Goal: Task Accomplishment & Management: Manage account settings

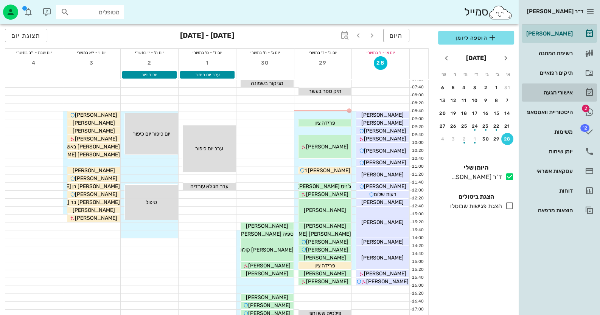
click at [561, 94] on div "אישורי הגעה" at bounding box center [548, 93] width 48 height 6
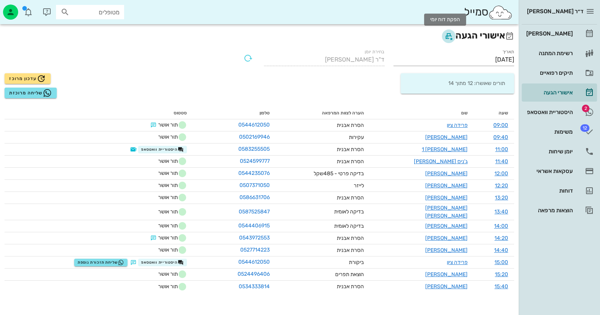
click at [444, 39] on icon "button" at bounding box center [448, 36] width 9 height 9
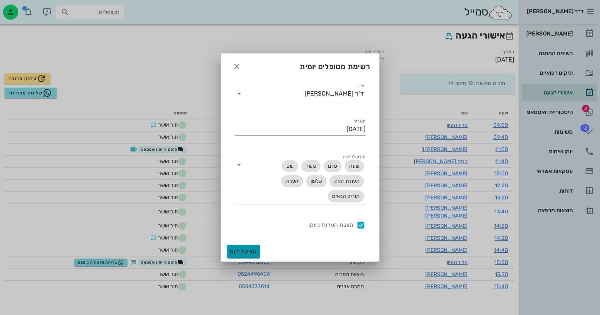
click at [241, 254] on span "הפקת דוח" at bounding box center [243, 252] width 27 height 6
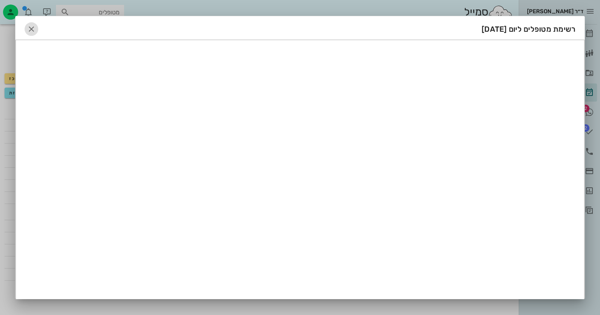
click at [34, 30] on icon "button" at bounding box center [31, 29] width 9 height 9
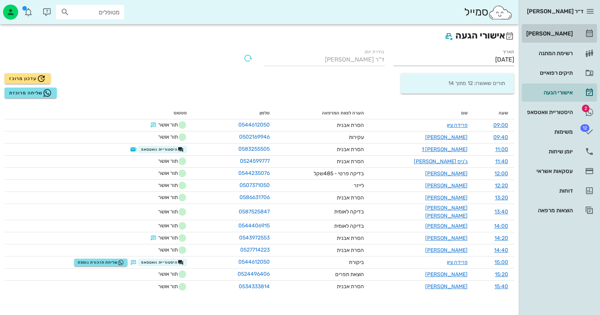
click at [571, 32] on div "[PERSON_NAME]" at bounding box center [548, 34] width 48 height 6
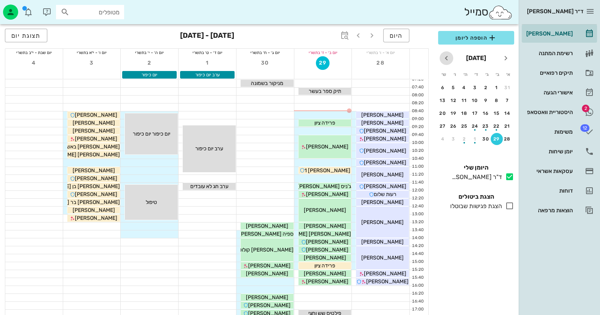
click at [446, 60] on icon "חודש הבא" at bounding box center [446, 58] width 9 height 9
click at [495, 98] on div "6" at bounding box center [496, 100] width 12 height 5
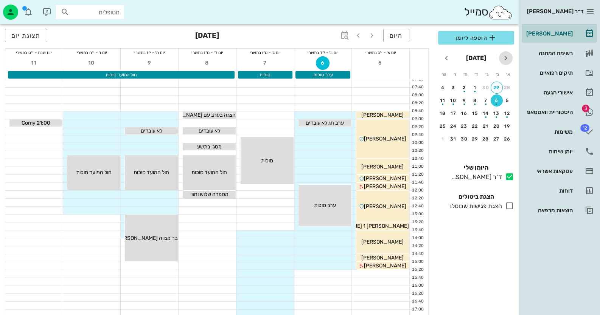
click at [503, 60] on icon "חודש שעבר" at bounding box center [505, 58] width 9 height 9
click at [496, 136] on div "29" at bounding box center [496, 138] width 11 height 5
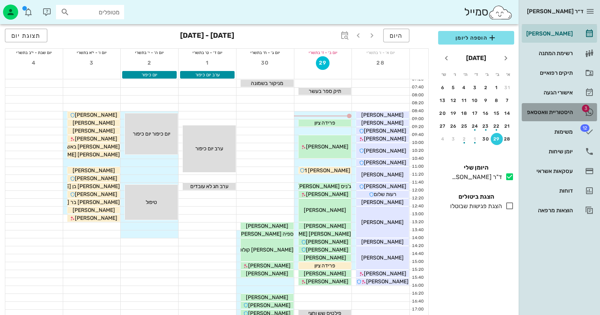
click at [563, 116] on div "היסטוריית וואטסאפ" at bounding box center [548, 112] width 48 height 12
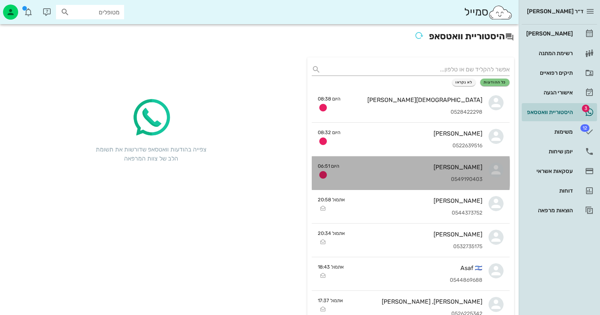
click at [449, 169] on div "[PERSON_NAME]" at bounding box center [413, 167] width 137 height 7
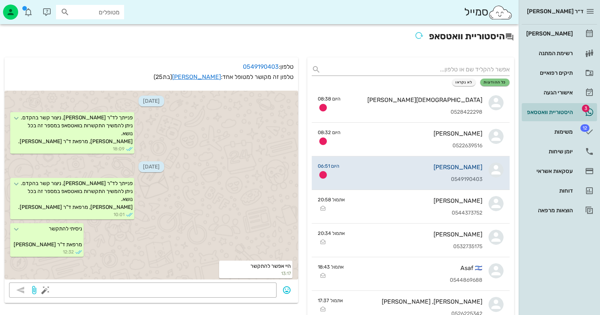
scroll to position [394, 0]
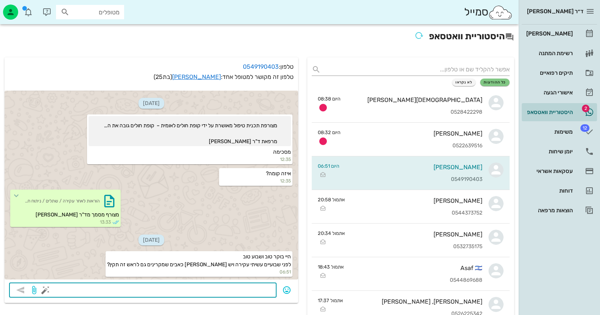
click at [258, 287] on textarea at bounding box center [159, 291] width 225 height 12
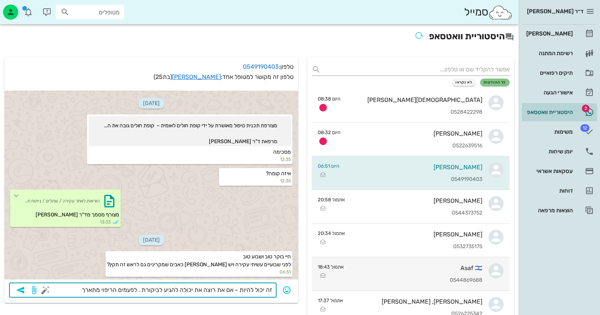
type textarea "זה יכול להיות - אם את רוצה את יכולה להגיע לביקורת . לפעמים הריפוי מתארך."
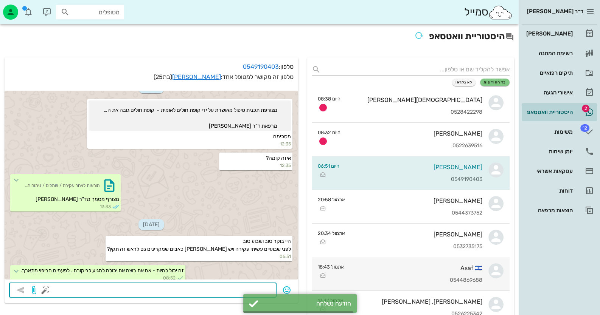
scroll to position [416, 0]
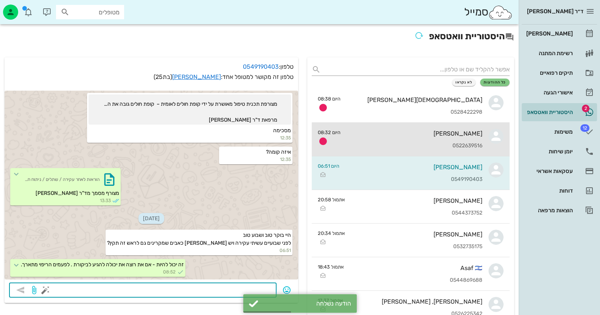
click at [423, 138] on div "[PERSON_NAME] 0522639516" at bounding box center [414, 139] width 136 height 33
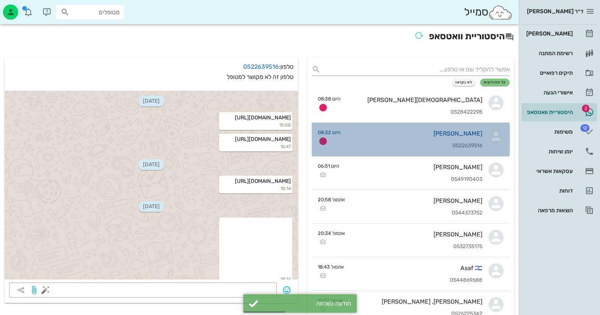
scroll to position [280, 0]
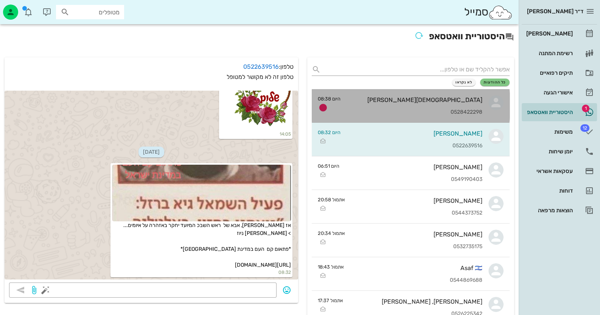
click at [432, 97] on div "[DEMOGRAPHIC_DATA][PERSON_NAME]" at bounding box center [414, 99] width 136 height 7
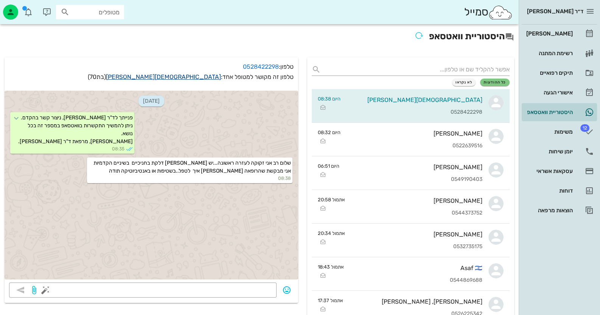
click at [197, 77] on link "[DEMOGRAPHIC_DATA][PERSON_NAME]" at bounding box center [163, 76] width 115 height 7
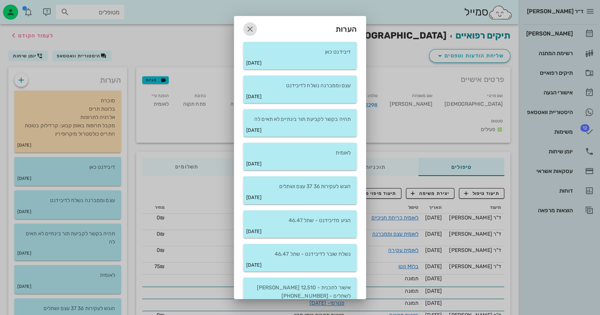
click at [254, 30] on icon "button" at bounding box center [249, 29] width 9 height 9
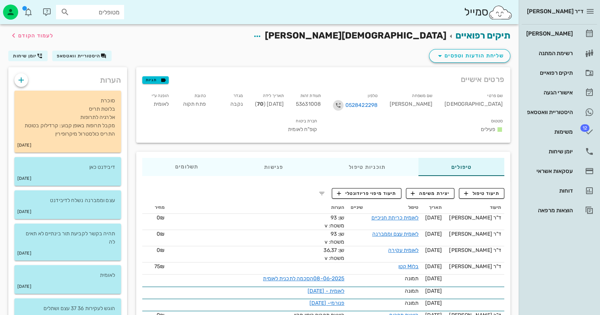
click at [343, 106] on icon "button" at bounding box center [337, 105] width 9 height 9
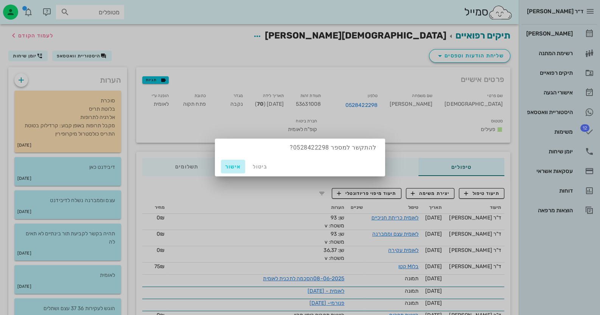
click at [233, 164] on span "אישור" at bounding box center [233, 167] width 18 height 6
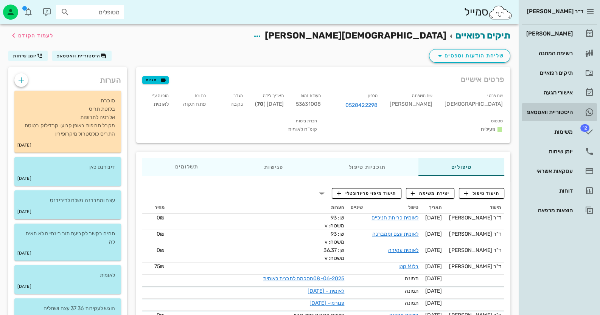
click at [554, 114] on div "היסטוריית וואטסאפ" at bounding box center [548, 112] width 48 height 6
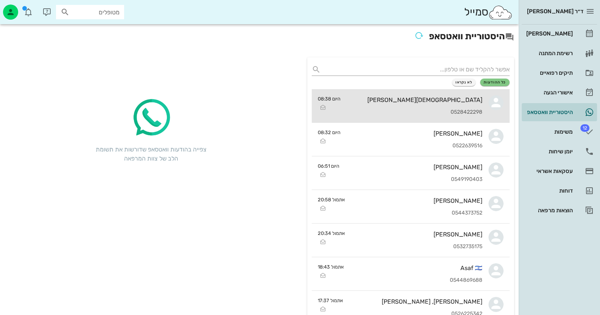
click at [378, 102] on div "[DEMOGRAPHIC_DATA][PERSON_NAME]" at bounding box center [414, 99] width 136 height 7
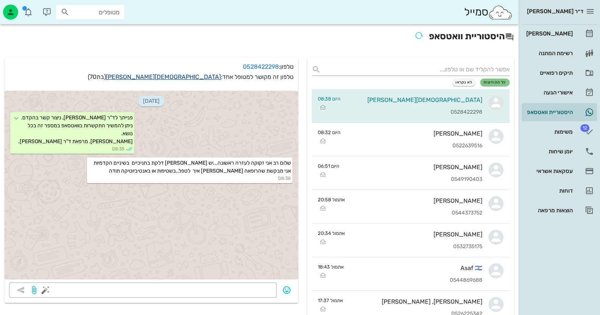
click at [202, 76] on link "[DEMOGRAPHIC_DATA][PERSON_NAME]" at bounding box center [163, 76] width 115 height 7
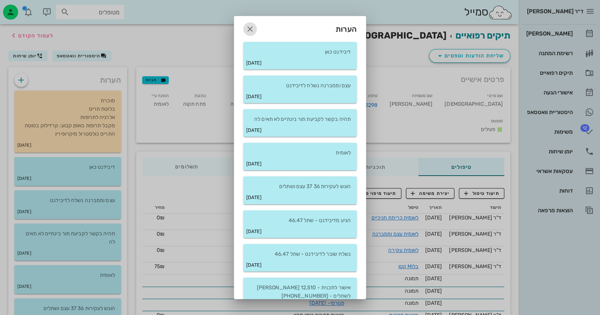
click at [251, 26] on icon "button" at bounding box center [249, 29] width 9 height 9
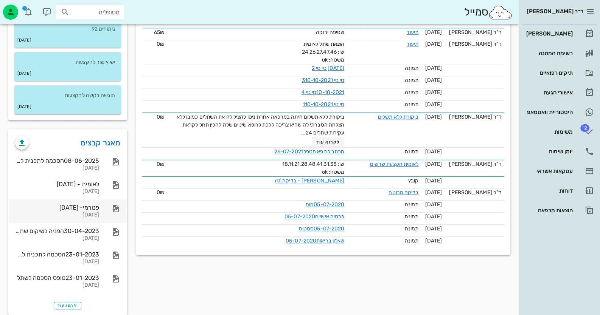
scroll to position [557, 0]
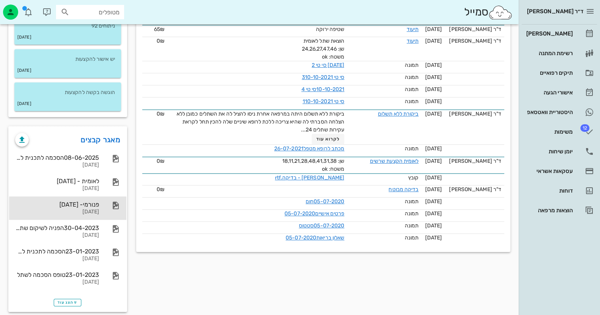
click at [90, 209] on div "[DATE]" at bounding box center [57, 212] width 84 height 6
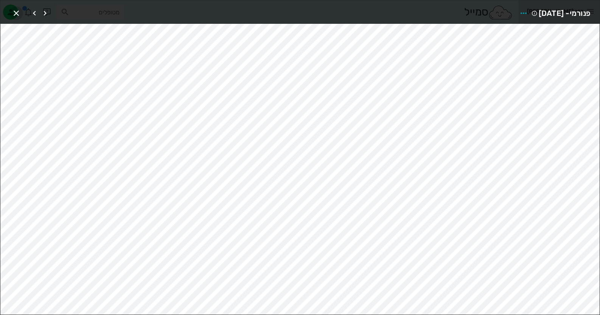
click at [19, 12] on icon "button" at bounding box center [16, 13] width 9 height 9
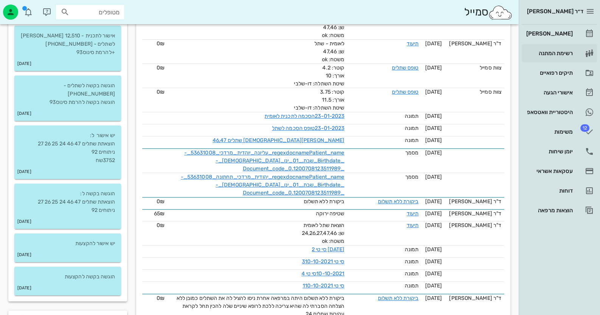
scroll to position [255, 0]
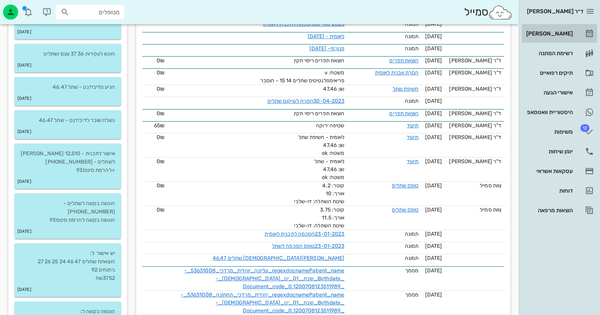
click at [560, 37] on div "[PERSON_NAME]" at bounding box center [548, 34] width 48 height 12
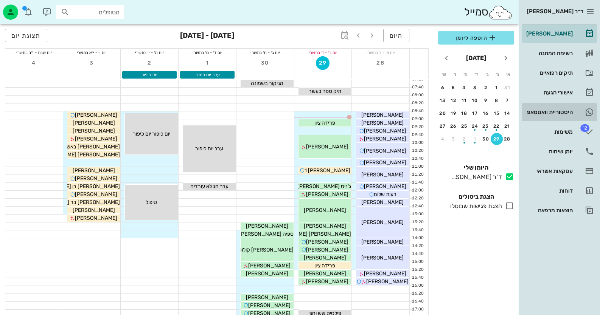
click at [561, 118] on div "היסטוריית וואטסאפ" at bounding box center [548, 112] width 48 height 12
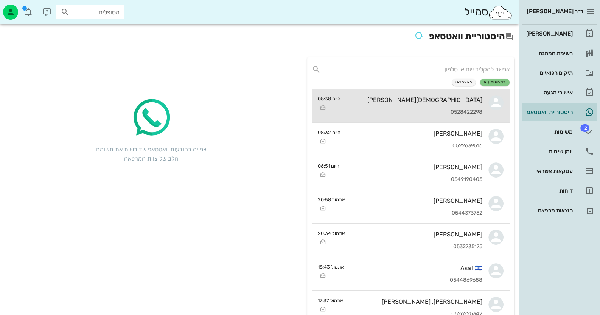
click at [454, 96] on div "[DEMOGRAPHIC_DATA][PERSON_NAME]" at bounding box center [414, 99] width 136 height 7
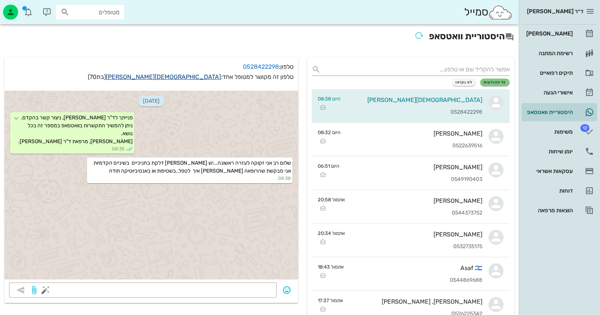
click at [189, 76] on link "[DEMOGRAPHIC_DATA][PERSON_NAME]" at bounding box center [163, 76] width 115 height 7
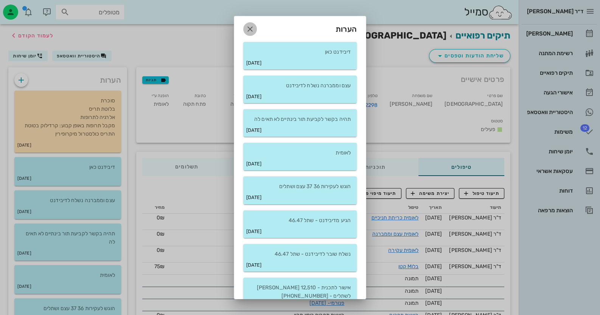
click at [254, 32] on icon "button" at bounding box center [249, 29] width 9 height 9
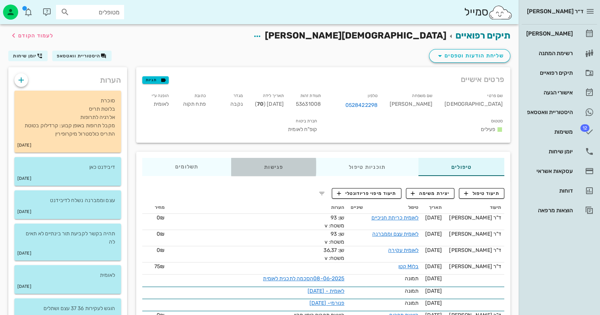
click at [275, 158] on div "פגישות" at bounding box center [273, 167] width 85 height 18
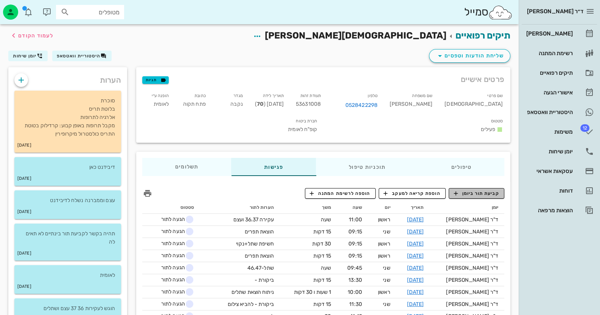
click at [485, 190] on span "קביעת תור ביומן" at bounding box center [475, 193] width 45 height 7
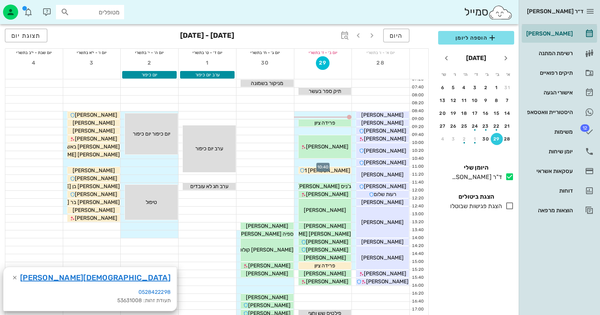
click at [339, 163] on div at bounding box center [322, 163] width 57 height 8
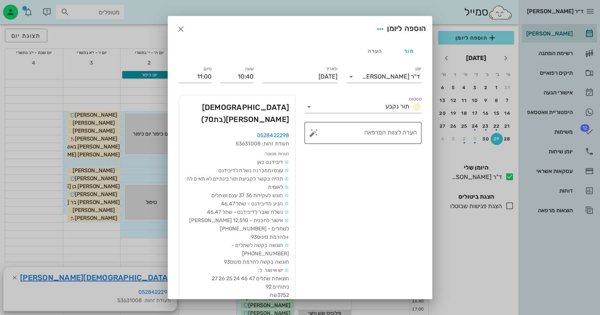
click at [351, 138] on textarea "הערה לצוות המרפאה" at bounding box center [366, 135] width 102 height 18
drag, startPoint x: 375, startPoint y: 131, endPoint x: 440, endPoint y: 131, distance: 65.4
click at [440, 131] on div "ד״ר [PERSON_NAME] רשימת המתנה תיקים רפואיים אישורי הגעה היסטוריית וואטסאפ 12 מש…" at bounding box center [300, 234] width 600 height 469
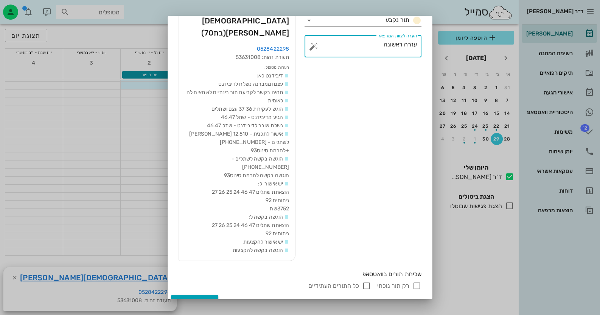
scroll to position [151, 0]
type textarea "עזרה ראשונה"
click at [195, 299] on span "הוספה ליומן" at bounding box center [194, 302] width 32 height 6
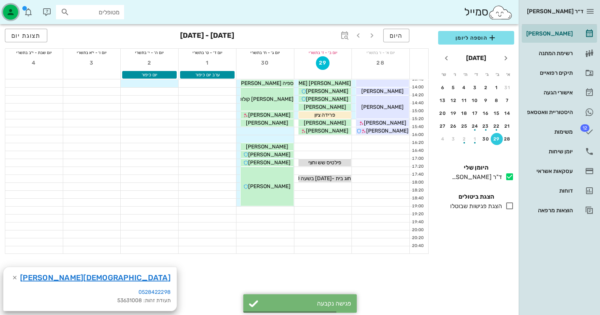
click at [12, 8] on icon "button" at bounding box center [10, 12] width 9 height 9
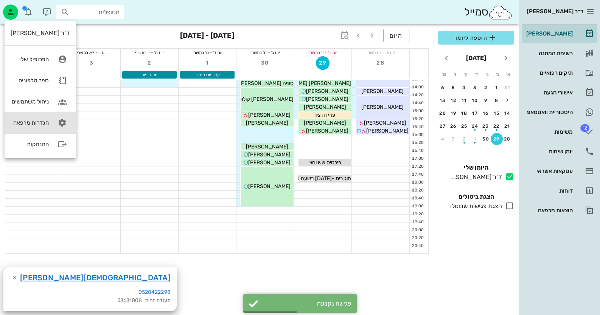
click at [49, 124] on link "הגדרות מרפאה" at bounding box center [40, 122] width 71 height 21
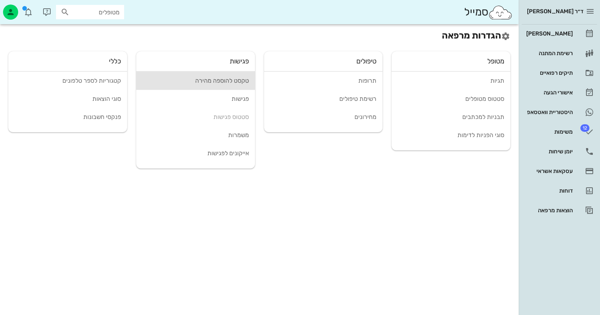
click at [199, 81] on div "טקסט להוספה מהירה" at bounding box center [195, 80] width 107 height 7
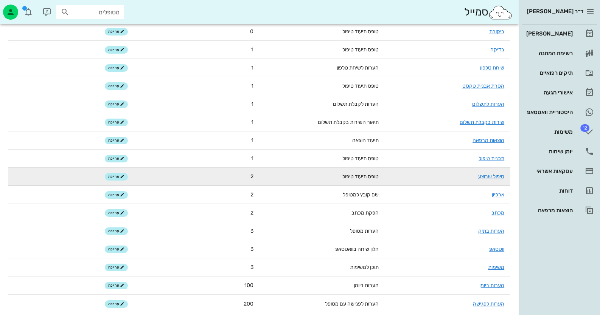
scroll to position [84, 0]
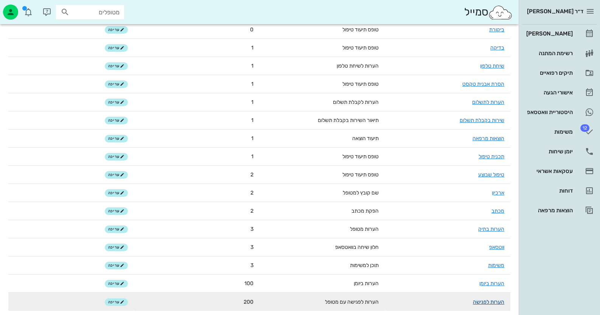
click at [489, 302] on link "הערות לפגישה" at bounding box center [488, 302] width 31 height 6
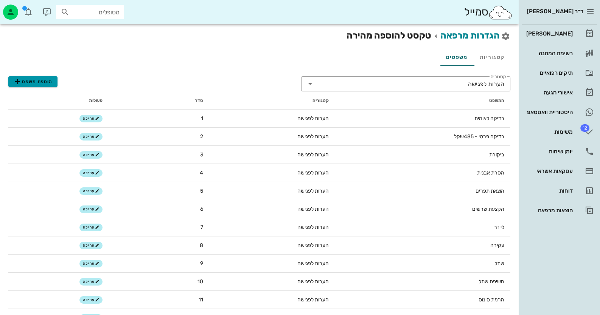
click at [33, 82] on span "הוספת משפט" at bounding box center [33, 81] width 40 height 9
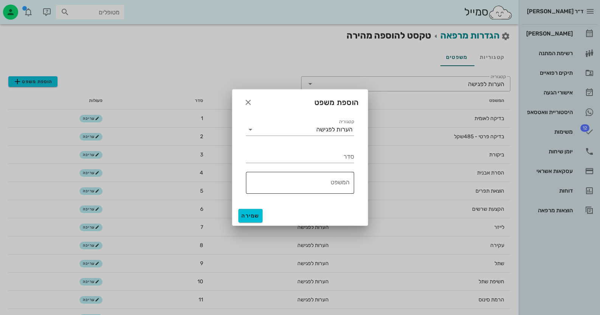
click at [340, 183] on textarea "המשפט" at bounding box center [298, 185] width 104 height 18
paste textarea "עזרה ראשונה"
type textarea "עזרה ראשונה"
click at [313, 159] on input "סדר" at bounding box center [300, 157] width 108 height 12
type input "10"
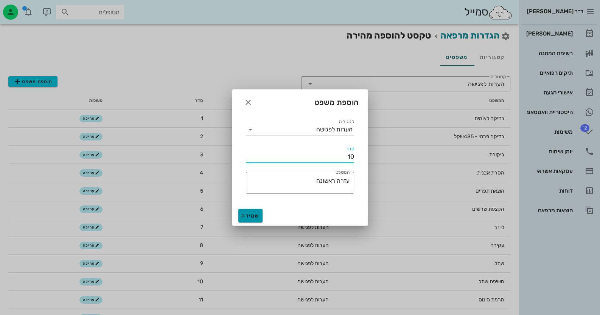
click at [247, 214] on span "שמירה" at bounding box center [250, 216] width 18 height 6
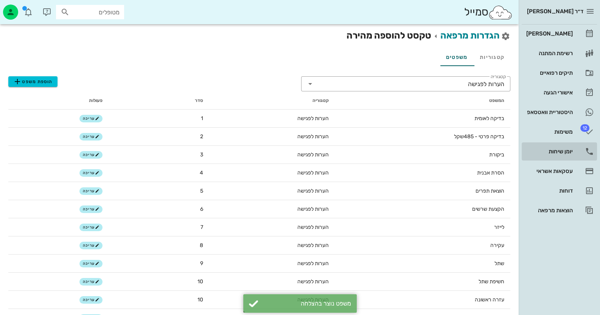
click at [577, 149] on link "יומן שיחות" at bounding box center [558, 152] width 75 height 18
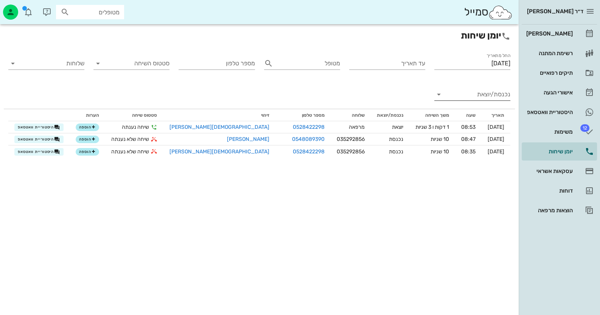
click at [482, 100] on input "נכנסת/יוצאת" at bounding box center [478, 94] width 64 height 12
click at [487, 103] on div "נכנסת" at bounding box center [486, 101] width 17 height 18
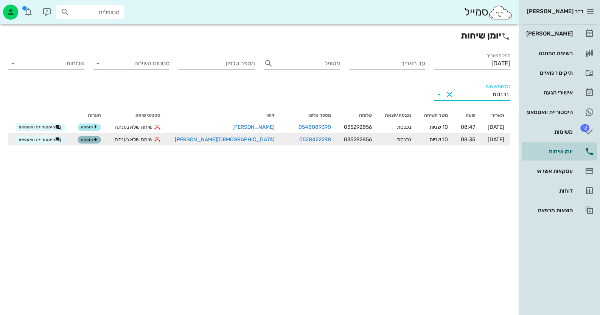
click at [98, 138] on icon "button" at bounding box center [95, 140] width 5 height 5
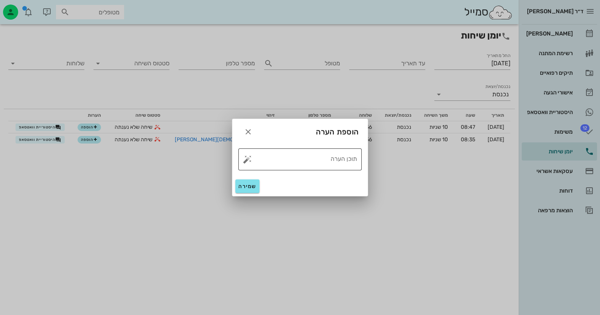
click at [246, 161] on button "button" at bounding box center [247, 159] width 9 height 9
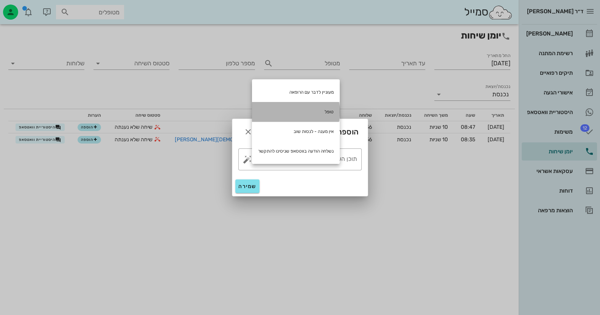
click at [307, 110] on div "טופל" at bounding box center [296, 112] width 88 height 20
type textarea "טופל"
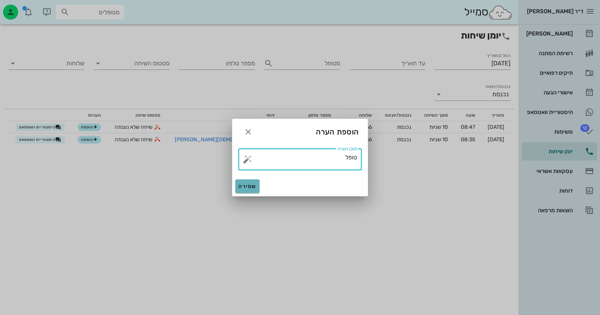
click at [247, 188] on span "שמירה" at bounding box center [247, 186] width 18 height 6
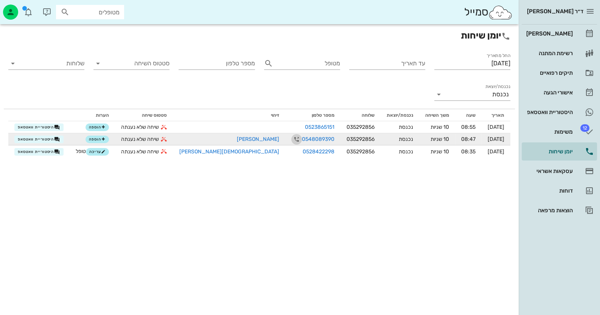
click at [292, 138] on icon "button" at bounding box center [296, 139] width 9 height 9
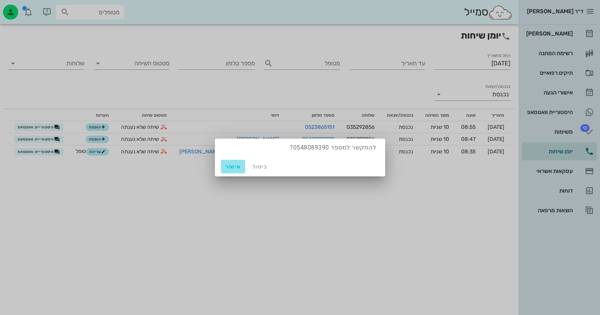
click at [236, 168] on span "אישור" at bounding box center [233, 167] width 18 height 6
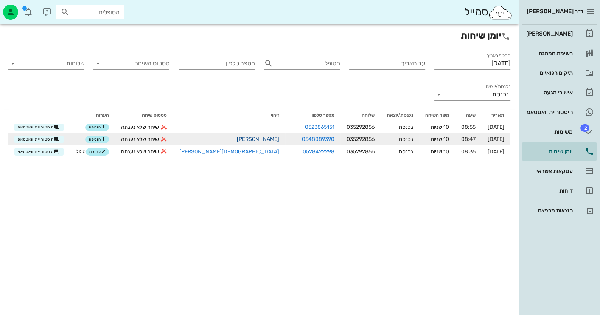
click at [237, 139] on link "[PERSON_NAME]" at bounding box center [258, 139] width 42 height 6
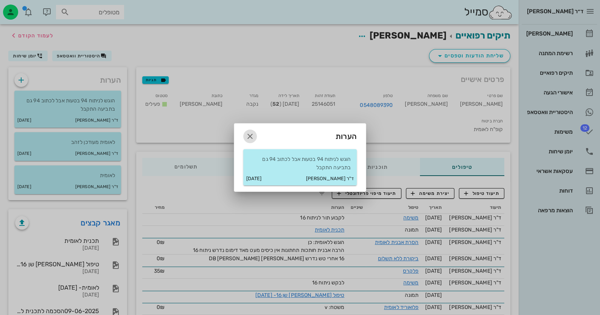
click at [253, 139] on icon "button" at bounding box center [249, 136] width 9 height 9
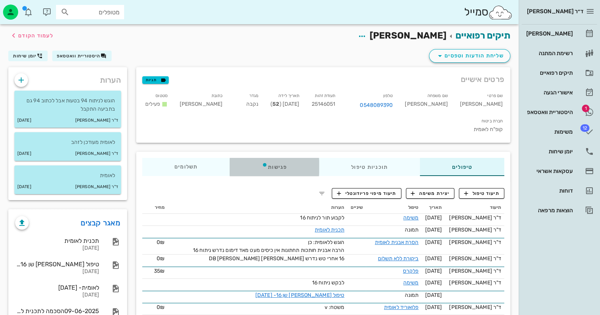
click at [270, 158] on div "פגישות" at bounding box center [274, 167] width 89 height 18
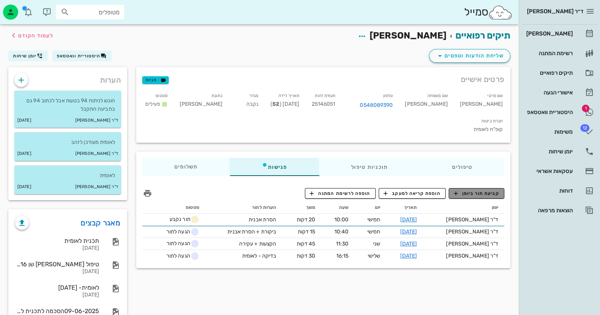
click at [485, 190] on span "קביעת תור ביומן" at bounding box center [475, 193] width 45 height 7
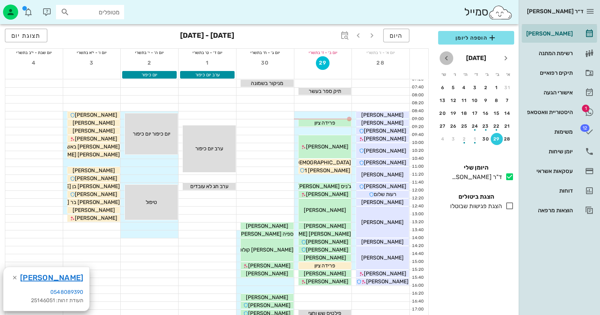
click at [443, 57] on icon "חודש הבא" at bounding box center [446, 58] width 9 height 9
click at [503, 98] on div "5" at bounding box center [507, 100] width 12 height 5
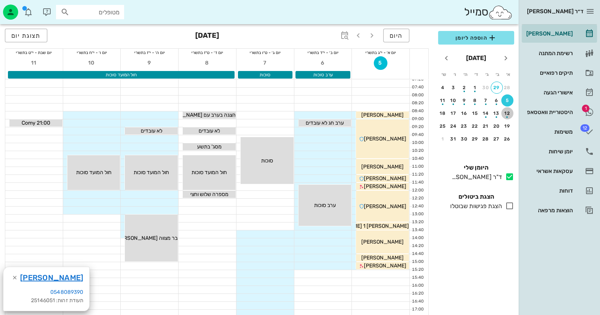
click at [505, 113] on div "button" at bounding box center [507, 115] width 12 height 4
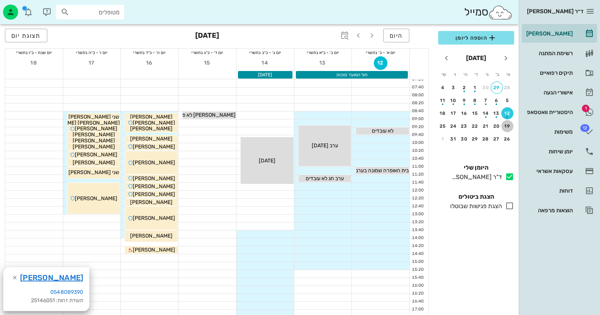
click at [505, 126] on div "19" at bounding box center [507, 126] width 12 height 5
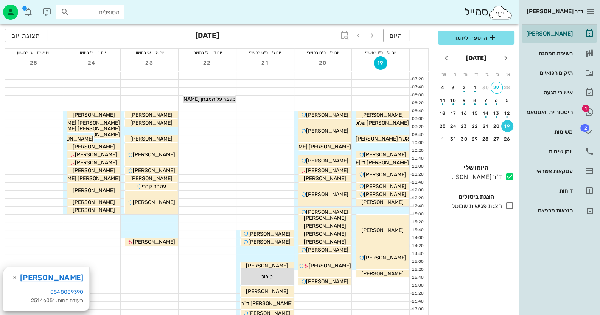
click at [147, 219] on div at bounding box center [149, 219] width 57 height 8
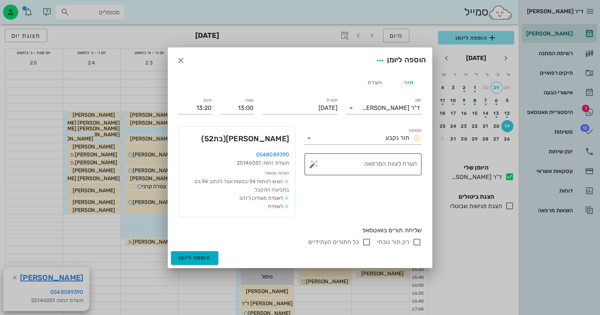
click at [412, 162] on div "הערה לצוות המרפאה" at bounding box center [366, 165] width 102 height 22
type textarea "ניתוח קיטוע [PERSON_NAME] 16"
click at [203, 109] on input "13:20" at bounding box center [194, 108] width 33 height 12
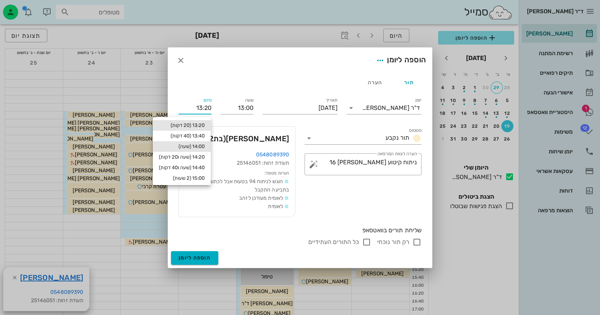
click at [202, 146] on div "14:00 (שעה)" at bounding box center [182, 147] width 46 height 6
type input "14:00"
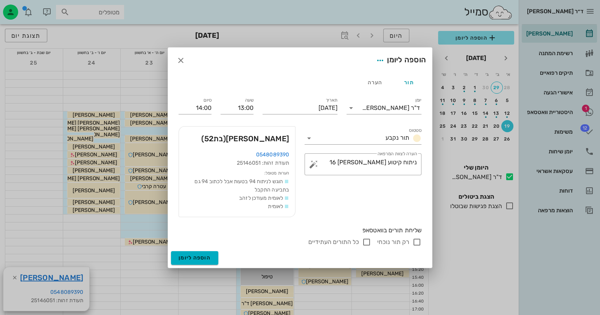
click at [418, 243] on input "רק תור נוכחי" at bounding box center [416, 242] width 9 height 9
checkbox input "false"
click at [200, 256] on span "הוספה ליומן" at bounding box center [194, 258] width 32 height 6
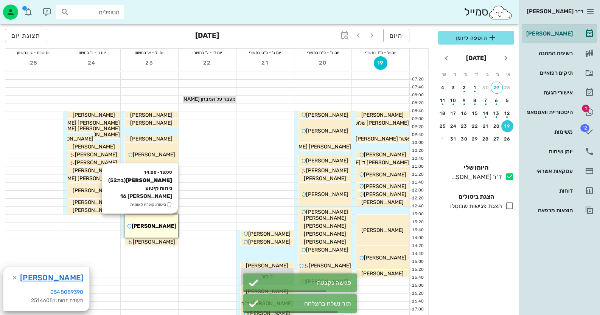
click at [150, 214] on div "13:00 - 14:00 [PERSON_NAME] (בת 52 ) ניתוח קיטוע [PERSON_NAME] 16 ביטוח: קופ"ח …" at bounding box center [151, 226] width 54 height 24
click at [149, 225] on span "[PERSON_NAME]" at bounding box center [154, 226] width 45 height 6
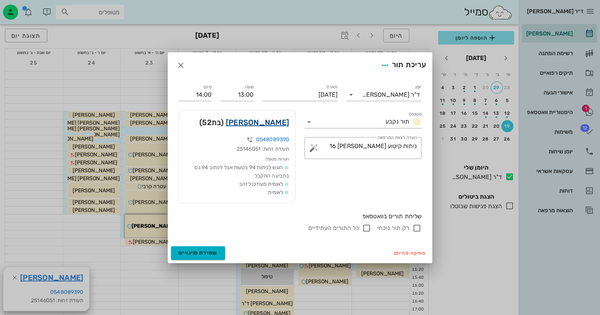
click at [266, 124] on link "[PERSON_NAME]" at bounding box center [257, 122] width 63 height 12
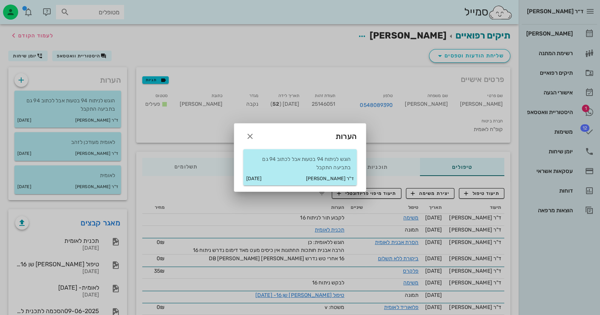
click at [76, 55] on div at bounding box center [300, 157] width 600 height 315
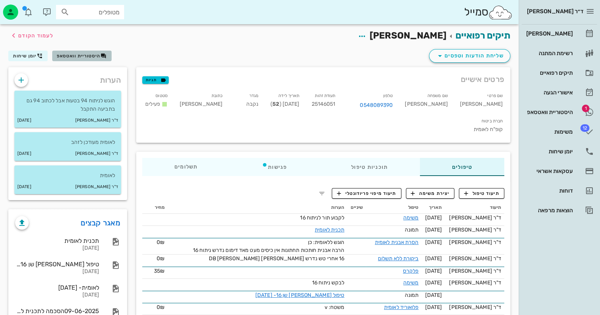
click at [81, 56] on span "היסטוריית וואטסאפ" at bounding box center [79, 55] width 44 height 5
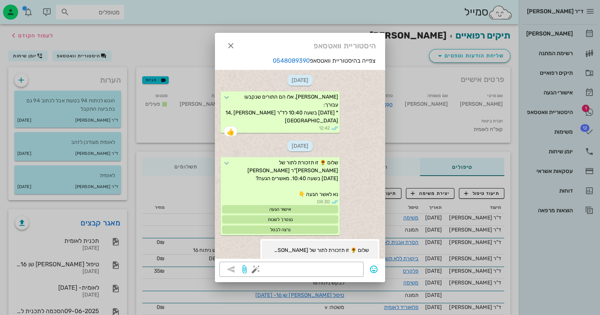
scroll to position [684, 0]
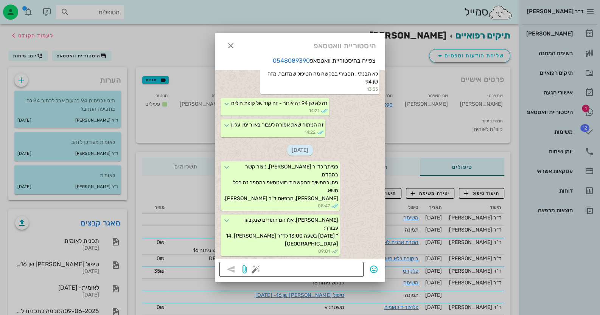
click at [255, 271] on button "button" at bounding box center [255, 269] width 9 height 9
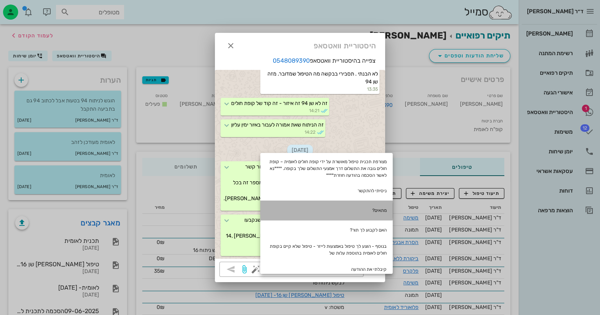
click at [378, 209] on div "מתאים?" at bounding box center [326, 211] width 132 height 20
type textarea "מתאים?"
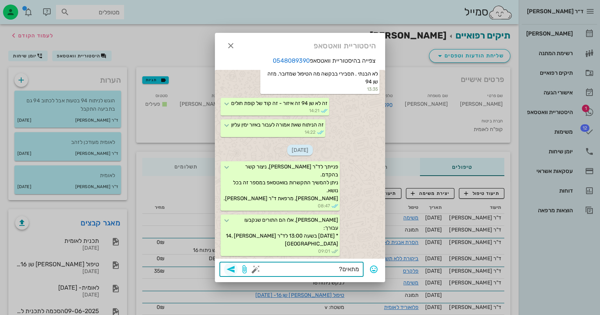
click at [234, 269] on icon "button" at bounding box center [230, 269] width 9 height 9
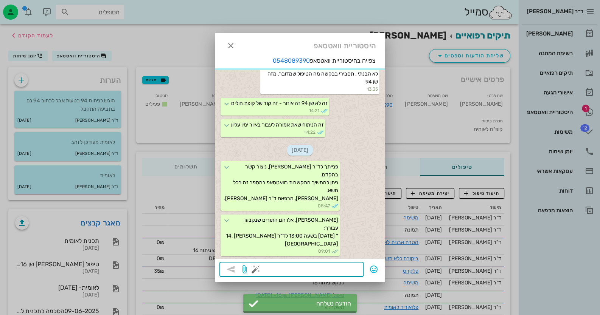
scroll to position [721, 0]
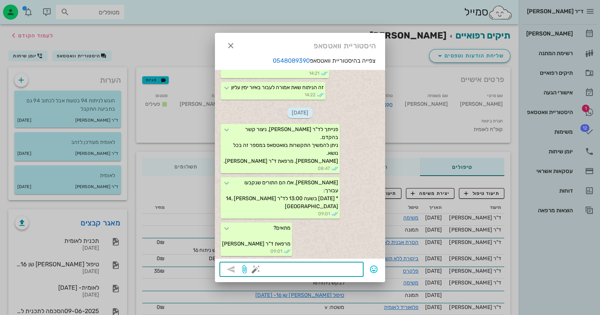
click at [575, 114] on div at bounding box center [300, 157] width 600 height 315
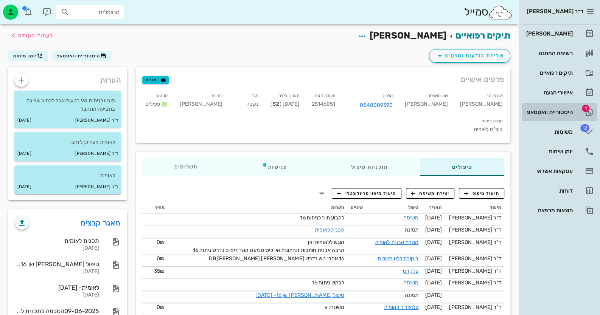
click at [563, 106] on div "היסטוריית וואטסאפ" at bounding box center [548, 112] width 48 height 12
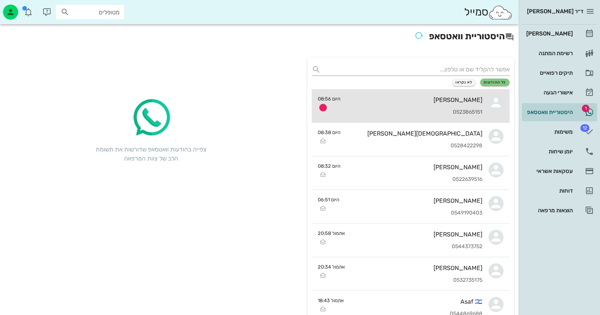
click at [383, 103] on div "[PERSON_NAME]" at bounding box center [414, 99] width 136 height 7
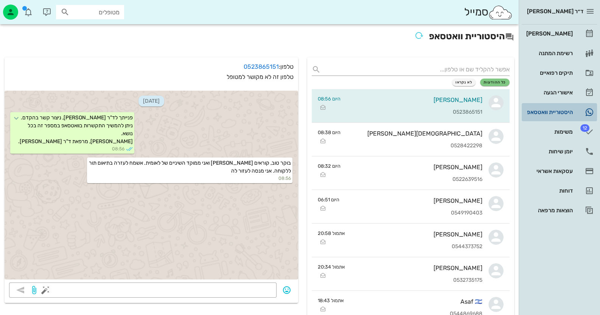
click at [571, 115] on div "היסטוריית וואטסאפ" at bounding box center [548, 112] width 48 height 12
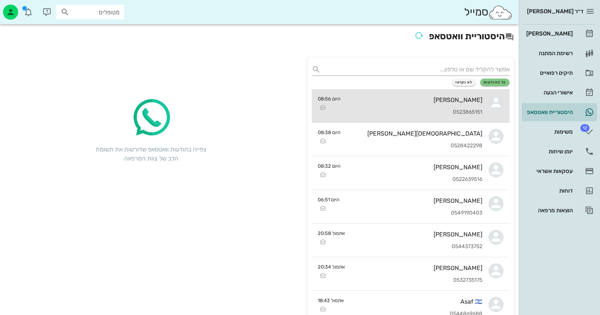
click at [453, 109] on div "0523865151" at bounding box center [414, 112] width 136 height 6
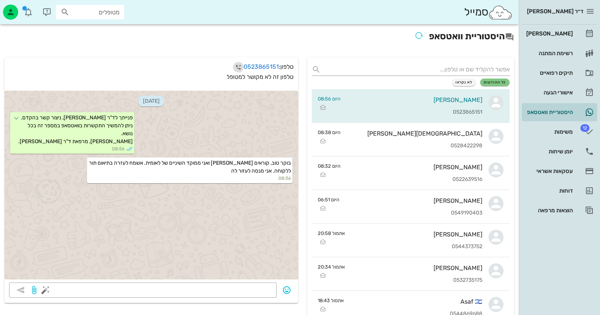
click at [235, 65] on icon "button" at bounding box center [238, 67] width 9 height 9
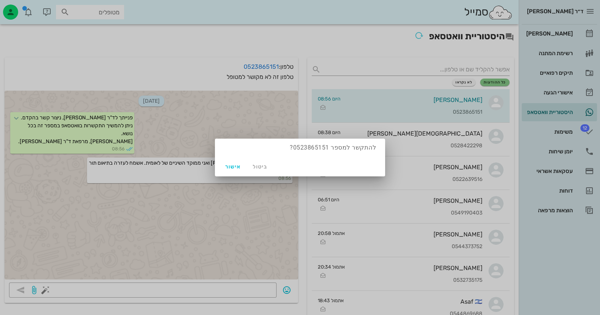
click at [237, 159] on div "ביטול אישור" at bounding box center [300, 167] width 170 height 20
click at [237, 164] on span "אישור" at bounding box center [233, 167] width 18 height 6
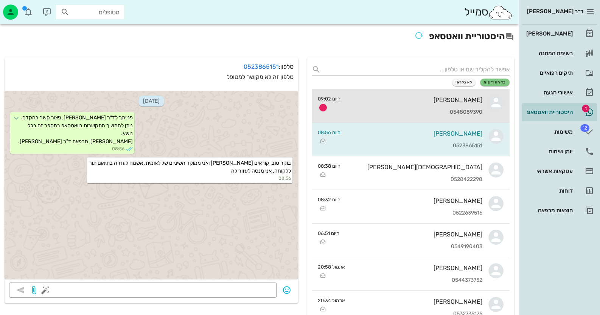
click at [395, 103] on div "[PERSON_NAME]" at bounding box center [414, 99] width 136 height 7
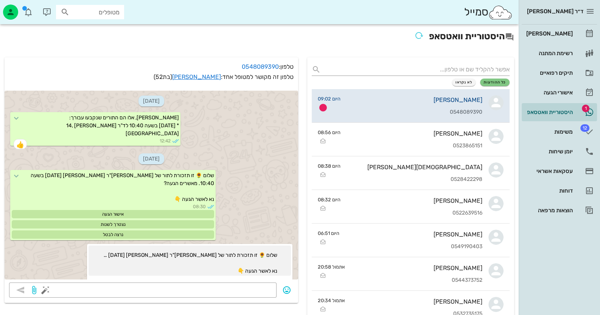
scroll to position [685, 0]
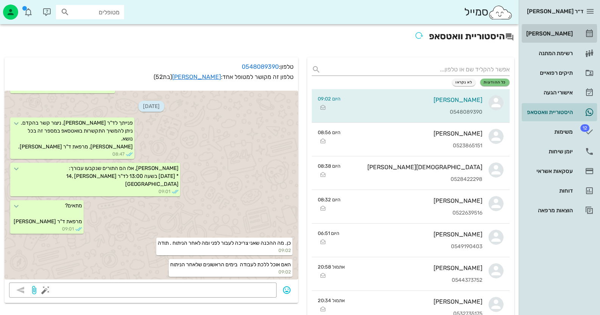
click at [554, 37] on div "[PERSON_NAME]" at bounding box center [548, 34] width 48 height 12
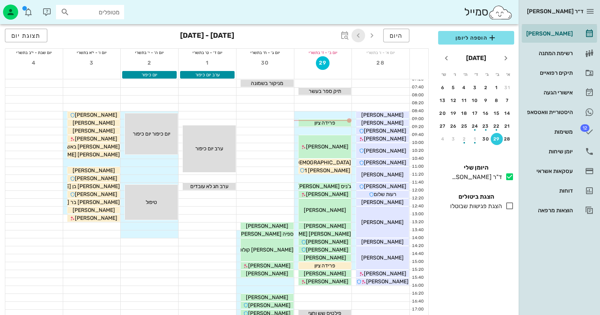
click at [361, 36] on icon "button" at bounding box center [358, 35] width 9 height 9
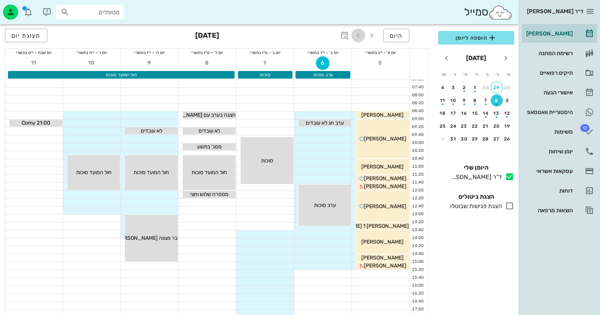
click at [361, 36] on icon "button" at bounding box center [358, 35] width 9 height 9
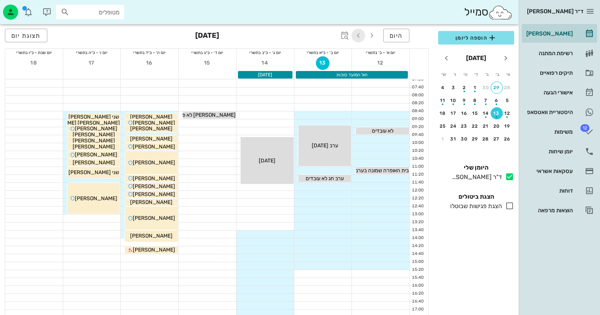
click at [361, 36] on icon "button" at bounding box center [358, 35] width 9 height 9
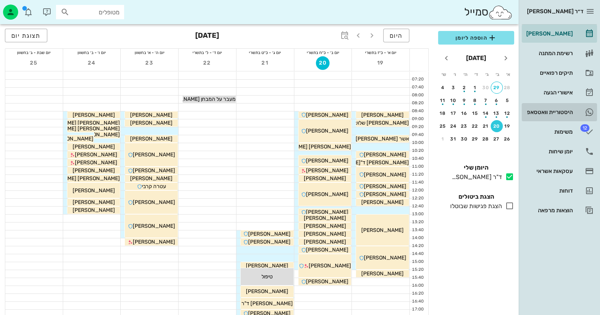
click at [548, 107] on div "היסטוריית וואטסאפ" at bounding box center [548, 112] width 48 height 12
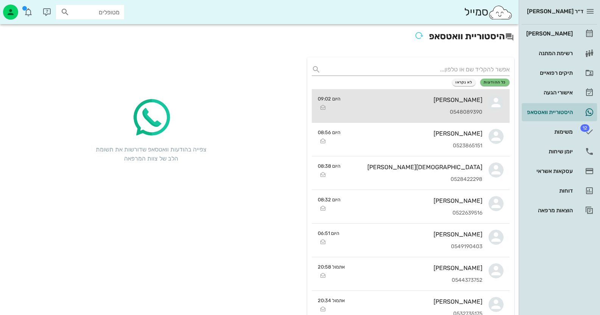
click at [443, 99] on div "[PERSON_NAME]" at bounding box center [414, 99] width 136 height 7
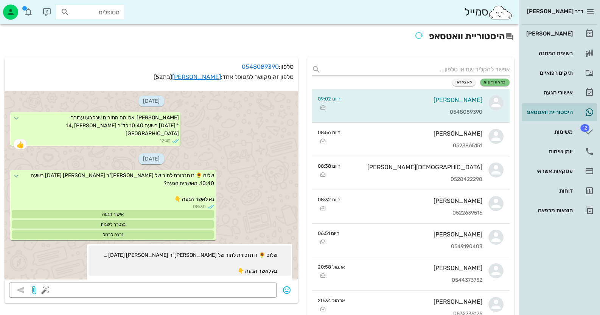
scroll to position [739, 0]
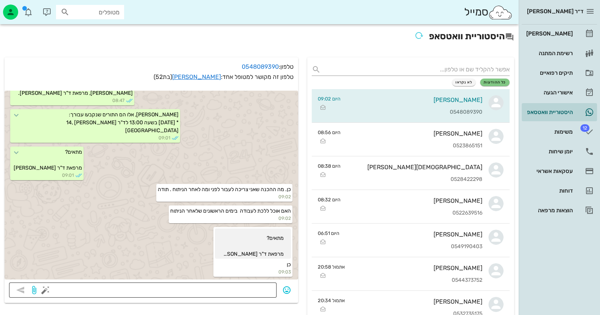
click at [254, 292] on textarea at bounding box center [159, 291] width 225 height 12
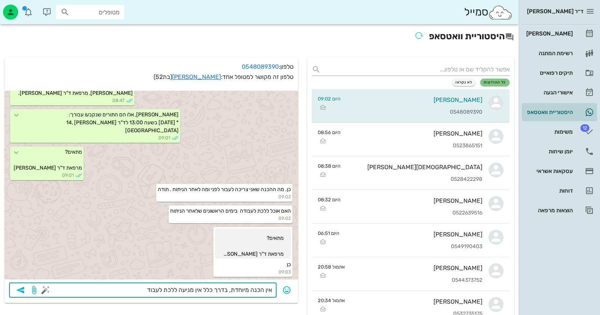
type textarea "אין הכנה מיוחדת, בדרך כלל אין מניעה ללכת לעבודה"
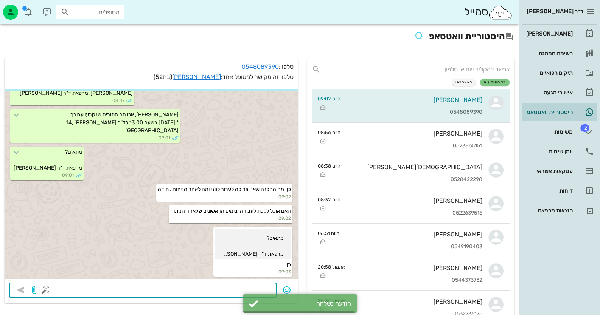
scroll to position [760, 0]
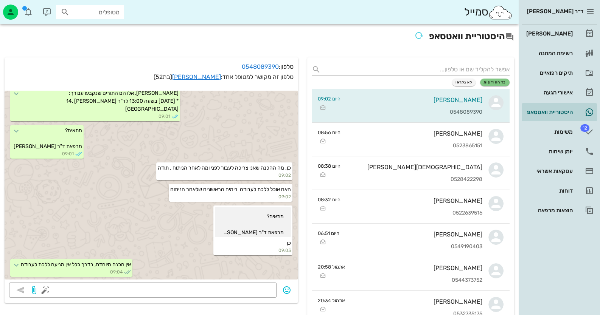
drag, startPoint x: 546, startPoint y: 242, endPoint x: 548, endPoint y: 237, distance: 5.6
click at [546, 242] on div "ד״ר [PERSON_NAME] רשימת המתנה תיקים רפואיים אישורי הגעה היסטוריית וואטסאפ 12 מש…" at bounding box center [558, 157] width 81 height 315
click at [557, 37] on div "[PERSON_NAME]" at bounding box center [548, 34] width 48 height 12
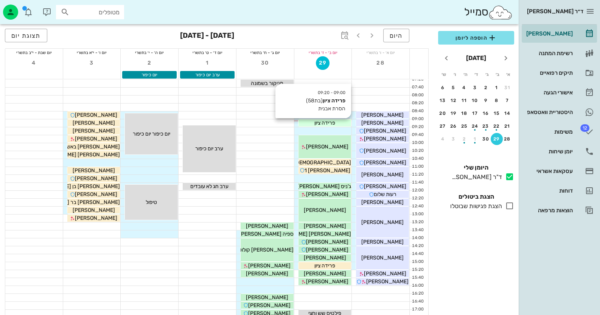
click at [321, 123] on span "פרידה ציון" at bounding box center [324, 123] width 21 height 6
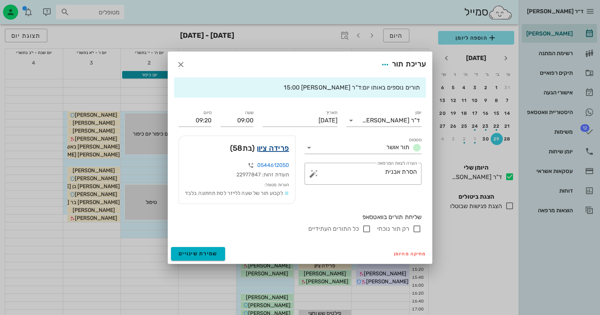
click at [282, 142] on link "פרידה ציון" at bounding box center [273, 148] width 33 height 12
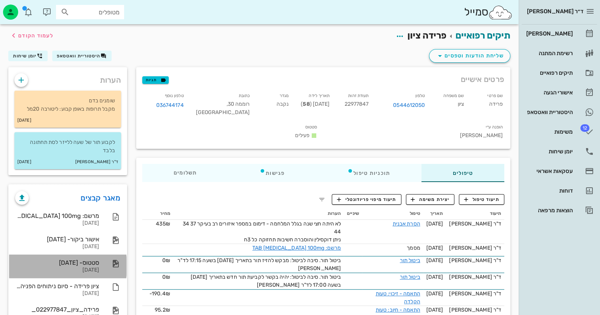
click at [96, 257] on div "סטטוס- [DATE] [DATE]" at bounding box center [57, 266] width 84 height 23
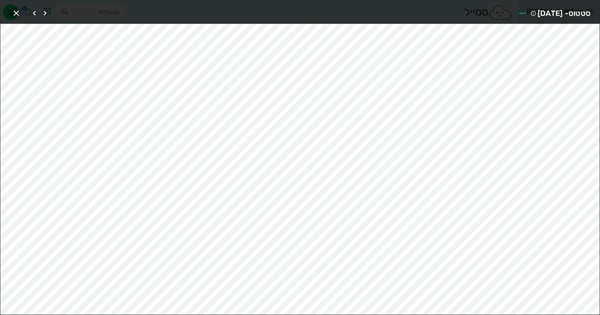
click at [15, 10] on icon "button" at bounding box center [16, 13] width 9 height 9
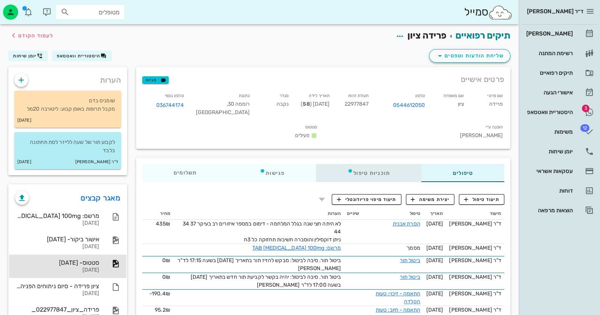
click at [370, 174] on div "תוכניות טיפול" at bounding box center [368, 173] width 105 height 18
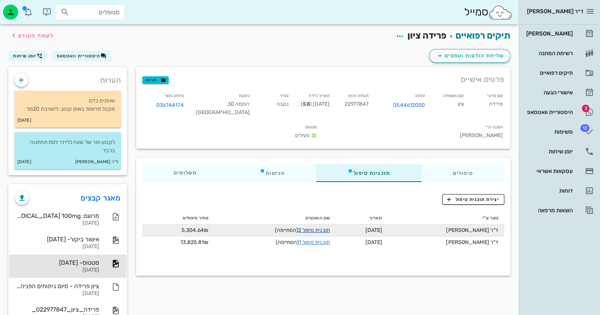
click at [318, 228] on link "תוכנית טיפול 2" at bounding box center [313, 230] width 31 height 6
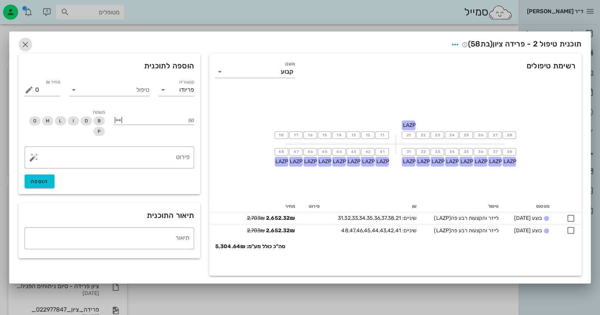
click at [24, 43] on icon "button" at bounding box center [25, 44] width 9 height 9
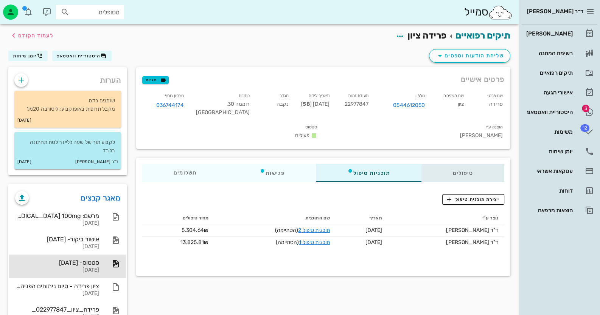
click at [462, 174] on div "טיפולים" at bounding box center [462, 173] width 83 height 18
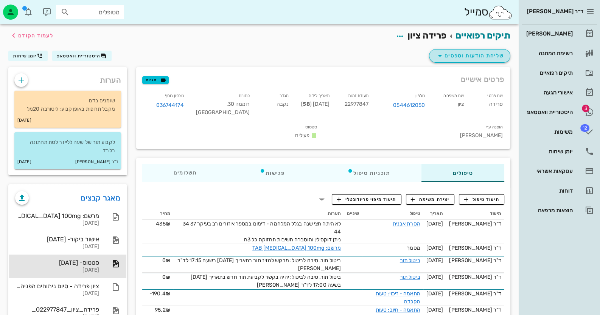
click at [473, 55] on span "שליחת הודעות וטפסים" at bounding box center [469, 55] width 68 height 9
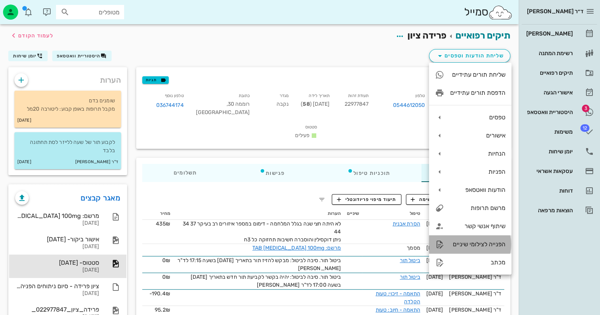
click at [487, 244] on div "הפנייה לצילומי שיניים" at bounding box center [477, 244] width 55 height 7
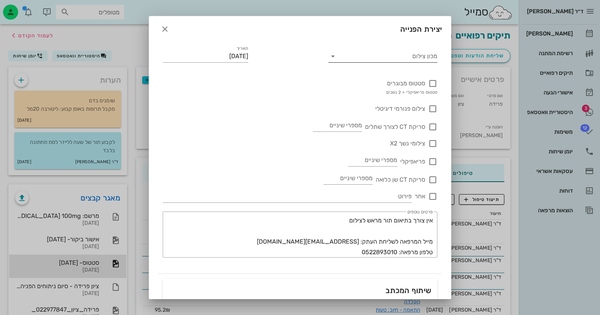
click at [396, 60] on input "מכון צילום" at bounding box center [388, 56] width 97 height 12
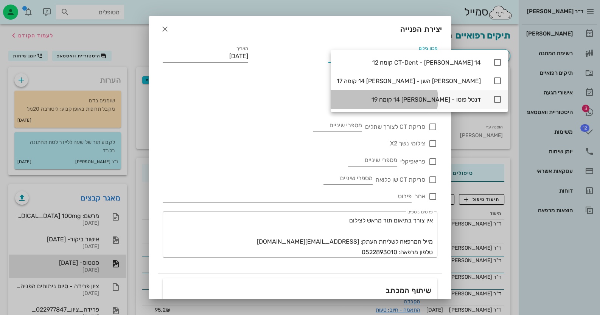
click at [395, 97] on div "דנטל פוטו - [PERSON_NAME] 14 קומה 19" at bounding box center [409, 99] width 144 height 7
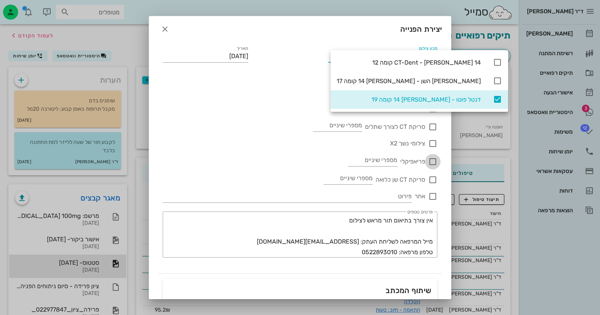
click at [429, 162] on div at bounding box center [432, 161] width 13 height 13
checkbox input "true"
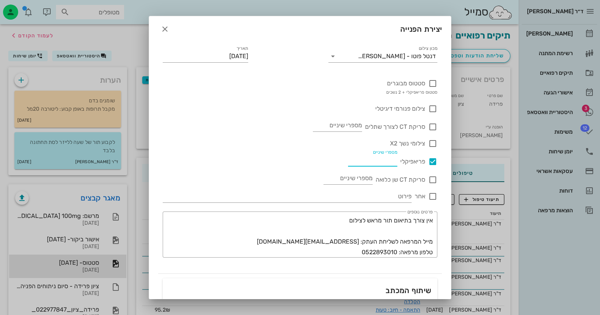
click at [378, 164] on input "מספרי שיניים" at bounding box center [372, 160] width 49 height 12
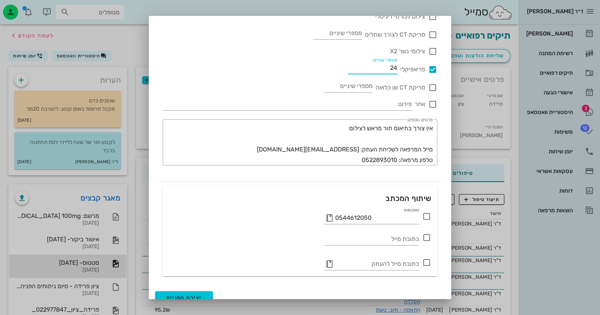
scroll to position [100, 0]
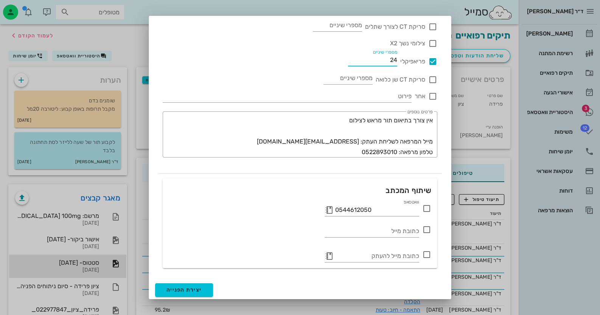
type input "24"
click at [423, 208] on icon at bounding box center [426, 208] width 9 height 9
click at [202, 285] on button "יצירת הפנייה" at bounding box center [184, 291] width 58 height 14
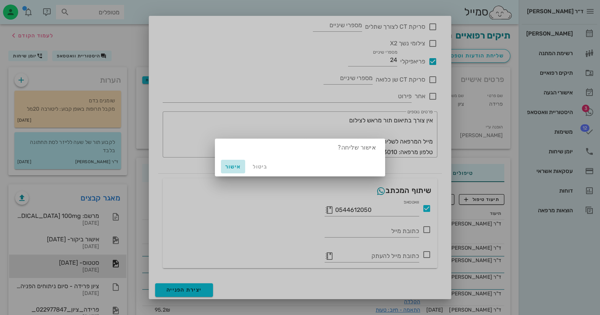
click at [232, 164] on span "אישור" at bounding box center [233, 167] width 18 height 6
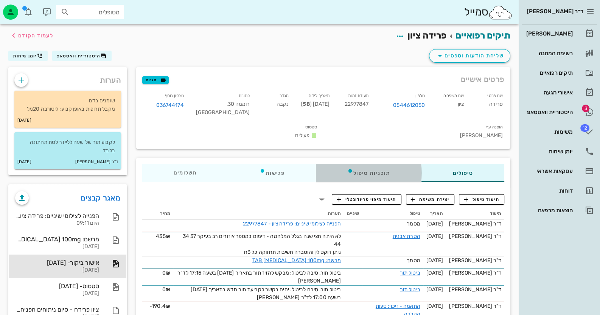
click at [374, 172] on div "תוכניות טיפול" at bounding box center [368, 173] width 105 height 18
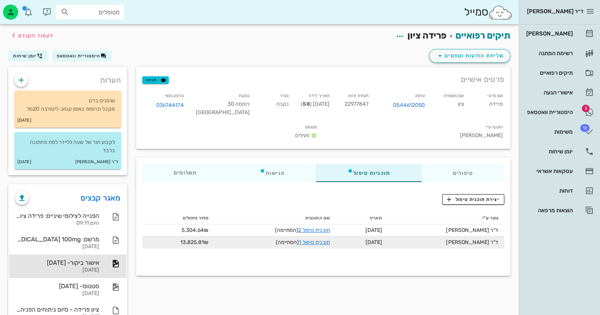
click at [335, 240] on td "תוכנית טיפול 1 (הסתיימה)" at bounding box center [274, 243] width 121 height 12
click at [329, 242] on link "תוכנית טיפול 1" at bounding box center [314, 242] width 31 height 6
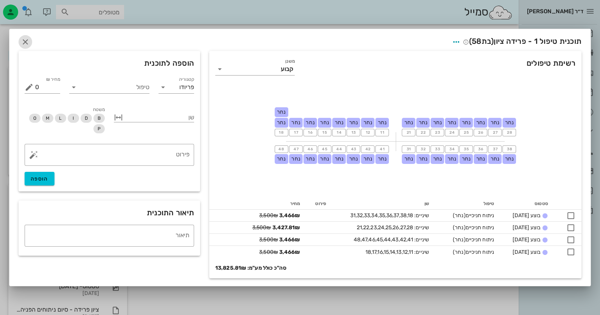
click at [26, 38] on icon "button" at bounding box center [25, 41] width 9 height 9
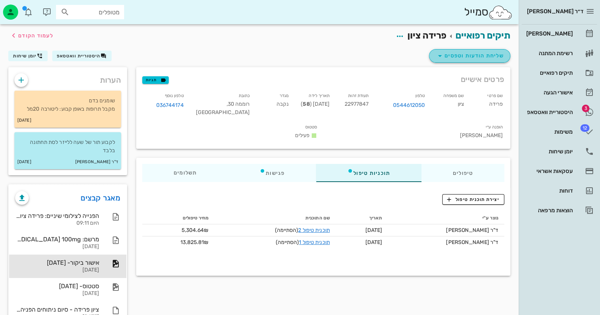
click at [484, 56] on span "שליחת הודעות וטפסים" at bounding box center [469, 55] width 68 height 9
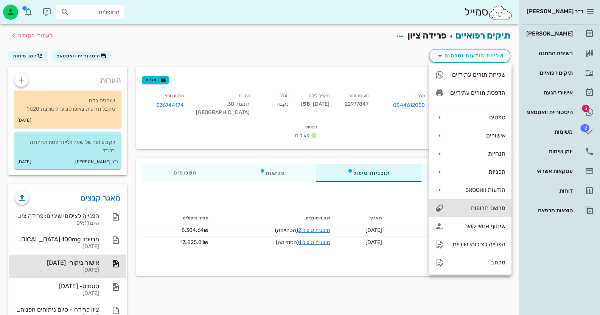
click at [492, 212] on div "מרשם תרופות" at bounding box center [470, 208] width 82 height 18
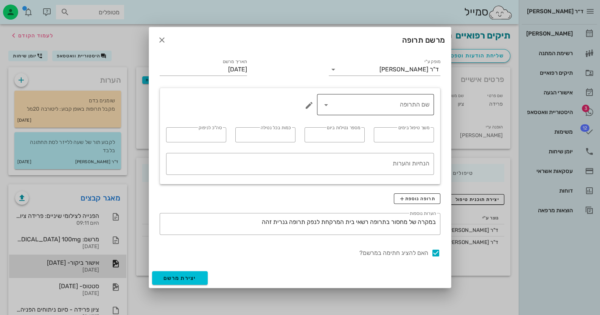
click at [424, 105] on input "שם התרופה" at bounding box center [380, 105] width 97 height 12
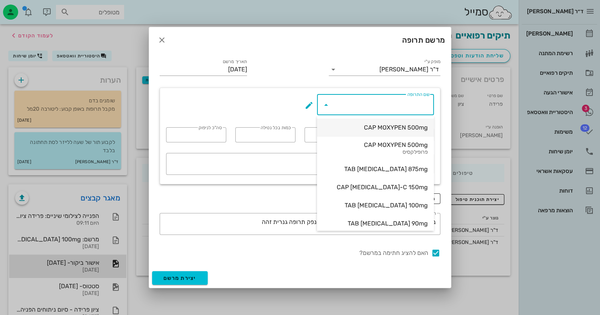
click at [404, 127] on div "CAP MOXYPEN 500mg" at bounding box center [375, 127] width 105 height 7
type input "CAP MOXYPEN 500mg"
type input "5"
type input "3"
type input "1"
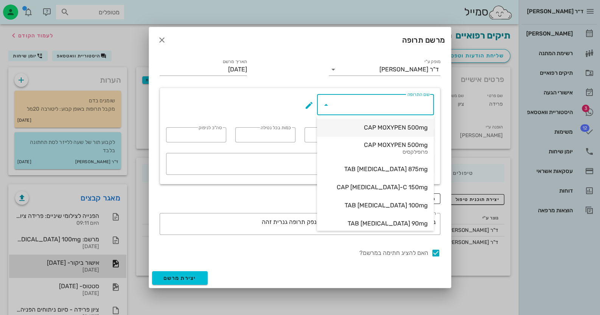
type input "15"
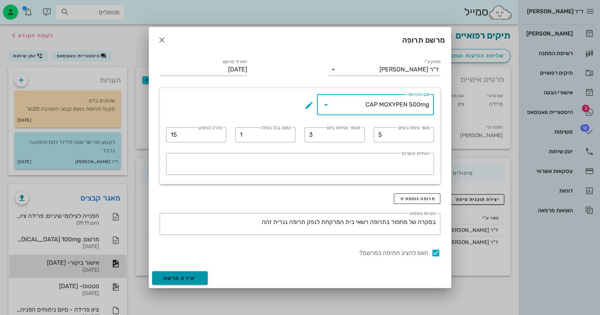
click at [182, 277] on span "יצירת מרשם" at bounding box center [179, 278] width 33 height 6
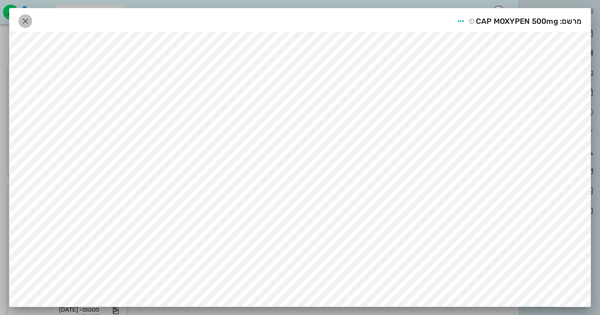
click at [32, 18] on span "button" at bounding box center [26, 21] width 14 height 9
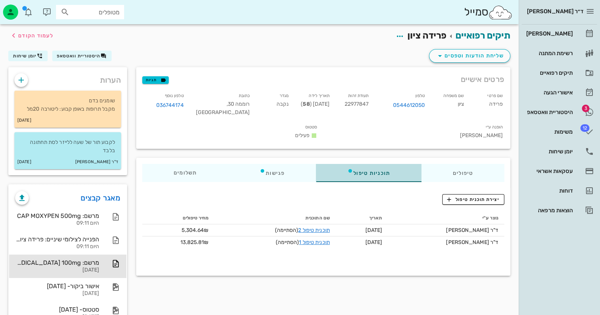
click at [366, 175] on div "תוכניות טיפול" at bounding box center [368, 173] width 105 height 18
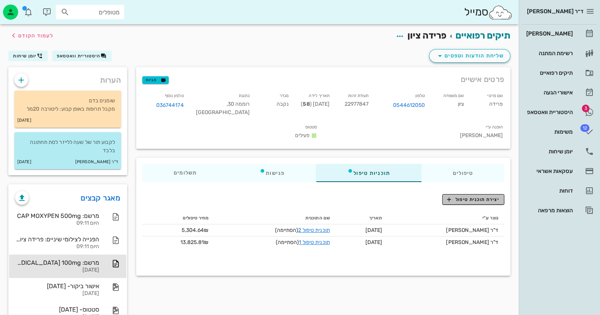
click at [478, 200] on span "יצירת תוכנית טיפול" at bounding box center [473, 199] width 52 height 7
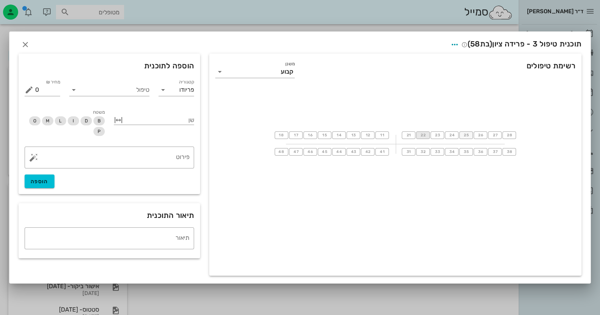
drag, startPoint x: 426, startPoint y: 135, endPoint x: 463, endPoint y: 135, distance: 36.7
click at [463, 135] on tr "18 17 16 15 14 13 12 11 21 22 23 24 25 26 27 28" at bounding box center [396, 135] width 242 height 16
click at [463, 135] on span "25" at bounding box center [466, 135] width 6 height 5
click at [117, 118] on button "button" at bounding box center [118, 120] width 9 height 9
click at [147, 119] on div "עד שן" at bounding box center [144, 120] width 28 height 12
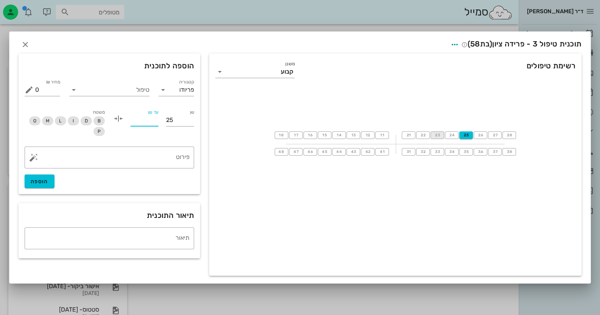
click at [437, 136] on span "23" at bounding box center [437, 135] width 6 height 5
click at [88, 89] on input "טיפול" at bounding box center [115, 90] width 70 height 12
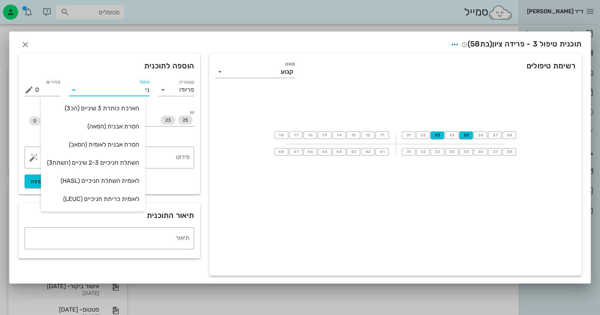
type input "נית"
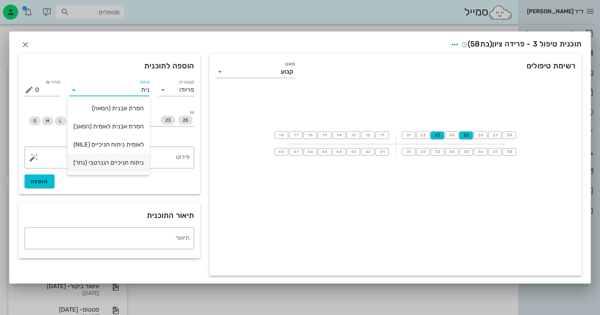
click at [103, 161] on div "ניתוח חניכיים רגנרטבי (נחר)" at bounding box center [108, 162] width 70 height 7
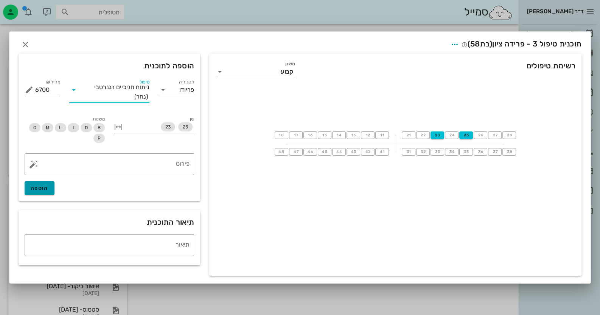
click at [43, 190] on span "הוספה" at bounding box center [40, 188] width 18 height 6
type input "0"
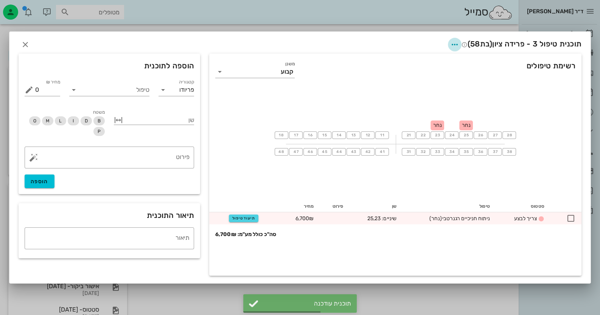
click at [450, 45] on icon "button" at bounding box center [454, 44] width 9 height 9
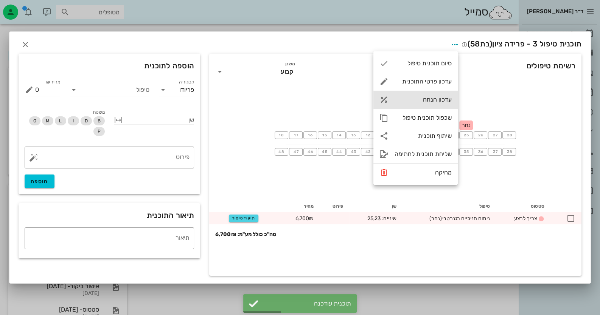
click at [441, 101] on div "עדכון הנחה" at bounding box center [422, 99] width 57 height 7
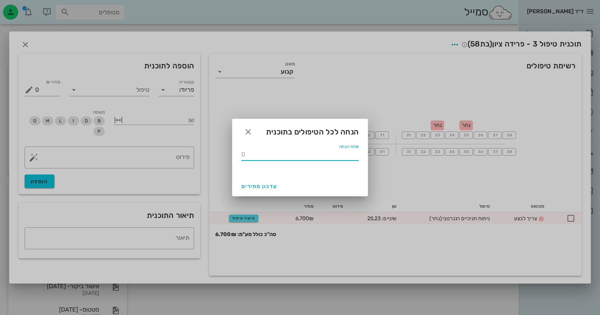
click at [295, 151] on input "אחוז הנחה" at bounding box center [299, 155] width 117 height 12
type input "50"
click at [268, 181] on button "עדכון מחירים" at bounding box center [259, 187] width 42 height 14
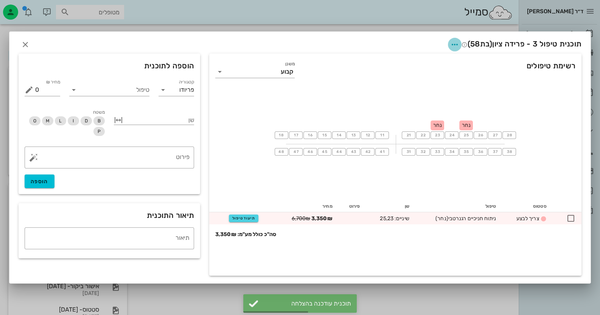
click at [450, 40] on icon "button" at bounding box center [454, 44] width 9 height 9
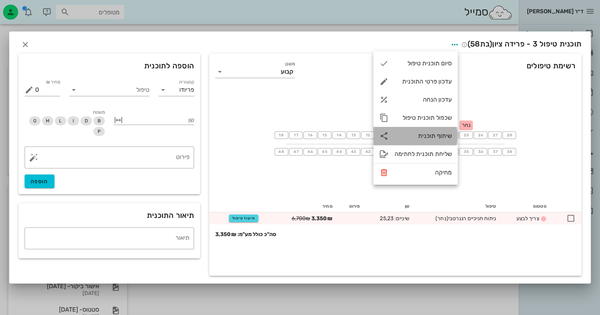
click at [442, 133] on div "שיתוף תוכנית" at bounding box center [422, 135] width 57 height 7
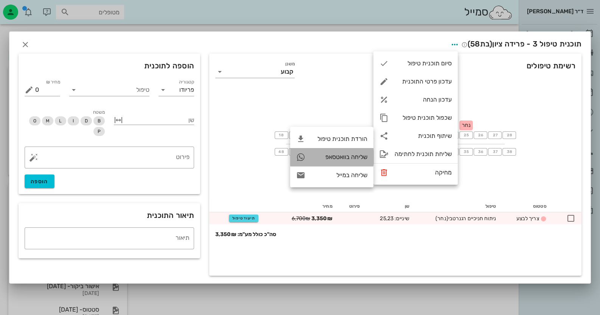
click at [354, 159] on div "שליחה בוואטסאפ" at bounding box center [339, 157] width 56 height 7
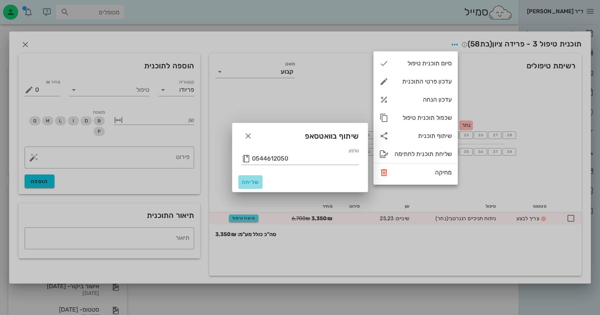
click at [247, 178] on button "שליחה" at bounding box center [250, 182] width 24 height 14
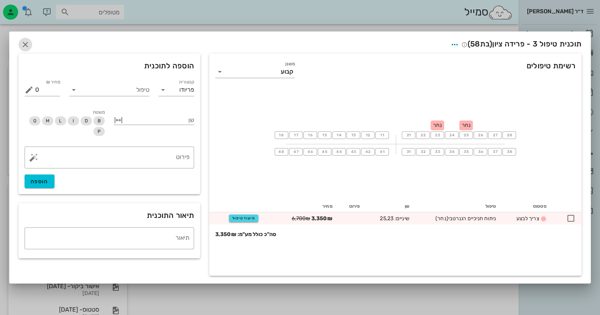
click at [23, 42] on icon "button" at bounding box center [25, 44] width 9 height 9
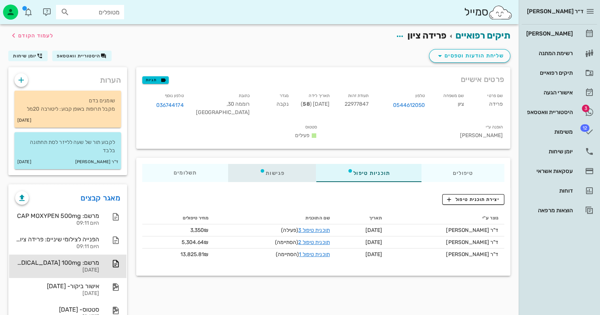
click at [281, 169] on div "פגישות" at bounding box center [272, 173] width 88 height 18
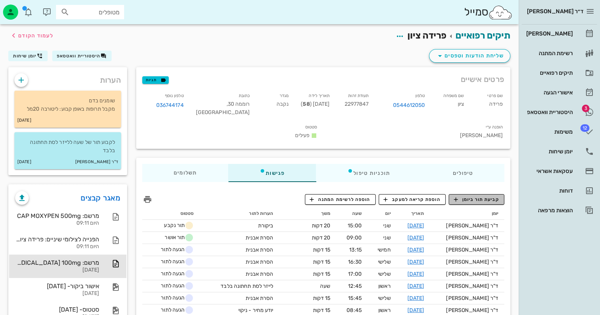
click at [482, 197] on span "קביעת תור ביומן" at bounding box center [475, 199] width 45 height 7
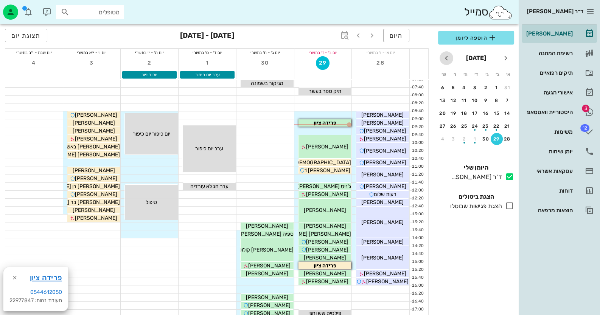
click at [445, 57] on icon "חודש הבא" at bounding box center [446, 58] width 9 height 9
click at [509, 103] on button "5" at bounding box center [507, 101] width 12 height 12
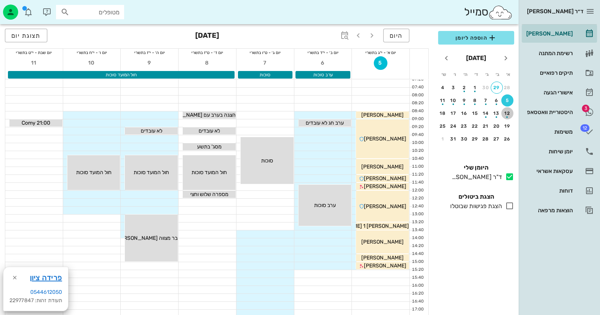
click at [507, 113] on div "button" at bounding box center [507, 115] width 12 height 4
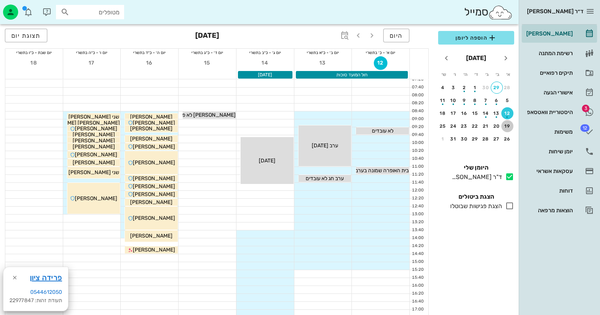
click at [503, 127] on div "19" at bounding box center [507, 126] width 12 height 5
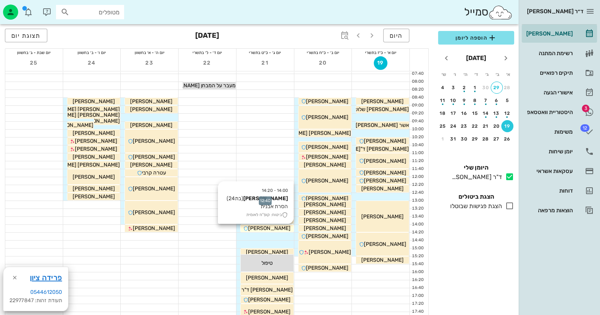
scroll to position [37, 0]
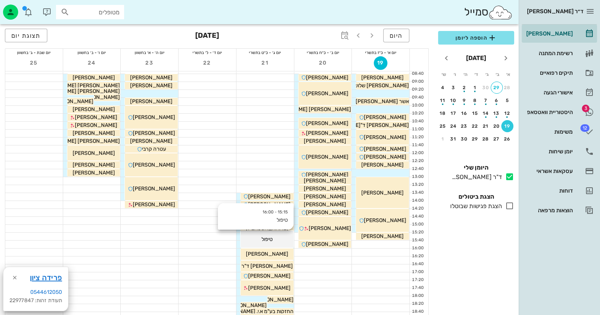
click at [281, 234] on div "15:15 - 16:00 טיפול טיפול" at bounding box center [266, 239] width 53 height 17
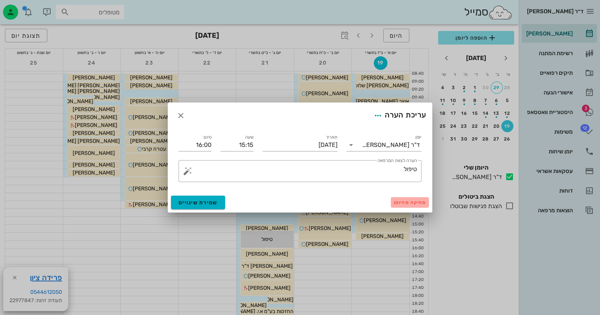
click at [413, 201] on span "מחיקה מהיומן" at bounding box center [410, 202] width 32 height 5
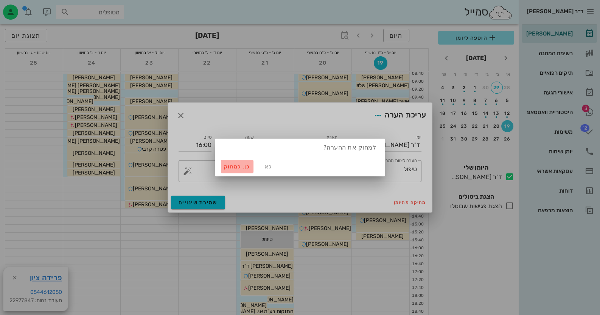
click at [236, 164] on span "כן. למחוק" at bounding box center [237, 167] width 26 height 6
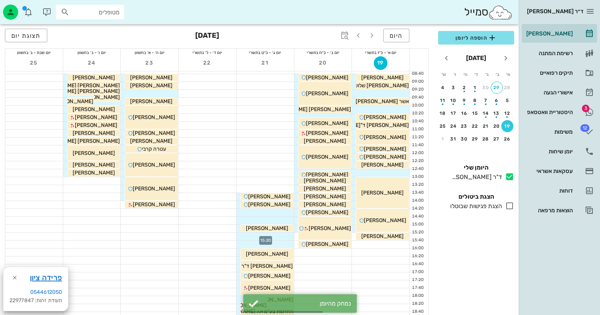
click at [286, 237] on div at bounding box center [264, 237] width 57 height 8
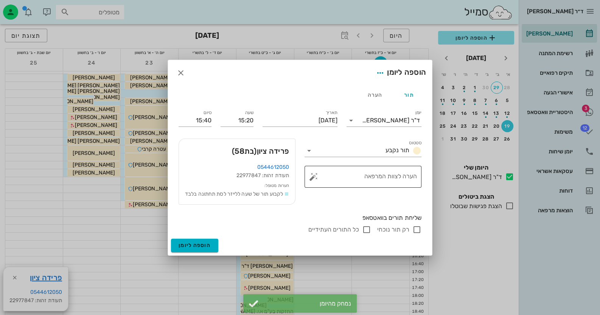
click at [316, 172] on button "button" at bounding box center [313, 176] width 9 height 9
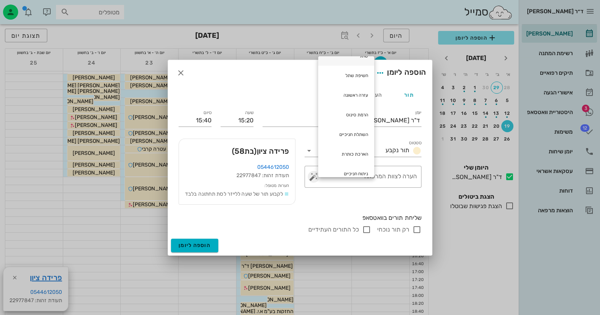
scroll to position [180, 0]
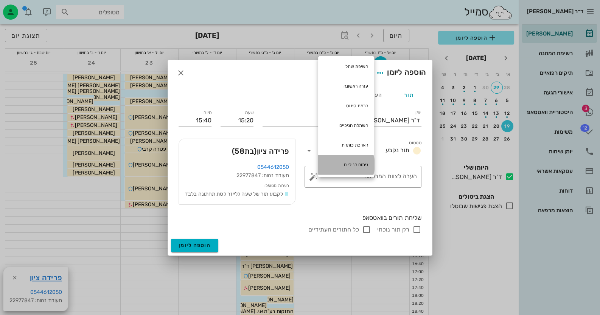
click at [344, 161] on div "ניתוח חניכיים" at bounding box center [346, 165] width 56 height 20
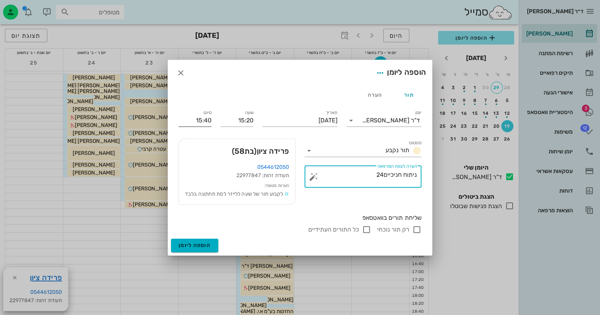
type textarea "ניתוח חניכיים24"
click at [189, 115] on input "15:40" at bounding box center [194, 121] width 33 height 12
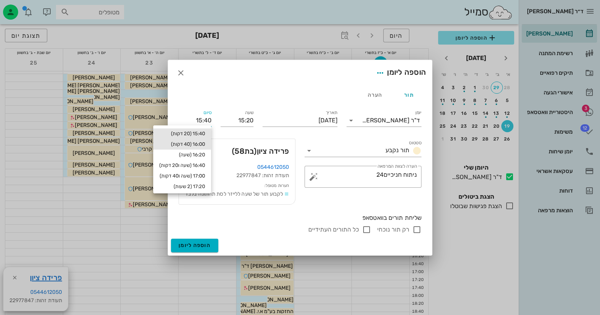
click at [193, 140] on div "16:00 (40 דקות)" at bounding box center [182, 144] width 58 height 11
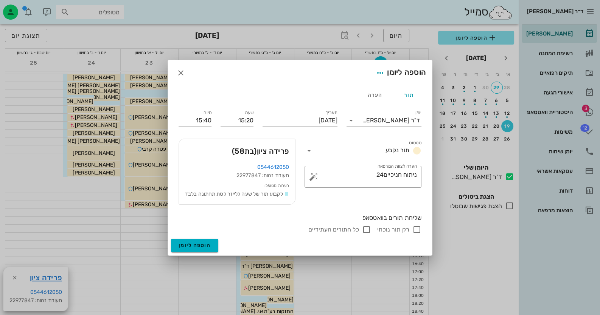
type input "16:00"
click at [416, 232] on input "רק תור נוכחי" at bounding box center [416, 229] width 9 height 9
checkbox input "false"
click at [213, 253] on button "הוספה ליומן" at bounding box center [194, 246] width 47 height 14
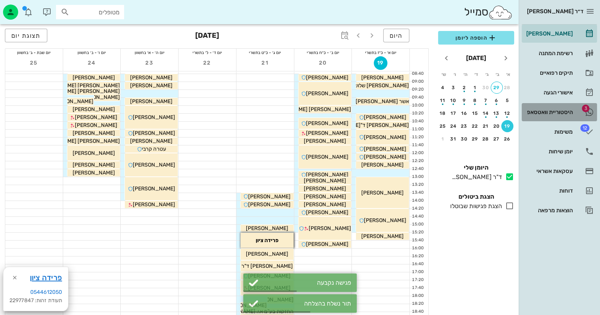
click at [561, 109] on div "היסטוריית וואטסאפ" at bounding box center [548, 112] width 48 height 6
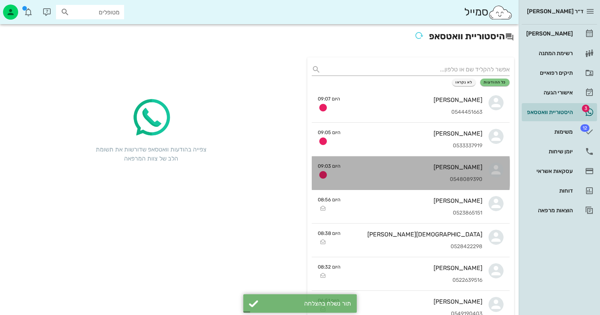
click at [360, 177] on div "0548089390" at bounding box center [414, 180] width 136 height 6
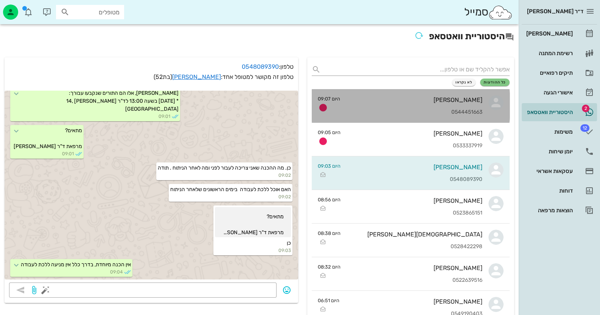
click at [470, 110] on div "0544451663" at bounding box center [414, 112] width 136 height 6
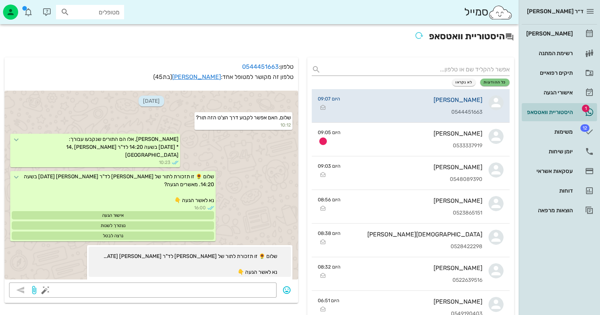
scroll to position [305, 0]
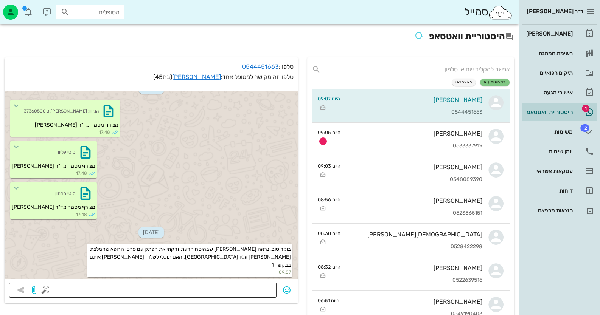
click at [243, 285] on textarea at bounding box center [159, 291] width 225 height 12
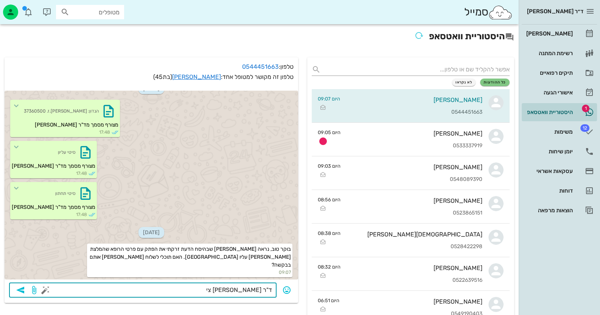
type textarea "ד"ר [PERSON_NAME]"
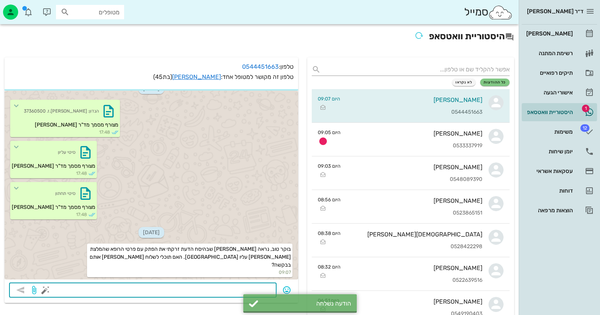
scroll to position [326, 0]
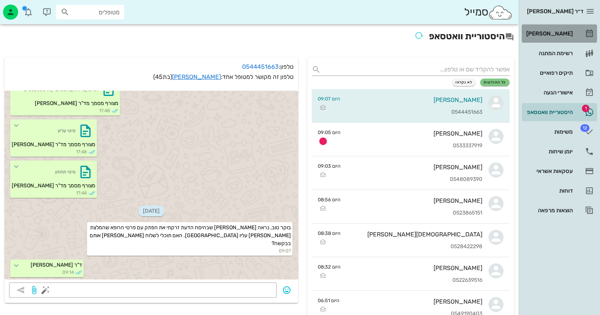
click at [536, 32] on div "[PERSON_NAME]" at bounding box center [548, 34] width 48 height 6
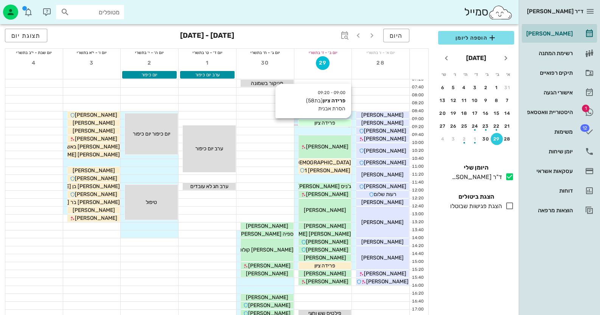
click at [343, 122] on div "פרידה ציון" at bounding box center [324, 123] width 53 height 8
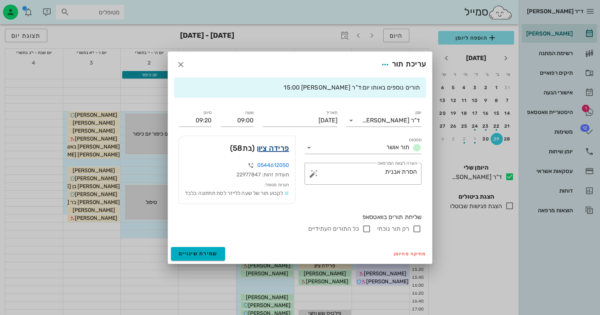
click at [276, 143] on link "פרידה ציון" at bounding box center [273, 148] width 33 height 12
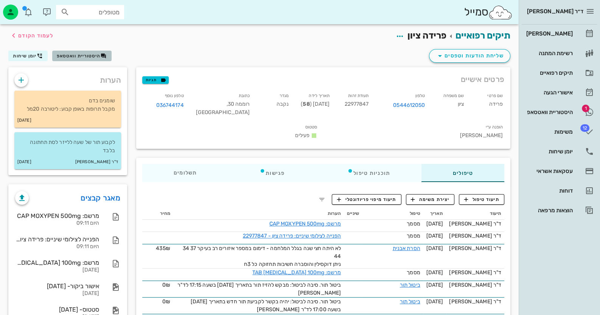
click at [87, 59] on button "היסטוריית וואטסאפ" at bounding box center [81, 56] width 59 height 11
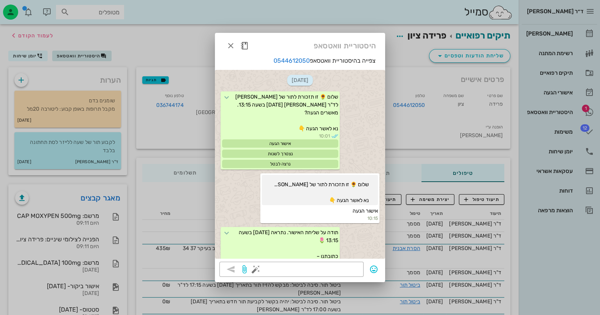
scroll to position [795, 0]
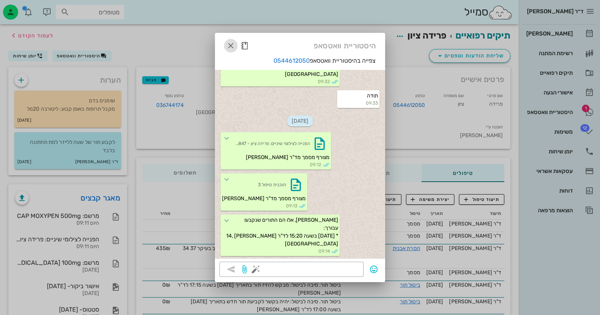
click at [234, 47] on icon "button" at bounding box center [230, 45] width 9 height 9
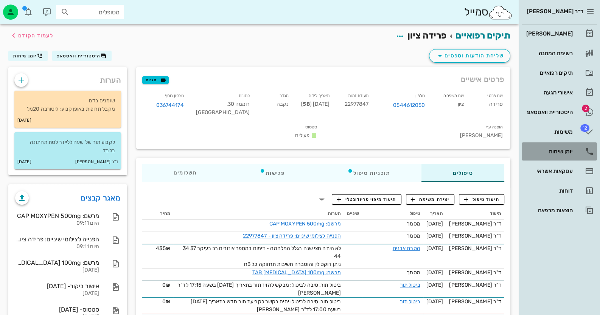
click at [581, 146] on link "יומן שיחות" at bounding box center [558, 152] width 75 height 18
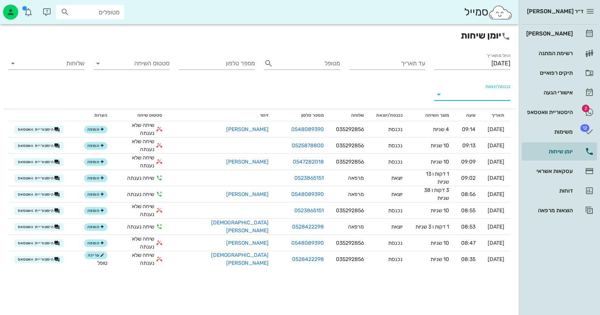
click at [464, 92] on input "נכנסת/יוצאת" at bounding box center [478, 94] width 64 height 12
click at [475, 96] on div "נכנסת" at bounding box center [472, 101] width 76 height 18
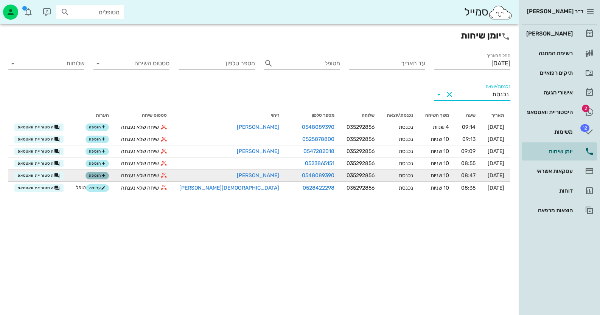
click at [104, 178] on button "הוספה" at bounding box center [96, 176] width 23 height 8
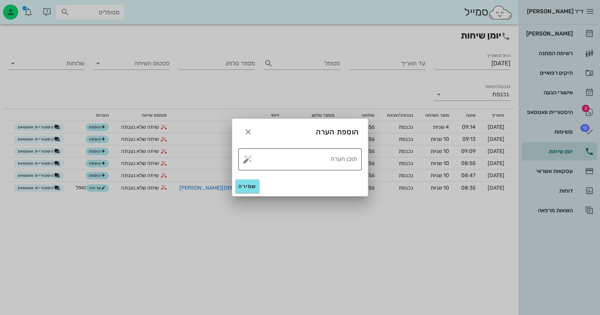
click at [244, 158] on button "button" at bounding box center [247, 159] width 9 height 9
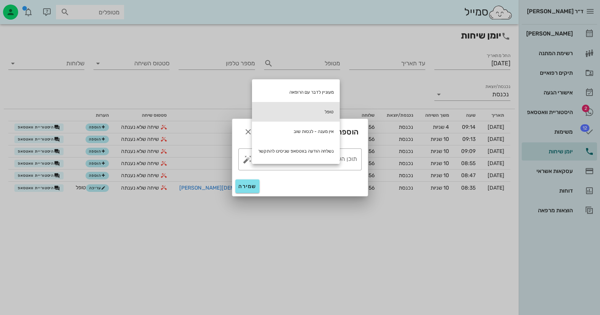
click at [320, 112] on div "טופל" at bounding box center [296, 112] width 88 height 20
type textarea "טופל"
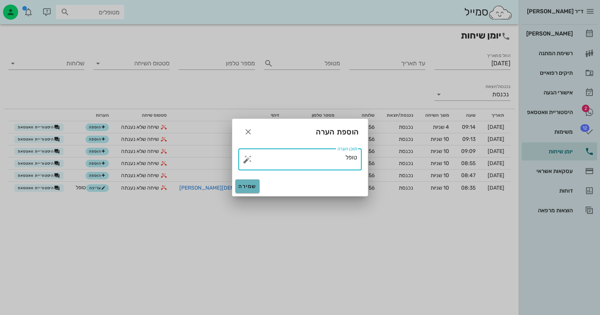
click at [245, 185] on span "שמירה" at bounding box center [247, 186] width 18 height 6
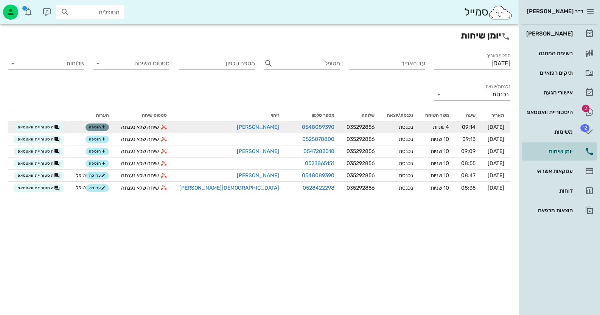
click at [105, 127] on span "הוספה" at bounding box center [97, 127] width 17 height 5
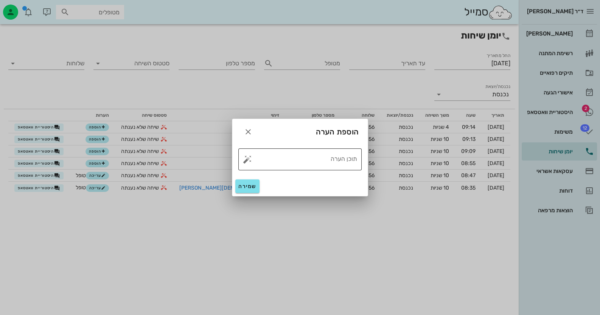
click at [252, 159] on textarea "תוכן הערה" at bounding box center [303, 161] width 108 height 18
click at [248, 160] on button "button" at bounding box center [247, 159] width 9 height 9
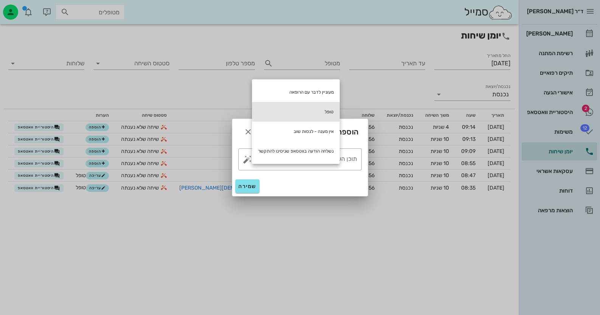
click at [313, 113] on div "טופל" at bounding box center [296, 112] width 88 height 20
type textarea "טופל"
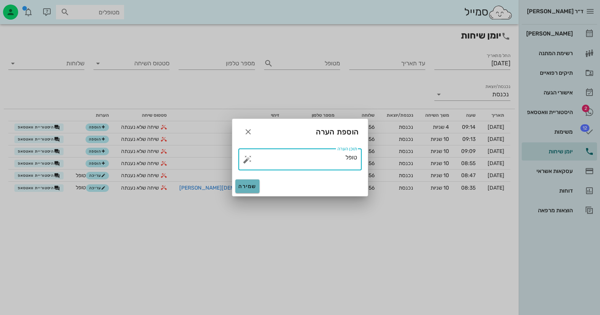
click at [247, 183] on span "שמירה" at bounding box center [247, 186] width 18 height 6
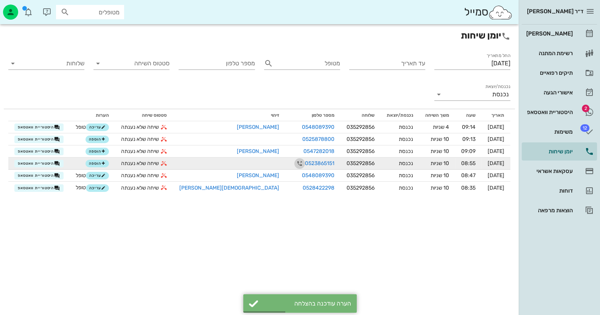
click at [295, 160] on icon "button" at bounding box center [299, 163] width 9 height 9
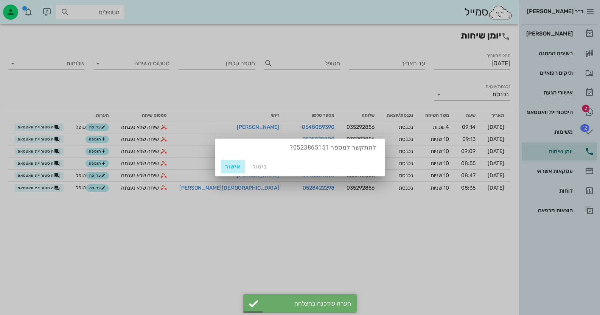
click at [234, 166] on span "אישור" at bounding box center [233, 167] width 18 height 6
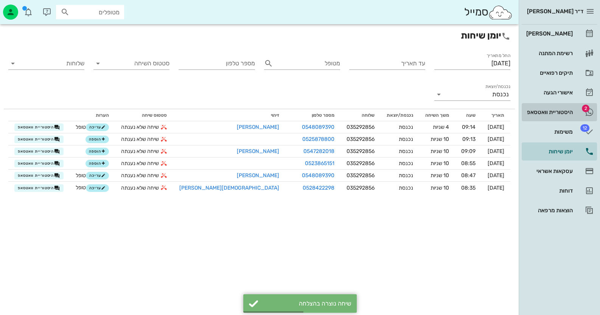
click at [562, 115] on div "היסטוריית וואטסאפ" at bounding box center [548, 112] width 48 height 6
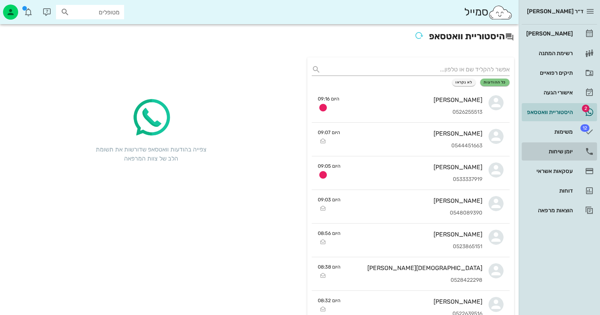
click at [577, 157] on link "יומן שיחות" at bounding box center [558, 152] width 75 height 18
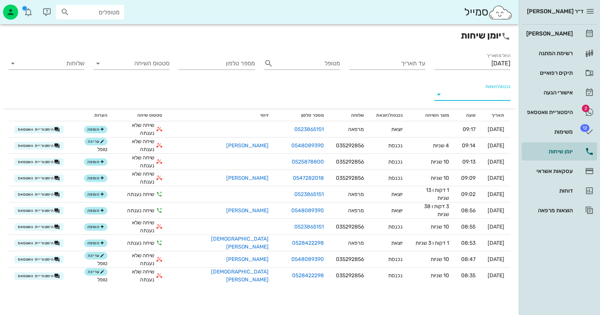
click at [491, 96] on input "נכנסת/יוצאת" at bounding box center [478, 94] width 64 height 12
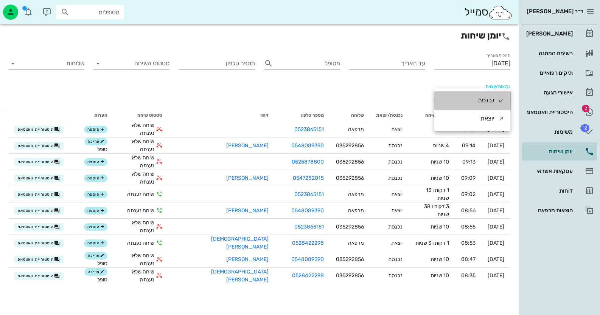
click at [491, 96] on div "נכנסת" at bounding box center [486, 101] width 17 height 18
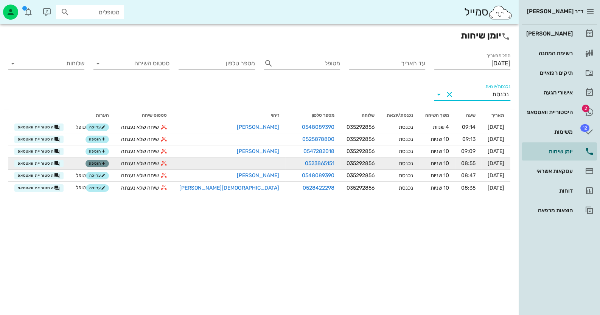
click at [105, 163] on icon "button" at bounding box center [103, 163] width 5 height 5
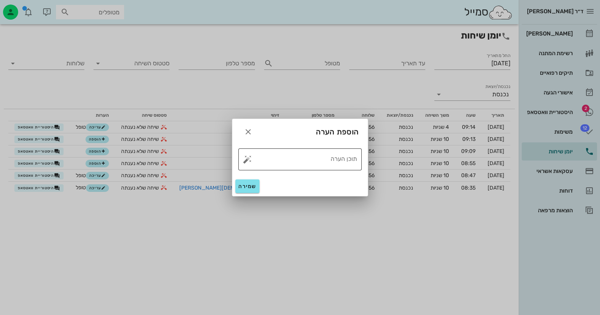
click at [249, 158] on button "button" at bounding box center [247, 159] width 9 height 9
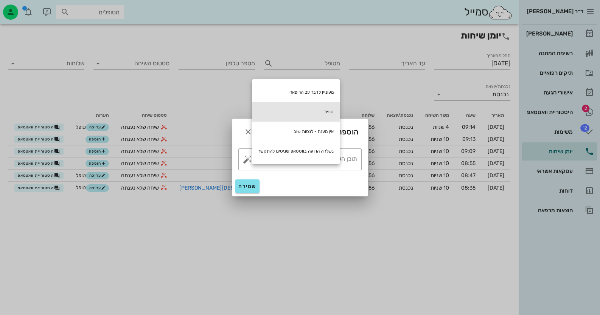
click at [312, 114] on div "טופל" at bounding box center [296, 112] width 88 height 20
type textarea "טופל"
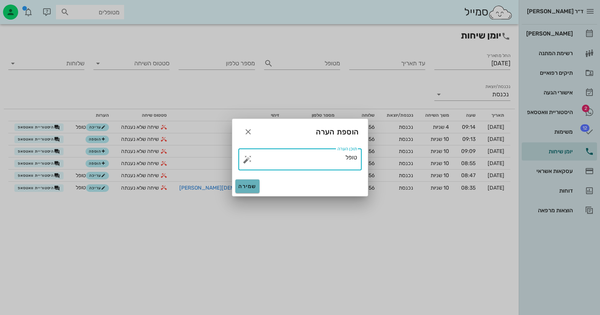
click at [248, 184] on span "שמירה" at bounding box center [247, 186] width 18 height 6
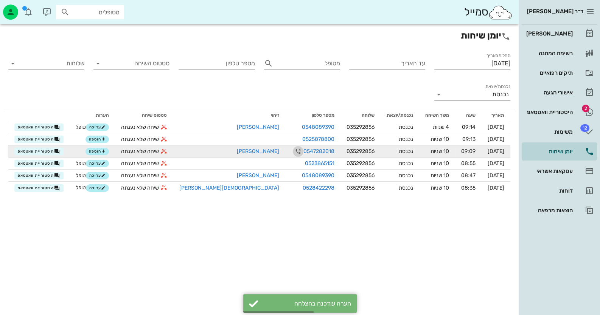
click at [293, 154] on icon "button" at bounding box center [297, 151] width 9 height 9
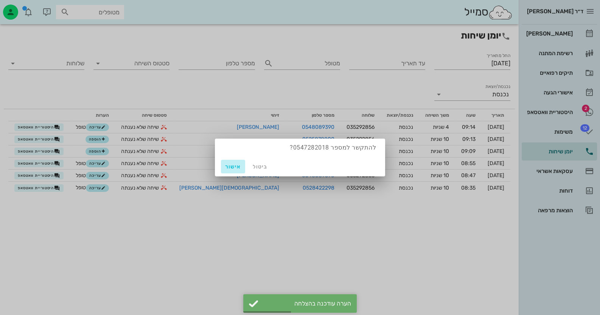
click at [237, 166] on span "אישור" at bounding box center [233, 167] width 18 height 6
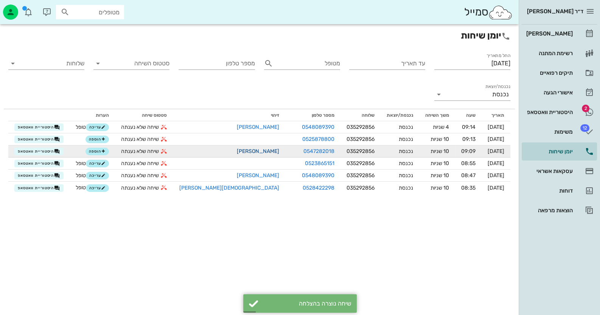
click at [237, 151] on link "[PERSON_NAME]" at bounding box center [258, 151] width 42 height 6
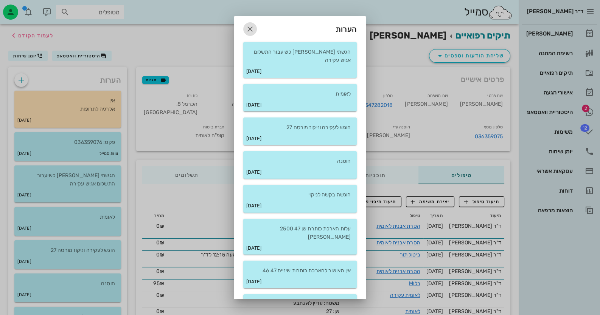
click at [254, 26] on icon "button" at bounding box center [249, 29] width 9 height 9
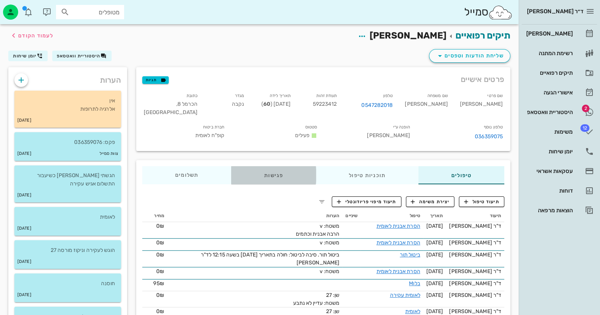
click at [273, 174] on div "פגישות" at bounding box center [273, 175] width 85 height 18
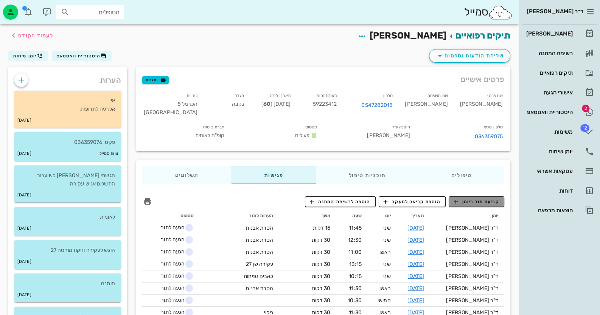
click at [487, 199] on span "קביעת תור ביומן" at bounding box center [475, 202] width 45 height 7
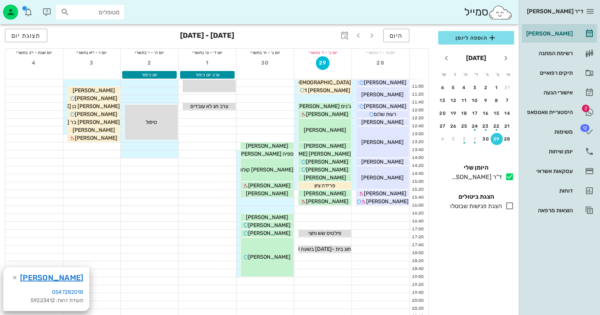
scroll to position [113, 0]
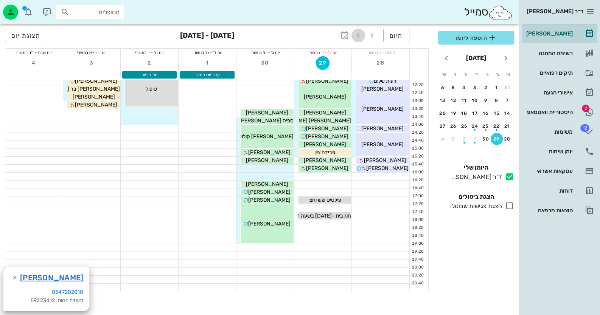
click at [361, 36] on icon "button" at bounding box center [358, 35] width 9 height 9
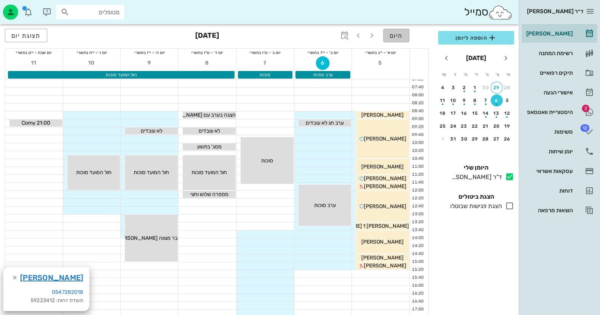
click at [397, 32] on span "היום" at bounding box center [395, 35] width 13 height 7
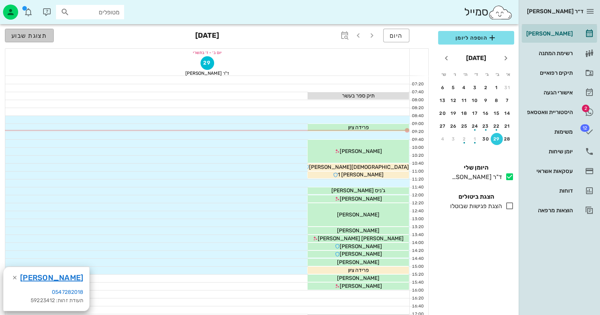
click at [39, 39] on button "תצוגת שבוע" at bounding box center [29, 36] width 49 height 14
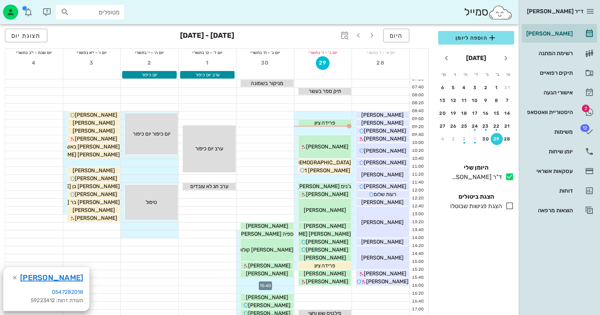
click at [281, 282] on div at bounding box center [264, 282] width 57 height 8
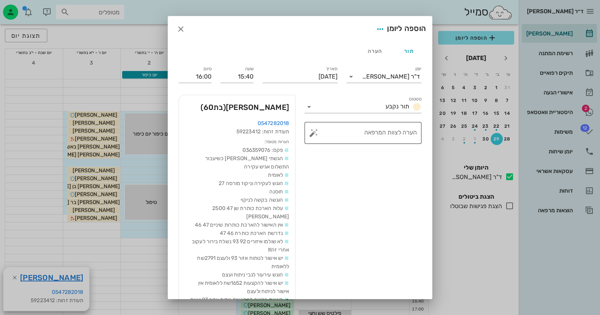
click at [312, 133] on button "button" at bounding box center [313, 133] width 9 height 9
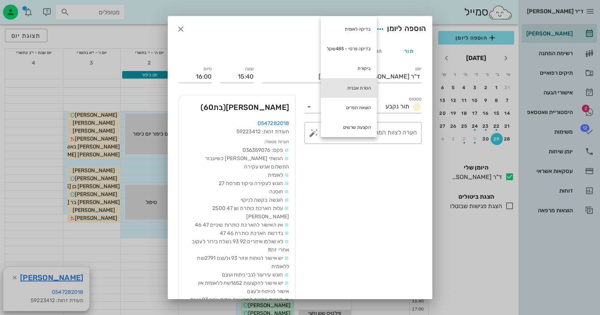
click at [348, 81] on div "הסרת אבנית" at bounding box center [349, 88] width 56 height 20
type textarea "הסרת אבנית"
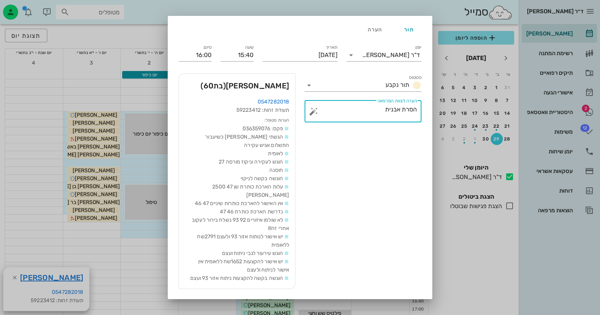
scroll to position [53, 0]
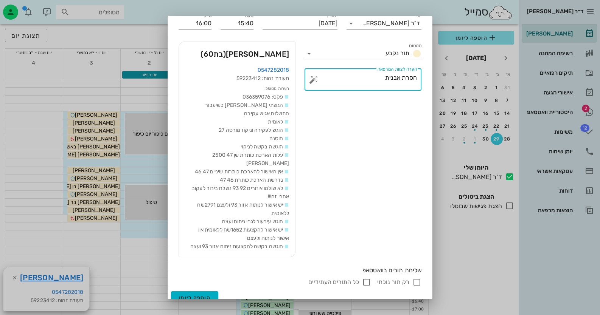
click at [414, 278] on input "רק תור נוכחי" at bounding box center [416, 282] width 9 height 9
checkbox input "false"
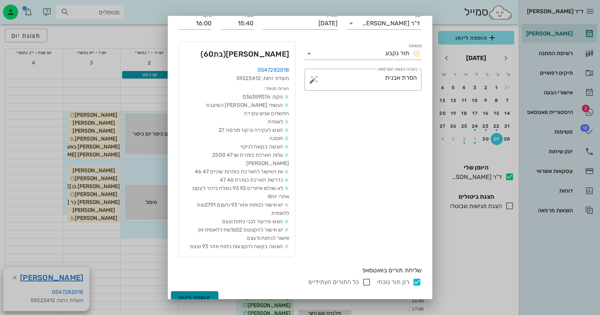
click at [211, 295] on span "הוספה ליומן" at bounding box center [194, 298] width 32 height 6
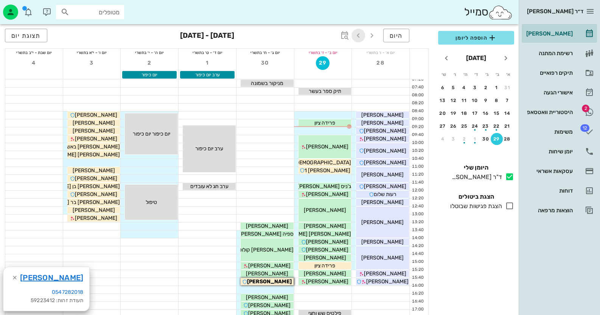
click at [360, 38] on icon "button" at bounding box center [358, 35] width 9 height 9
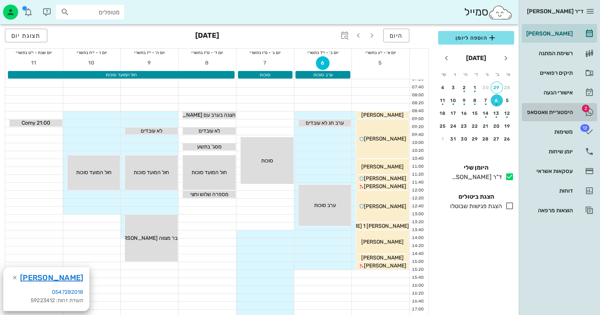
click at [551, 108] on div "היסטוריית וואטסאפ" at bounding box center [548, 112] width 48 height 12
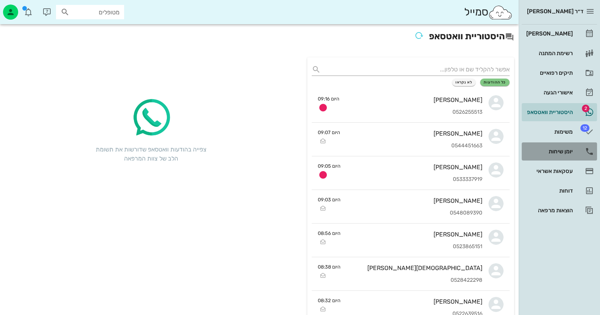
click at [573, 146] on link "יומן שיחות" at bounding box center [558, 152] width 75 height 18
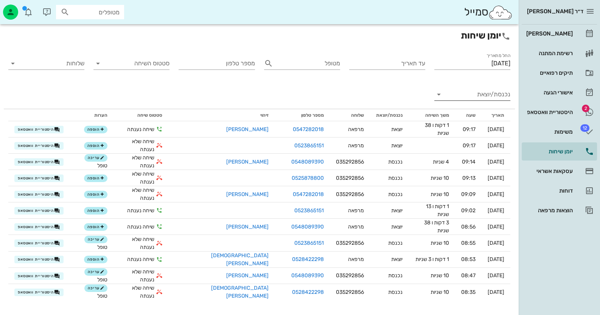
click at [488, 93] on input "נכנסת/יוצאת" at bounding box center [478, 94] width 64 height 12
click at [488, 93] on div "נכנסת" at bounding box center [486, 101] width 17 height 18
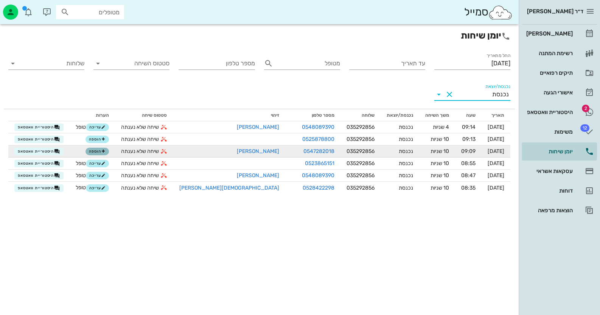
click at [109, 149] on button "הוספה" at bounding box center [96, 152] width 23 height 8
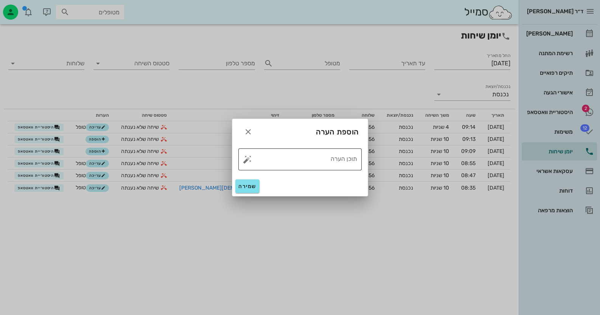
click at [246, 160] on button "button" at bounding box center [247, 159] width 9 height 9
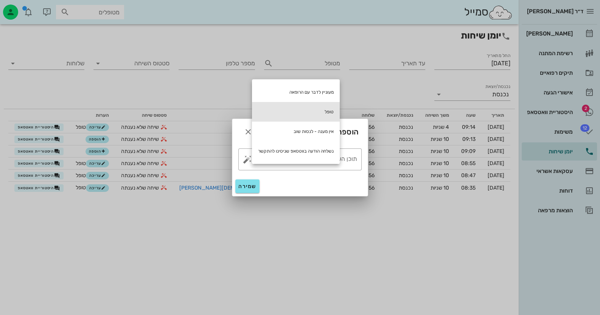
click at [287, 118] on div "טופל" at bounding box center [296, 112] width 88 height 20
type textarea "טופל"
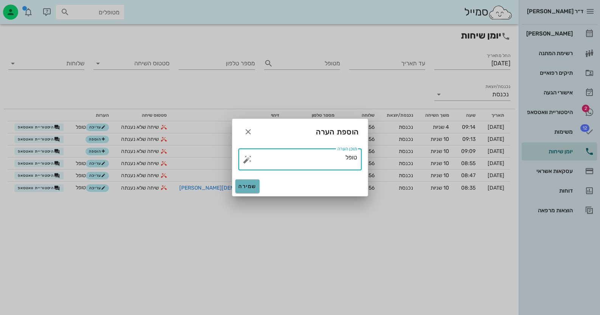
click at [251, 182] on button "שמירה" at bounding box center [247, 187] width 24 height 14
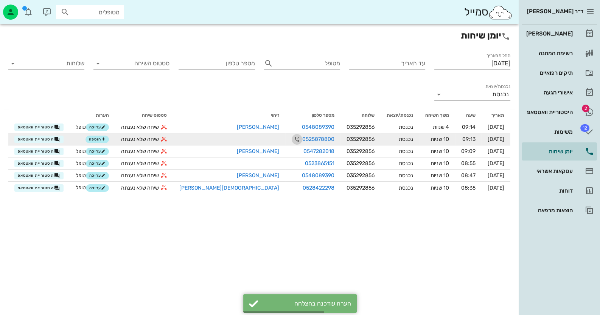
click at [292, 138] on icon "button" at bounding box center [296, 139] width 9 height 9
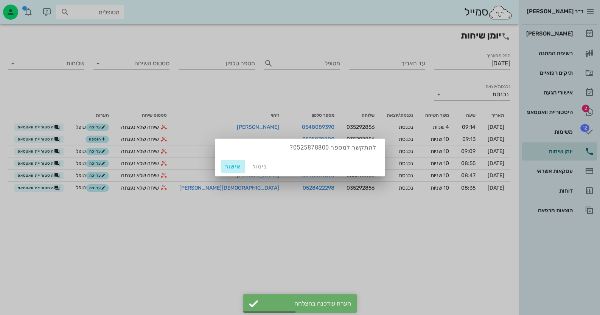
click at [236, 168] on span "אישור" at bounding box center [233, 167] width 18 height 6
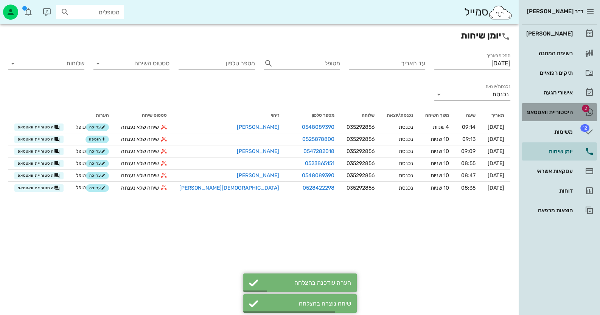
click at [590, 110] on icon at bounding box center [589, 112] width 9 height 9
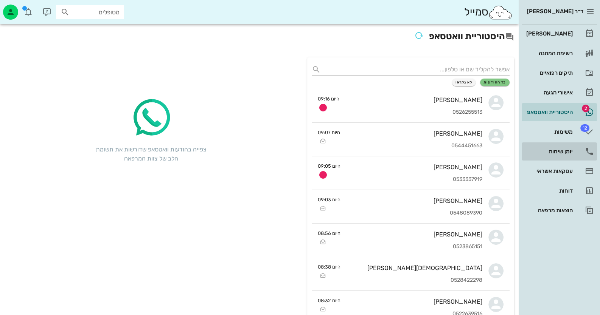
click at [557, 152] on div "יומן שיחות" at bounding box center [548, 152] width 48 height 6
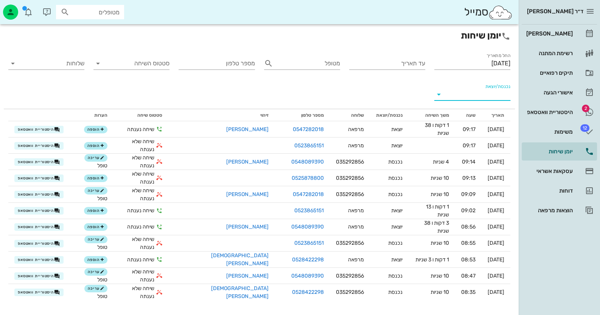
click at [473, 90] on input "נכנסת/יוצאת" at bounding box center [478, 94] width 64 height 12
click at [473, 90] on div "נכנסת יוצאת" at bounding box center [472, 109] width 76 height 42
click at [473, 99] on div "נכנסת" at bounding box center [472, 101] width 76 height 18
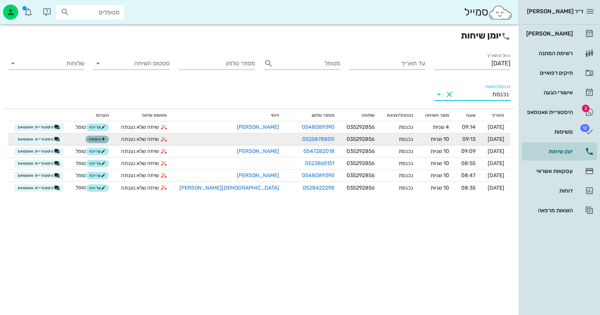
click at [101, 140] on button "הוספה" at bounding box center [96, 140] width 23 height 8
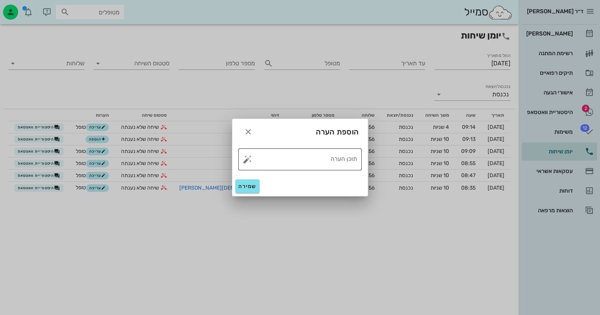
click at [250, 160] on button "button" at bounding box center [247, 159] width 9 height 9
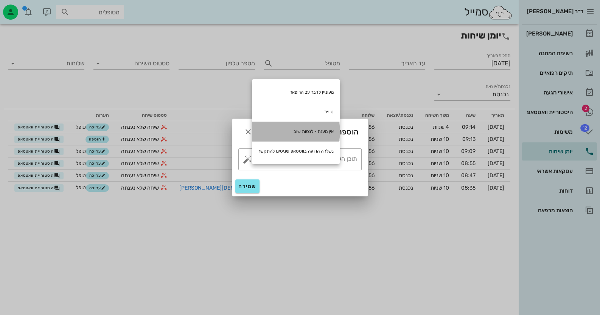
click at [293, 127] on div "אין מענה - לנסות שוב" at bounding box center [296, 132] width 88 height 20
type textarea "אין מענה - לנסות שוב"
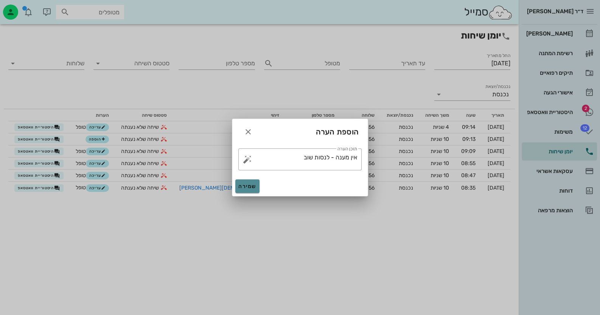
click at [242, 187] on span "שמירה" at bounding box center [247, 186] width 18 height 6
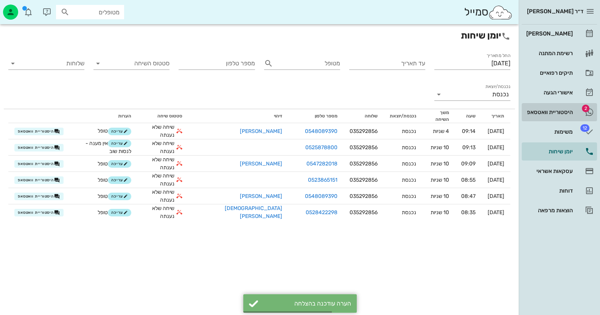
click at [563, 113] on div "היסטוריית וואטסאפ" at bounding box center [548, 112] width 48 height 6
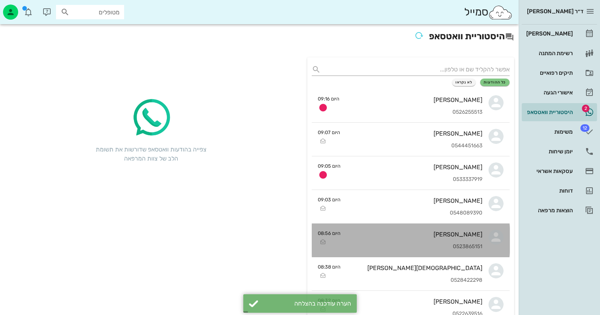
click at [468, 243] on div "[PERSON_NAME] 0523865151" at bounding box center [414, 240] width 136 height 33
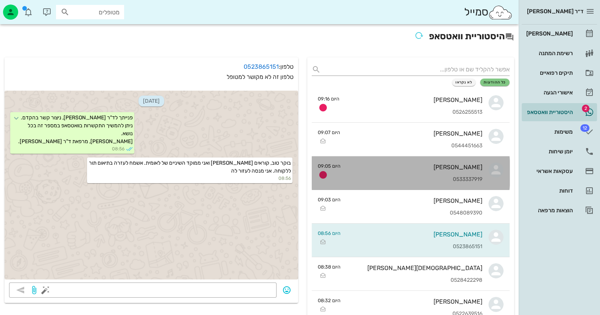
click at [457, 174] on div "[PERSON_NAME] 0533337919" at bounding box center [414, 173] width 136 height 33
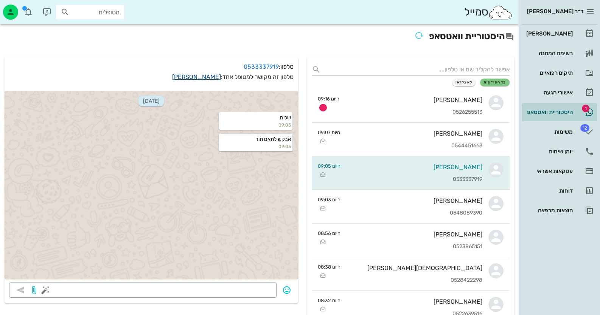
click at [200, 77] on link "[PERSON_NAME]" at bounding box center [196, 76] width 49 height 7
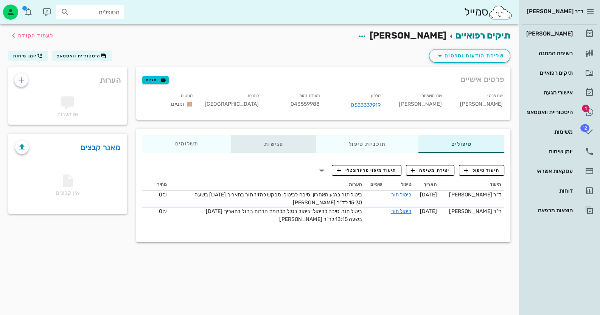
click at [287, 143] on div "פגישות" at bounding box center [273, 144] width 85 height 18
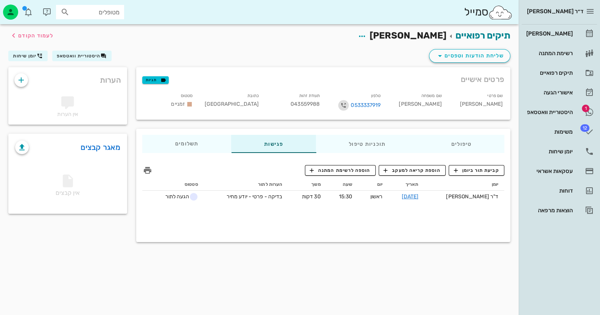
click at [340, 104] on icon "button" at bounding box center [343, 105] width 9 height 9
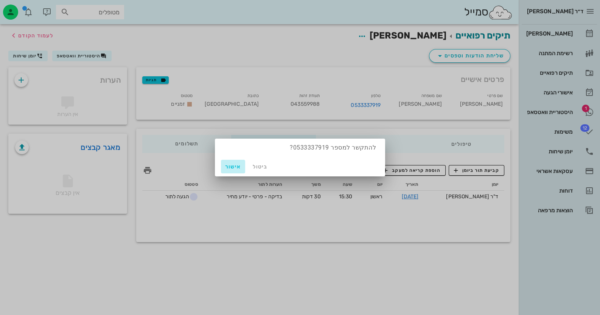
click at [231, 161] on button "אישור" at bounding box center [233, 167] width 24 height 14
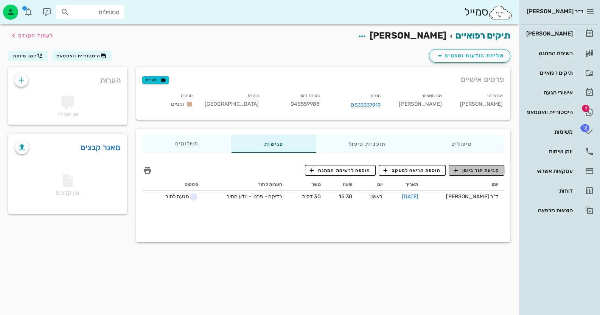
click at [483, 172] on span "קביעת תור ביומן" at bounding box center [475, 170] width 45 height 7
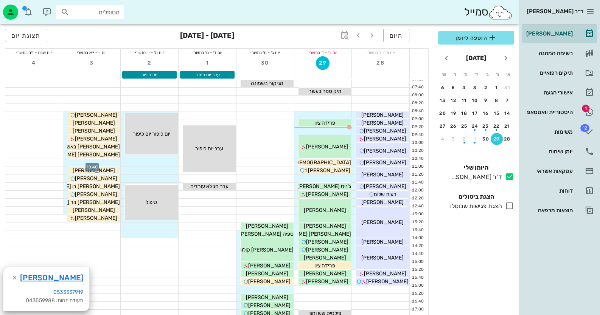
click at [104, 161] on div at bounding box center [91, 163] width 57 height 8
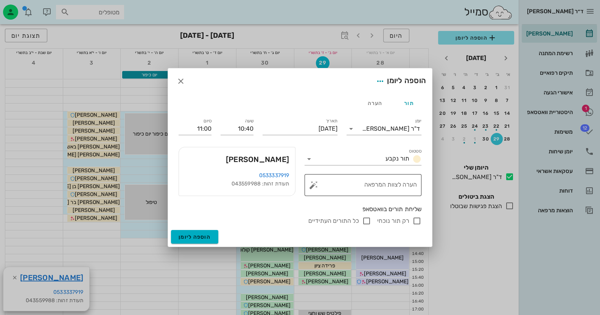
click at [310, 187] on button "button" at bounding box center [313, 185] width 9 height 9
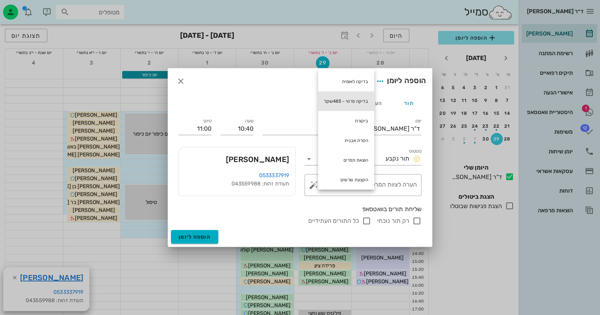
click at [334, 99] on div "בדיקה פרטי - 485שקל" at bounding box center [346, 102] width 56 height 20
type textarea "בדיקה פרטי - 485שקל"
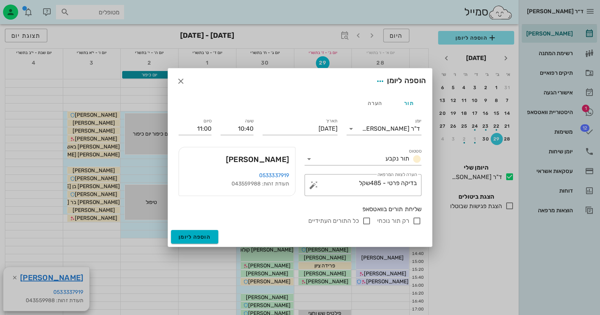
click at [418, 222] on input "רק תור נוכחי" at bounding box center [416, 221] width 9 height 9
checkbox input "false"
click at [186, 231] on button "הוספה ליומן" at bounding box center [194, 237] width 47 height 14
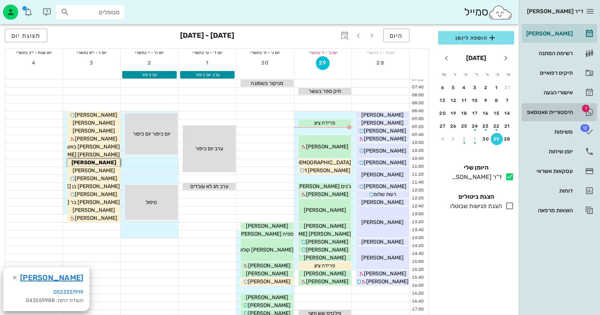
click at [577, 114] on link "1 היסטוריית וואטסאפ" at bounding box center [558, 112] width 75 height 18
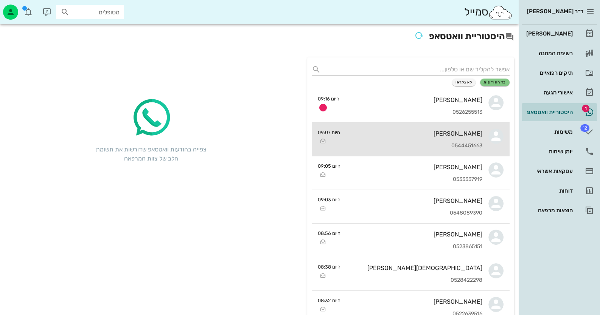
click at [467, 141] on div "[PERSON_NAME] 0544451663" at bounding box center [414, 139] width 136 height 33
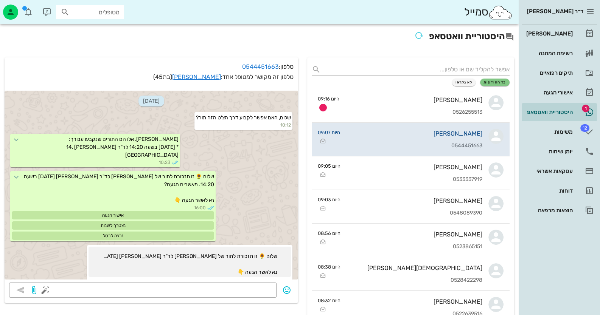
scroll to position [326, 0]
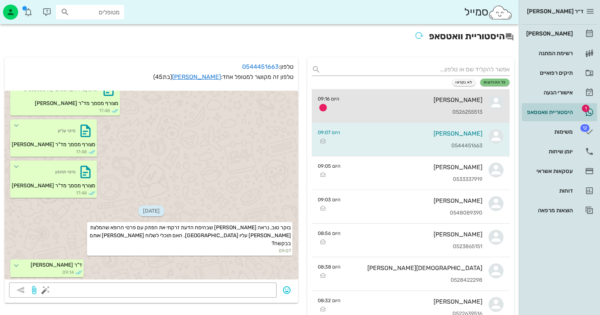
click at [470, 95] on div "[PERSON_NAME] 0526255513" at bounding box center [413, 105] width 137 height 33
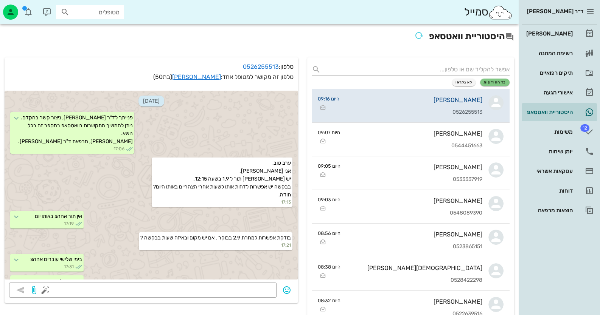
scroll to position [388, 0]
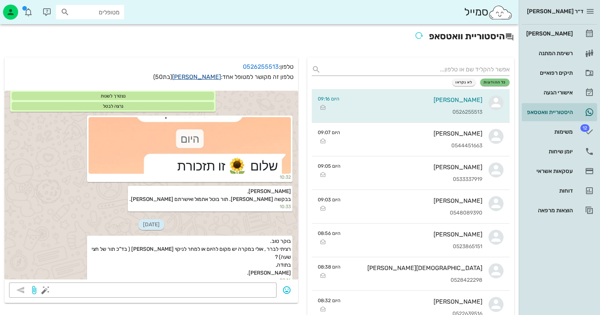
click at [188, 77] on link "[PERSON_NAME]" at bounding box center [196, 76] width 49 height 7
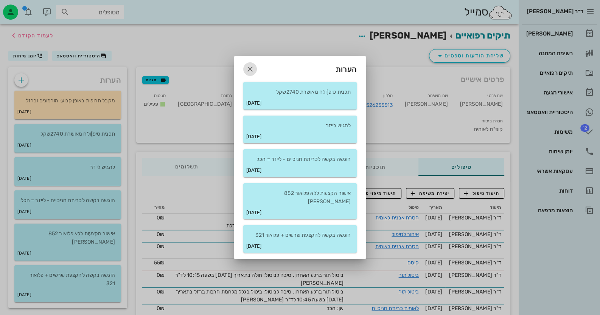
click at [250, 72] on icon "button" at bounding box center [249, 69] width 9 height 9
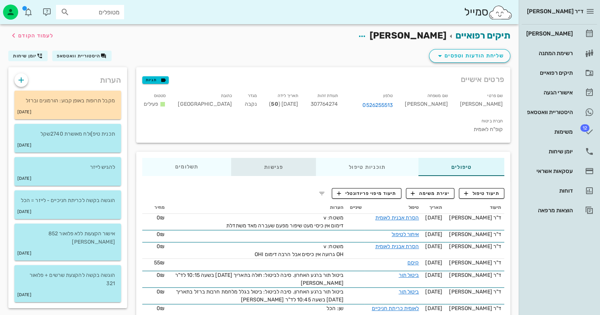
click at [282, 158] on div "פגישות" at bounding box center [273, 167] width 85 height 18
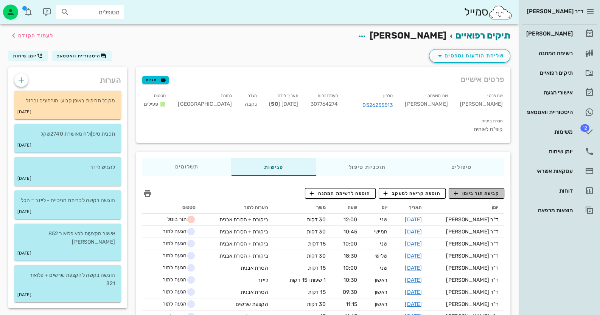
click at [494, 190] on span "קביעת תור ביומן" at bounding box center [475, 193] width 45 height 7
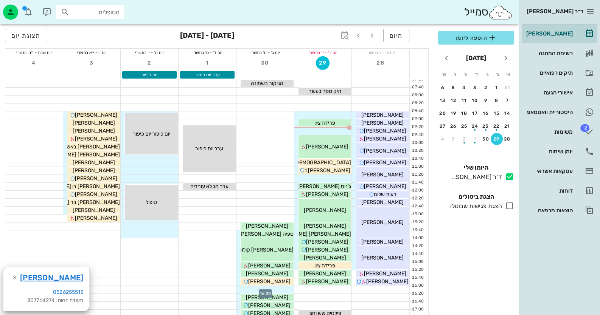
click at [278, 289] on div at bounding box center [264, 290] width 57 height 8
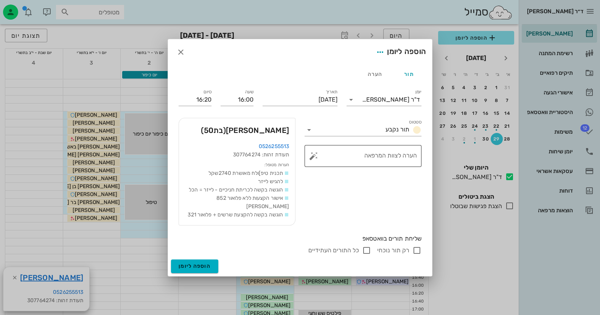
click at [313, 159] on button "button" at bounding box center [313, 156] width 9 height 9
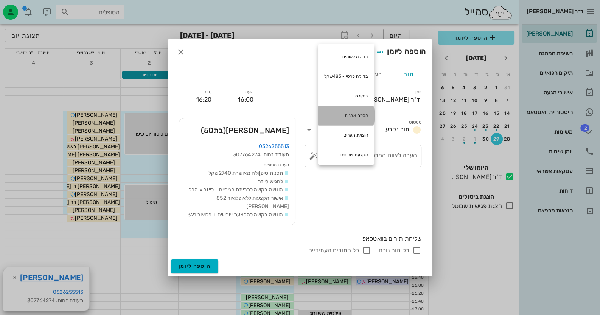
click at [345, 115] on div "הסרת אבנית" at bounding box center [346, 116] width 56 height 20
type textarea "הסרת אבנית"
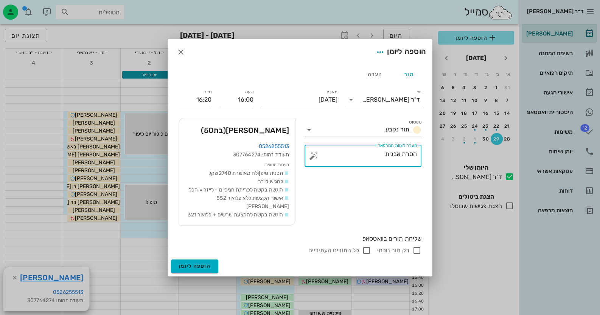
drag, startPoint x: 414, startPoint y: 244, endPoint x: 411, endPoint y: 245, distance: 3.9
click at [414, 246] on input "רק תור נוכחי" at bounding box center [416, 250] width 9 height 9
checkbox input "false"
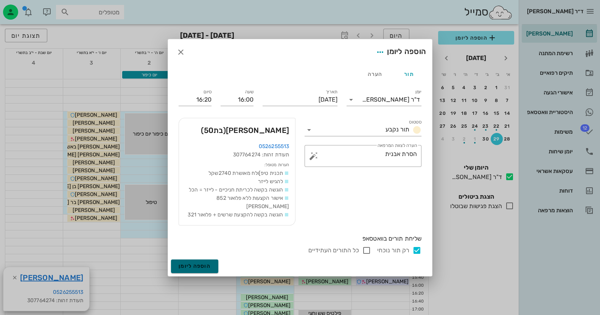
drag, startPoint x: 211, startPoint y: 260, endPoint x: 216, endPoint y: 259, distance: 4.6
click at [212, 260] on button "הוספה ליומן" at bounding box center [194, 267] width 47 height 14
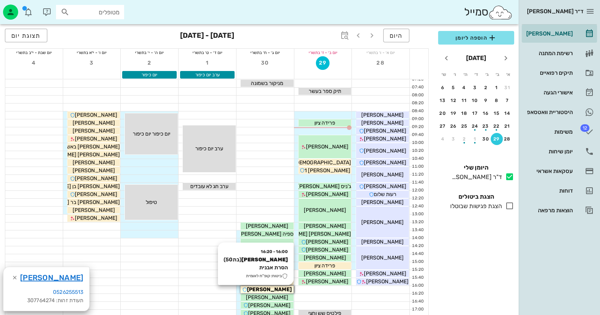
click at [288, 289] on span "[PERSON_NAME]" at bounding box center [269, 290] width 45 height 6
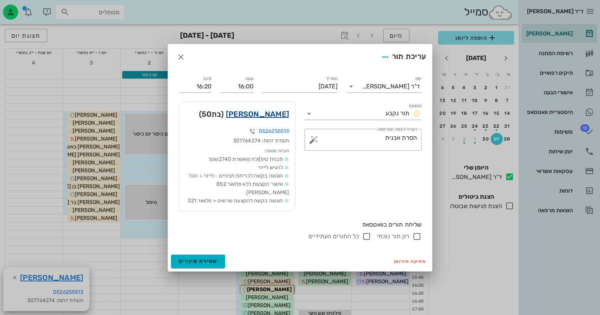
click at [275, 120] on link "[PERSON_NAME]" at bounding box center [257, 114] width 63 height 12
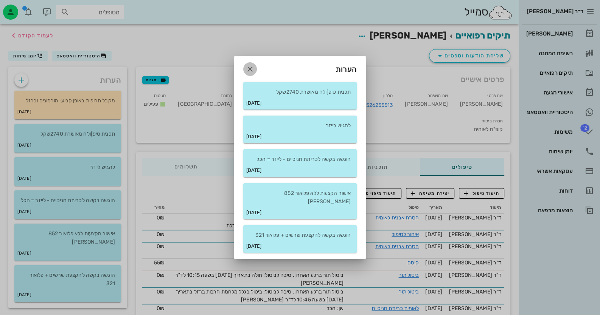
click at [252, 71] on icon "button" at bounding box center [249, 69] width 9 height 9
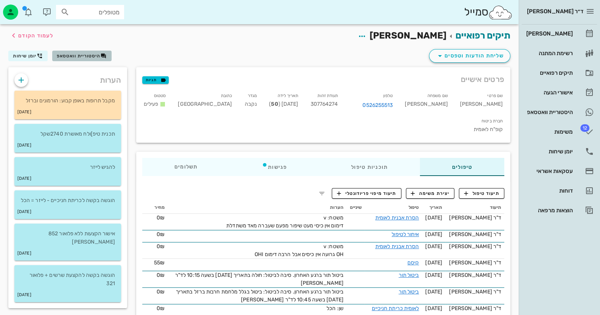
click at [95, 56] on span "היסטוריית וואטסאפ" at bounding box center [79, 55] width 44 height 5
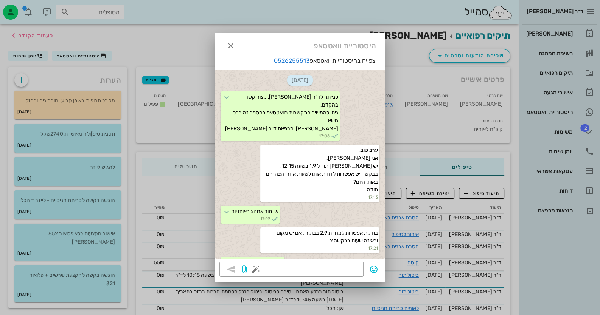
scroll to position [489, 0]
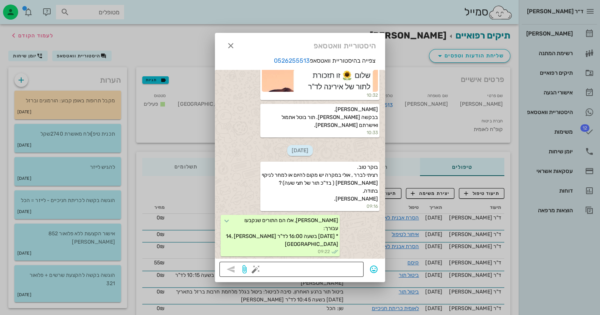
click at [253, 268] on button "button" at bounding box center [255, 269] width 9 height 9
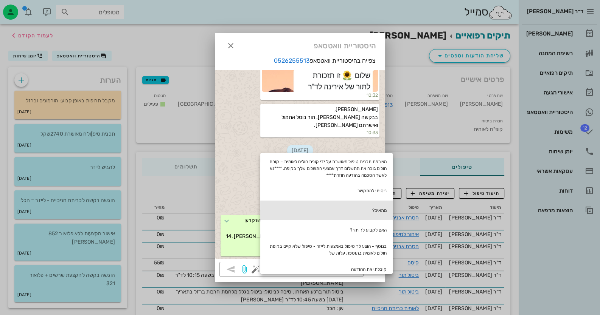
click at [383, 204] on div "מתאים?" at bounding box center [326, 211] width 132 height 20
type textarea "מתאים?"
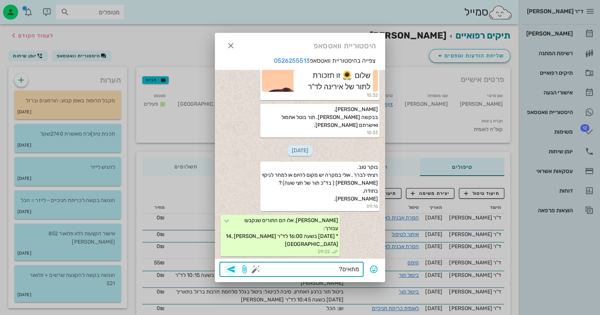
click at [228, 271] on icon "button" at bounding box center [230, 269] width 9 height 9
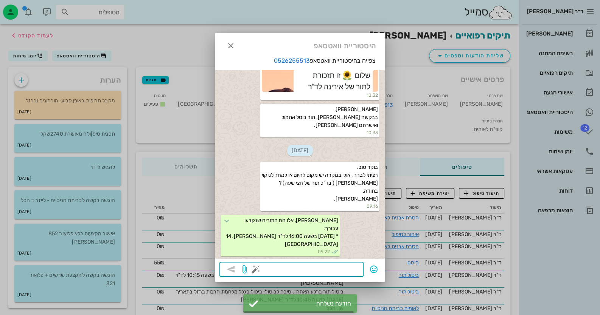
scroll to position [511, 0]
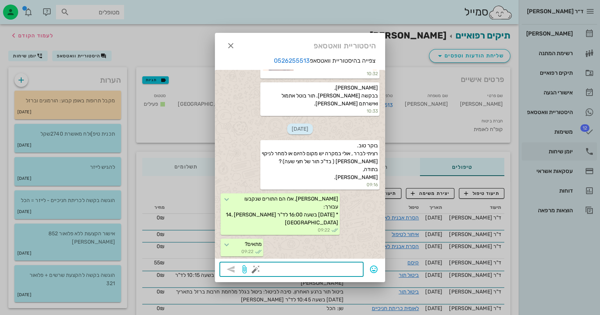
click at [576, 150] on div at bounding box center [300, 157] width 600 height 315
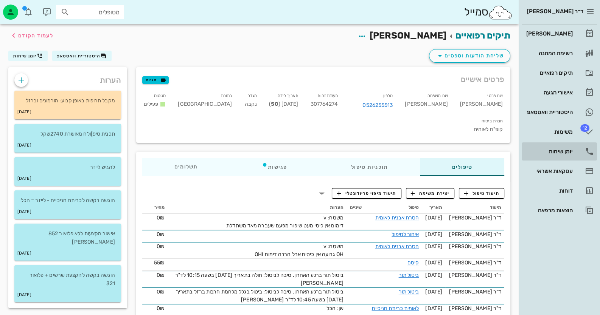
click at [578, 149] on link "יומן שיחות" at bounding box center [558, 152] width 75 height 18
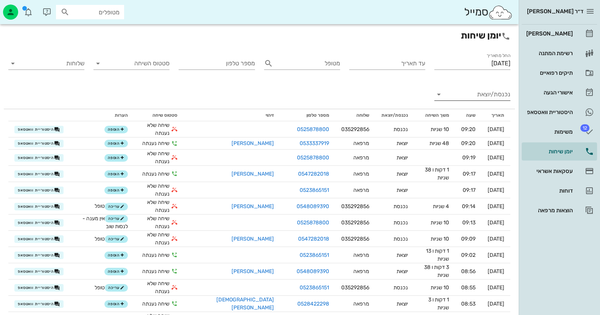
click at [483, 96] on input "נכנסת/יוצאת" at bounding box center [478, 94] width 64 height 12
click at [483, 96] on div "נכנסת" at bounding box center [486, 101] width 17 height 18
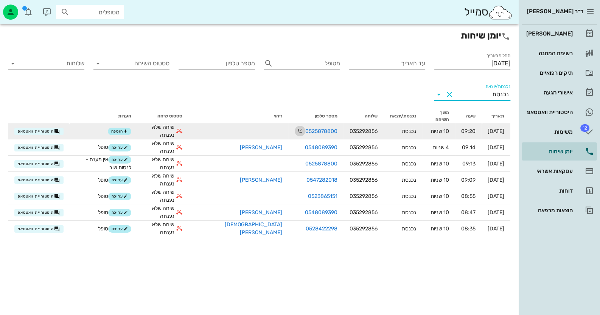
click at [295, 129] on icon "button" at bounding box center [299, 131] width 9 height 9
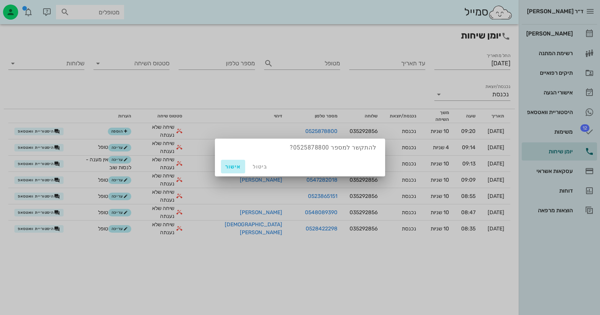
click at [233, 164] on span "אישור" at bounding box center [233, 167] width 18 height 6
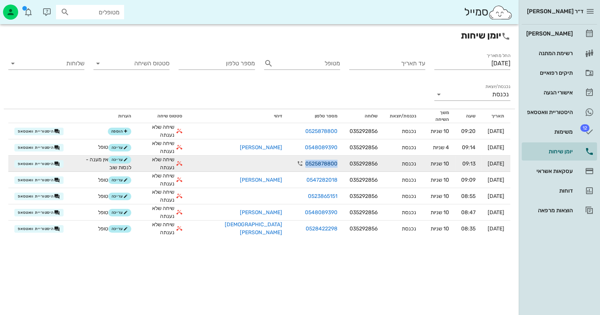
drag, startPoint x: 311, startPoint y: 150, endPoint x: 280, endPoint y: 150, distance: 31.0
click at [305, 160] on link "0525878800" at bounding box center [321, 164] width 32 height 8
copy link "0525878800"
click at [128, 158] on span "עריכה" at bounding box center [120, 160] width 16 height 5
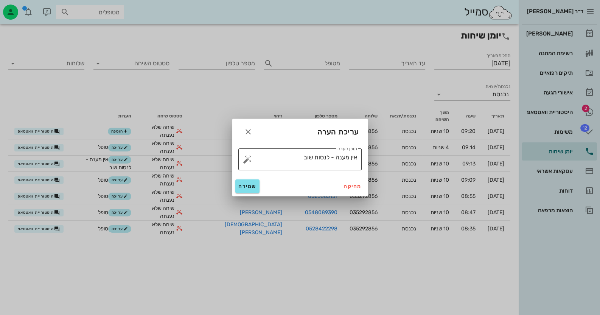
click at [244, 157] on button "button" at bounding box center [247, 159] width 9 height 9
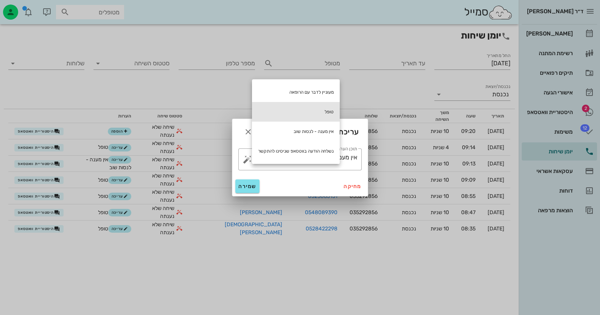
click at [315, 108] on div "טופל" at bounding box center [296, 112] width 88 height 20
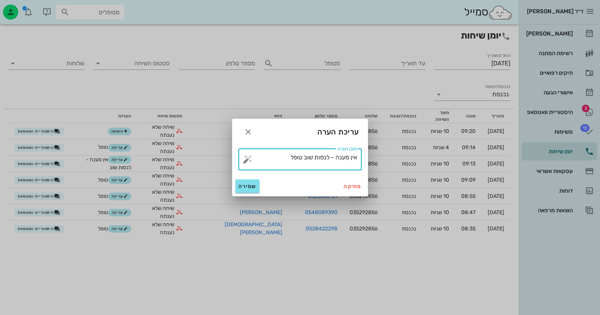
drag, startPoint x: 302, startPoint y: 155, endPoint x: 400, endPoint y: 162, distance: 97.4
click at [400, 162] on div "ד״ר [PERSON_NAME] רשימת המתנה תיקים רפואיים אישורי הגעה 2 היסטוריית וואטסאפ 12 …" at bounding box center [300, 157] width 600 height 315
type textarea "טופל"
click at [251, 186] on span "שמירה" at bounding box center [247, 186] width 18 height 6
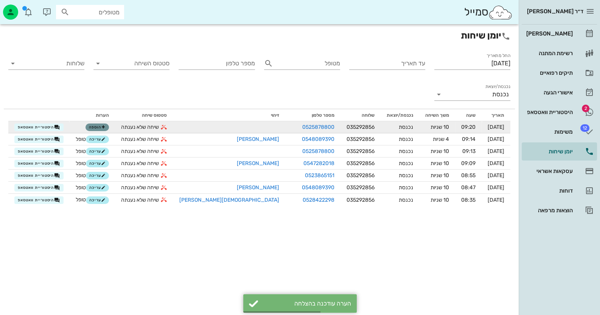
click at [109, 126] on button "הוספה" at bounding box center [96, 128] width 23 height 8
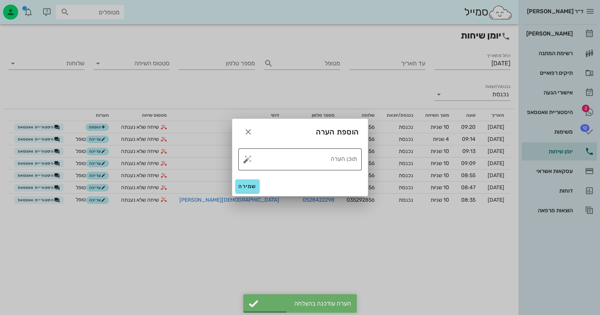
click at [250, 158] on button "button" at bounding box center [247, 159] width 9 height 9
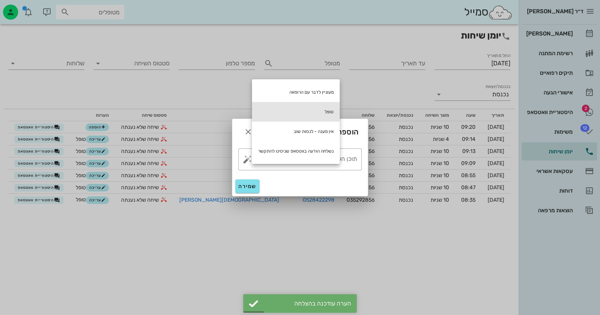
click at [321, 110] on div "טופל" at bounding box center [296, 112] width 88 height 20
type textarea "טופל"
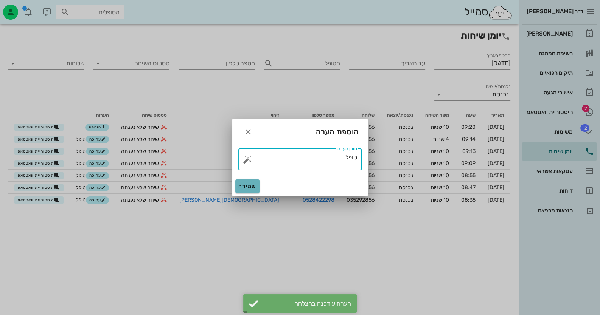
click at [240, 188] on span "שמירה" at bounding box center [247, 186] width 18 height 6
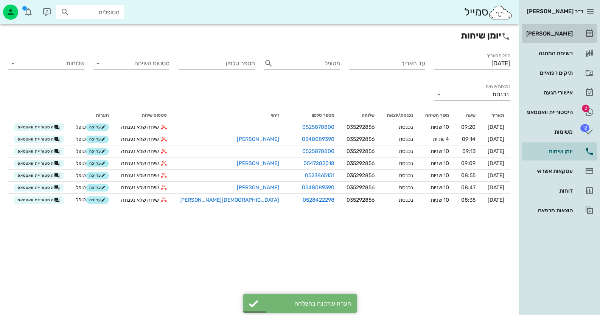
click at [572, 39] on div "[PERSON_NAME]" at bounding box center [548, 34] width 48 height 12
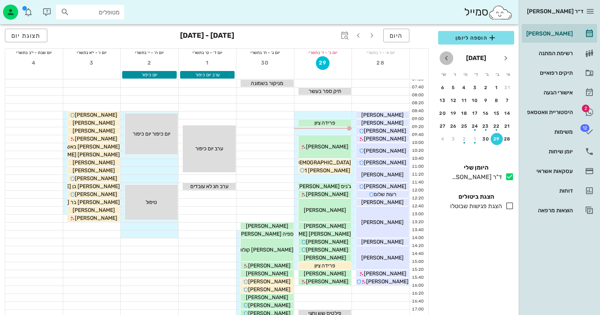
click at [442, 59] on icon "חודש הבא" at bounding box center [446, 58] width 9 height 9
click at [506, 98] on div "5" at bounding box center [507, 100] width 12 height 5
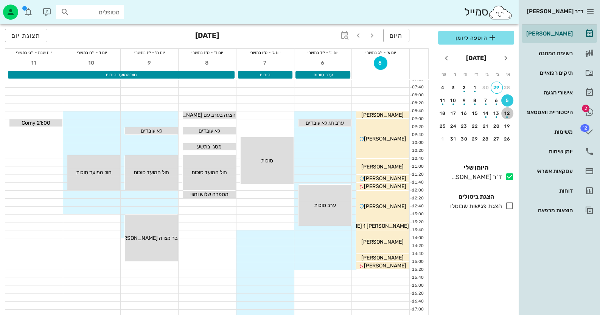
click at [509, 113] on div "button" at bounding box center [507, 115] width 12 height 4
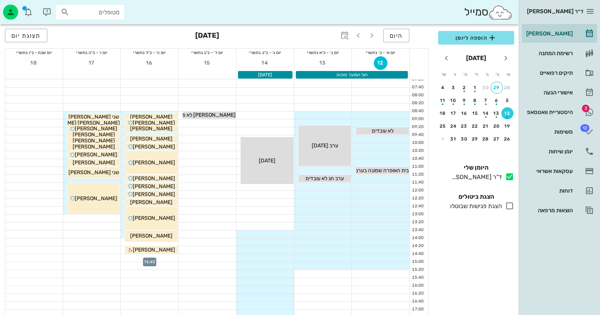
click at [163, 259] on div at bounding box center [149, 258] width 57 height 8
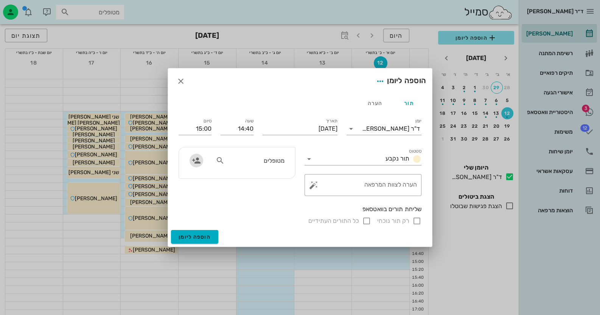
click at [199, 160] on icon "button" at bounding box center [196, 160] width 9 height 9
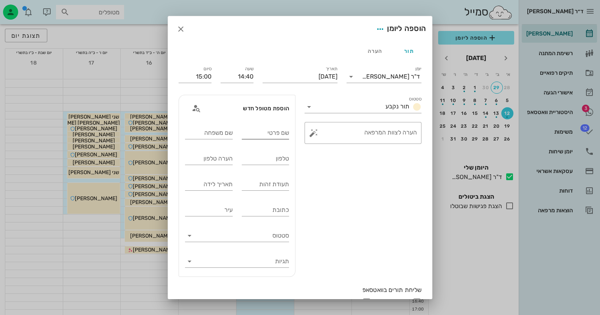
click at [277, 127] on div "שם פרטי" at bounding box center [266, 133] width 48 height 12
type input "[PERSON_NAME]"
click at [270, 158] on input "טלפון" at bounding box center [266, 159] width 48 height 12
paste input "0525878800"
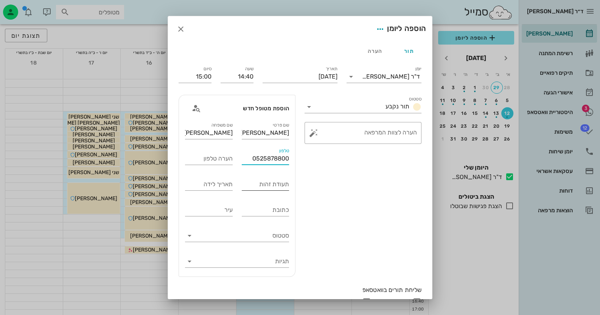
type input "0525878800"
click at [270, 189] on input "תעודת זהות" at bounding box center [266, 184] width 48 height 12
type input "056577299"
click at [318, 132] on button "button" at bounding box center [313, 133] width 9 height 9
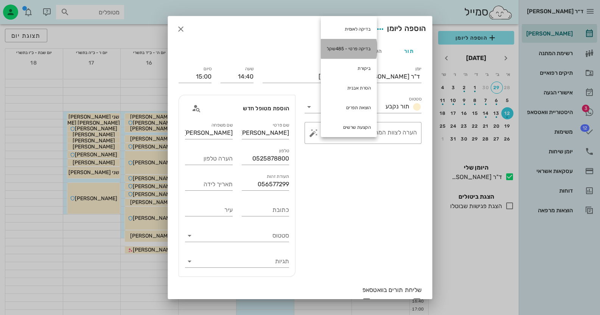
click at [337, 41] on div "בדיקה פרטי - 485שקל" at bounding box center [349, 49] width 56 height 20
type textarea "בדיקה פרטי - 485שקל"
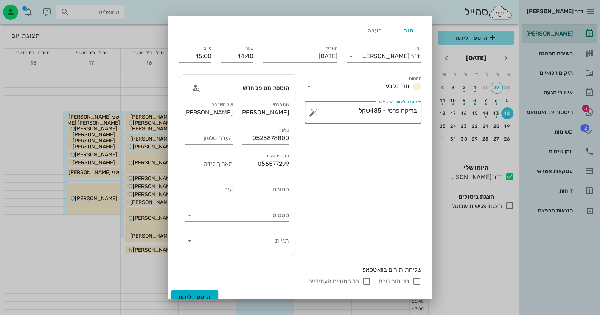
scroll to position [28, 0]
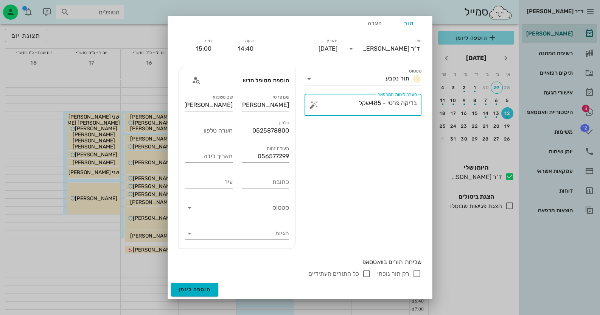
click at [414, 275] on input "רק תור נוכחי" at bounding box center [416, 274] width 9 height 9
checkbox input "false"
click at [188, 288] on span "הוספה ליומן" at bounding box center [194, 290] width 32 height 6
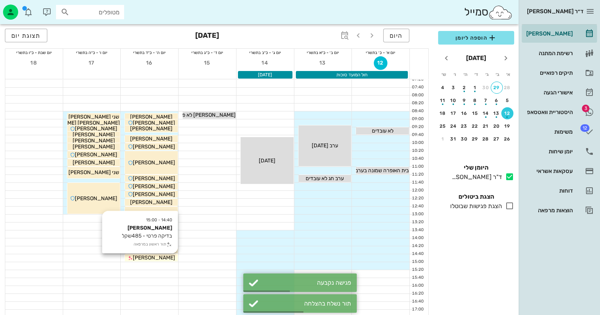
click at [165, 261] on div "[PERSON_NAME]" at bounding box center [151, 258] width 53 height 8
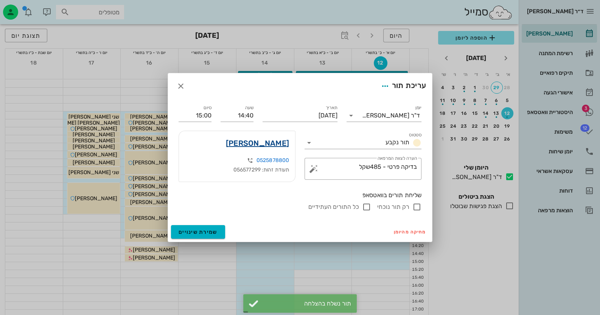
click at [263, 147] on link "[PERSON_NAME]" at bounding box center [257, 143] width 63 height 12
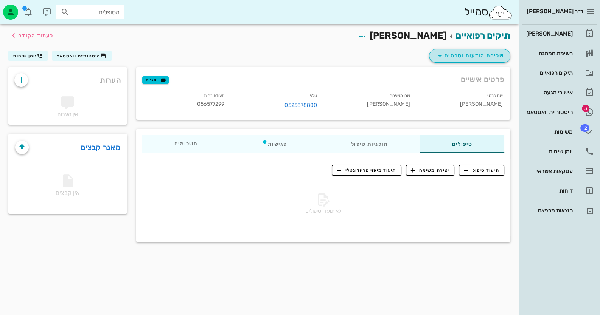
click at [456, 50] on button "שליחת הודעות וטפסים" at bounding box center [469, 56] width 81 height 14
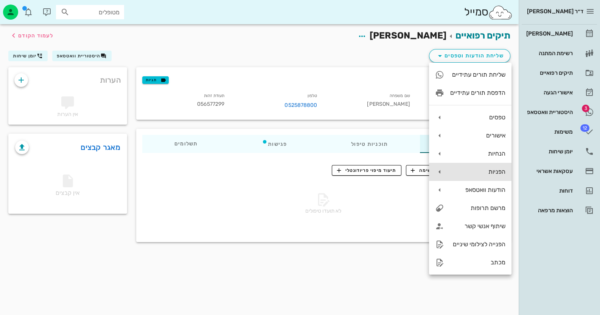
click at [498, 176] on div "הפניות" at bounding box center [470, 172] width 82 height 18
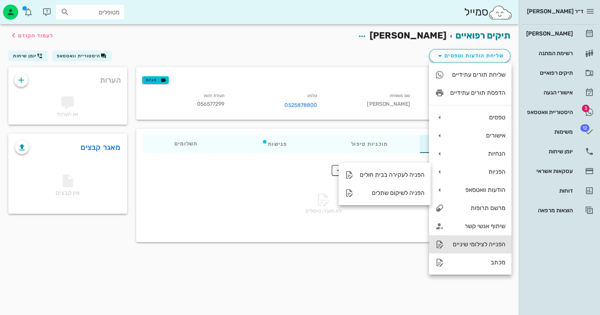
click at [496, 245] on div "הפנייה לצילומי שיניים" at bounding box center [477, 244] width 55 height 7
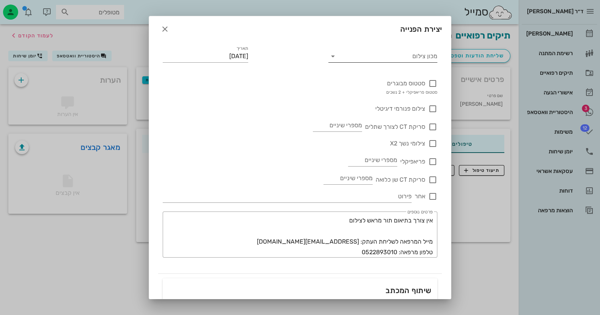
click at [336, 57] on icon at bounding box center [332, 56] width 9 height 9
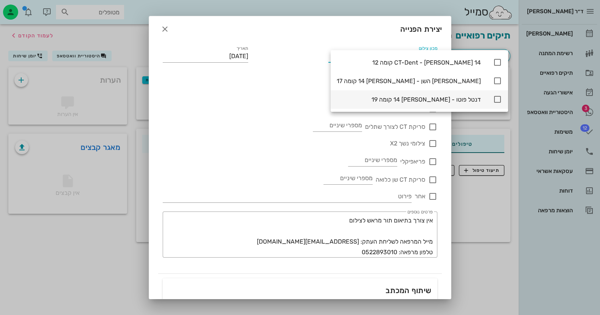
click at [493, 99] on icon at bounding box center [497, 99] width 9 height 9
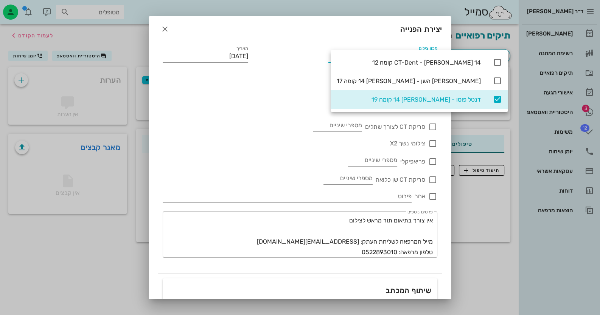
click at [265, 121] on div "סריקת CT לצורך שתלים מספרי שיניים" at bounding box center [300, 122] width 275 height 18
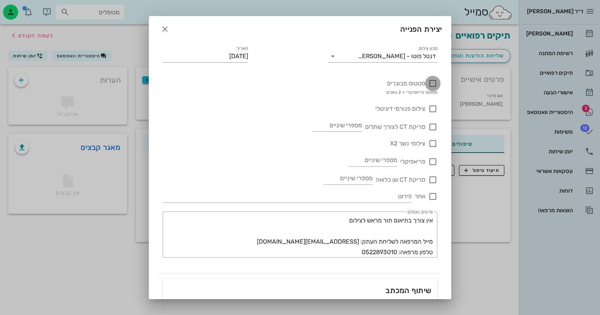
click at [429, 81] on div at bounding box center [432, 83] width 13 height 13
checkbox input "true"
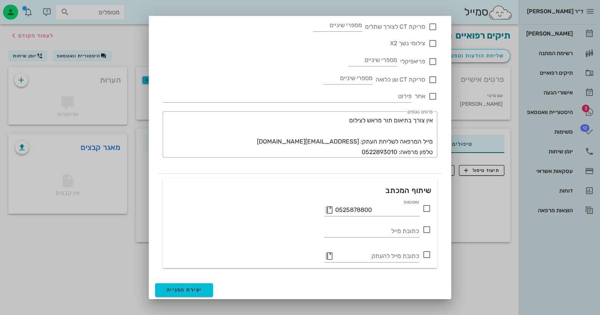
click at [429, 209] on icon at bounding box center [426, 208] width 9 height 9
click at [175, 288] on span "יצירת הפנייה" at bounding box center [183, 290] width 35 height 6
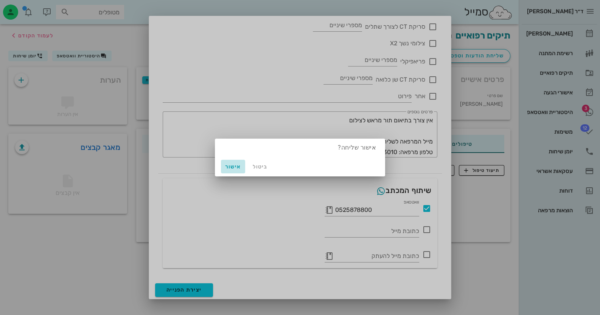
click at [231, 170] on button "אישור" at bounding box center [233, 167] width 24 height 14
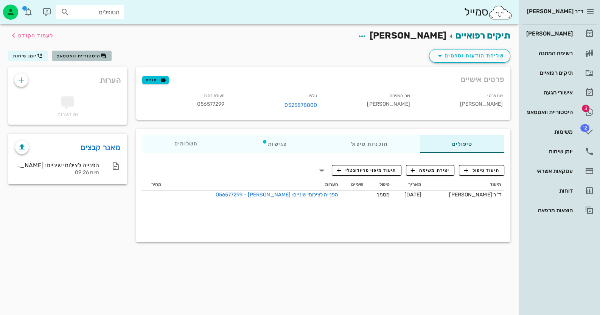
click at [87, 56] on span "היסטוריית וואטסאפ" at bounding box center [79, 55] width 44 height 5
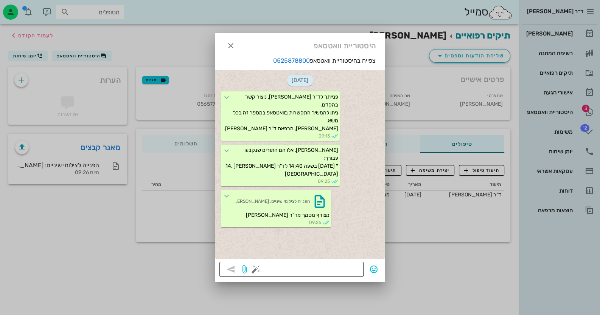
click at [259, 270] on button "button" at bounding box center [255, 269] width 9 height 9
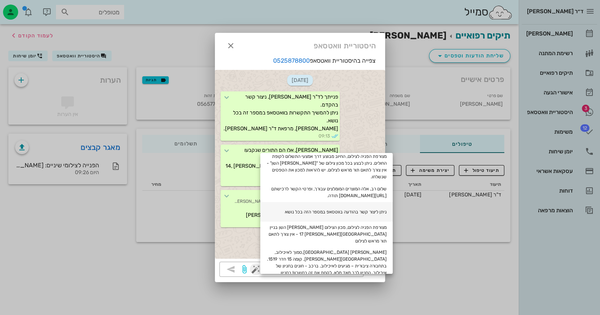
scroll to position [189, 0]
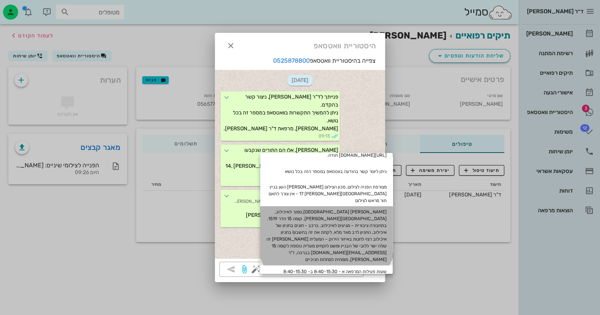
click at [343, 234] on div "[PERSON_NAME] [GEOGRAPHIC_DATA],סמוך לאיכילוב, [GEOGRAPHIC_DATA][PERSON_NAME], …" at bounding box center [326, 235] width 132 height 59
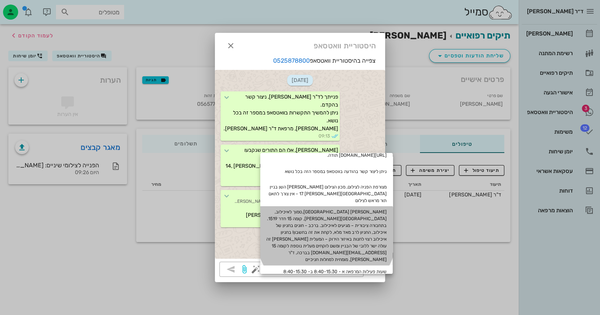
type textarea "[PERSON_NAME] [GEOGRAPHIC_DATA],סמוך לאיכילוב, [GEOGRAPHIC_DATA][PERSON_NAME], …"
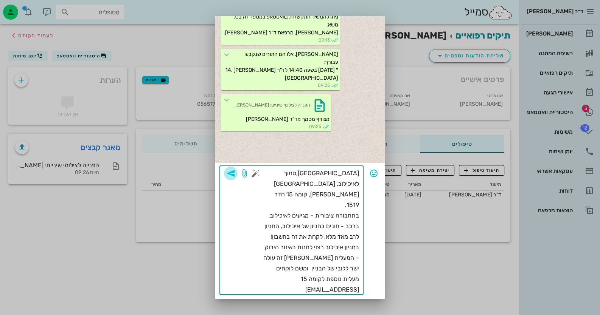
click at [237, 168] on button "button" at bounding box center [231, 174] width 14 height 14
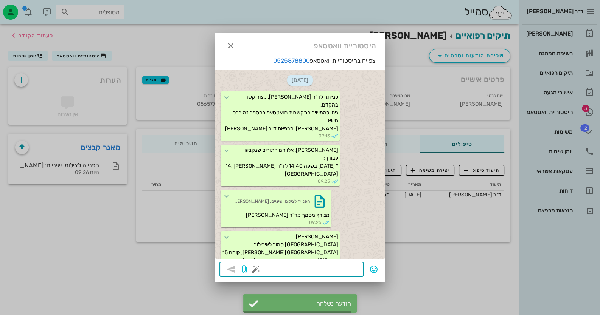
scroll to position [72, 0]
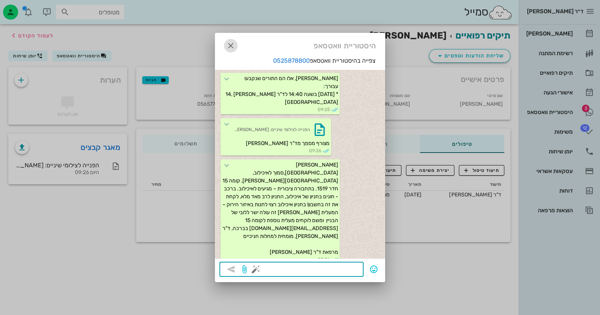
click at [235, 46] on icon "button" at bounding box center [230, 45] width 9 height 9
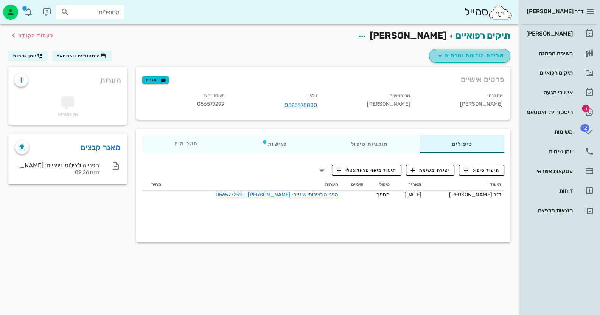
click at [500, 56] on span "שליחת הודעות וטפסים" at bounding box center [469, 55] width 68 height 9
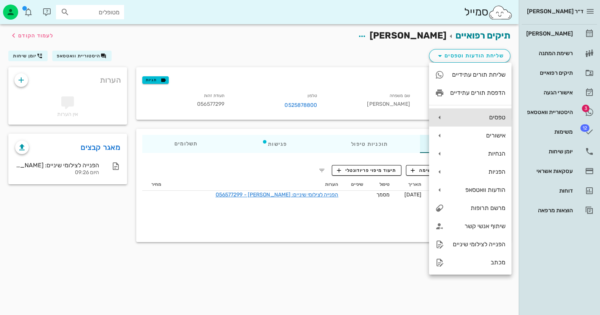
click at [493, 119] on div "טפסים" at bounding box center [477, 117] width 55 height 7
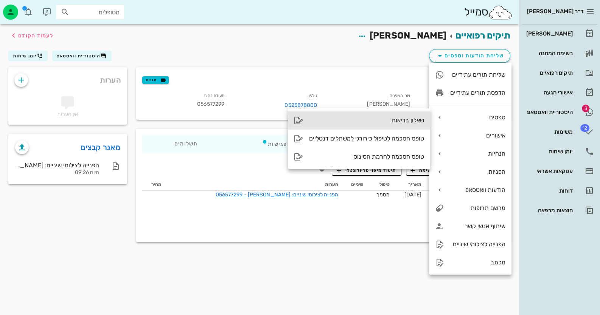
click at [418, 120] on div "שאלון בריאות" at bounding box center [366, 120] width 115 height 7
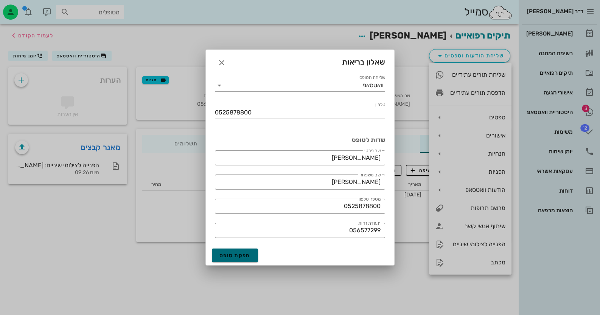
click at [228, 257] on span "הפקת טופס" at bounding box center [234, 256] width 31 height 6
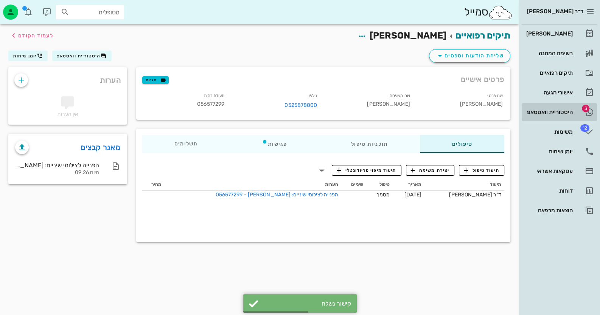
click at [586, 112] on icon at bounding box center [589, 112] width 9 height 9
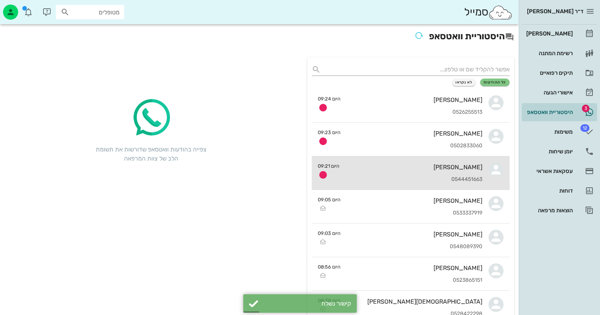
click at [477, 165] on div "[PERSON_NAME]" at bounding box center [413, 167] width 137 height 7
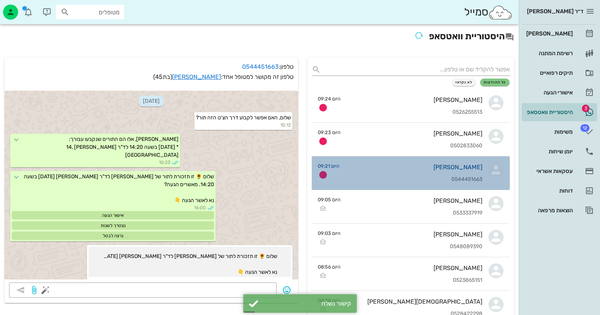
scroll to position [348, 0]
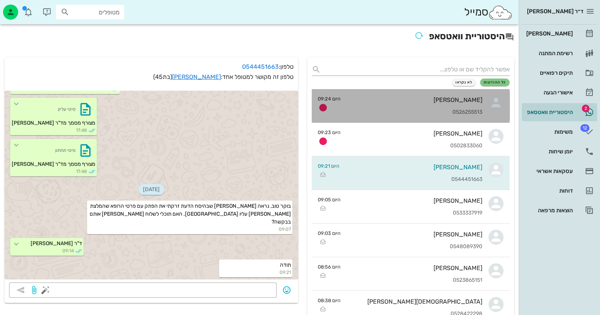
click at [476, 95] on div "[PERSON_NAME] 0526255513" at bounding box center [414, 105] width 136 height 33
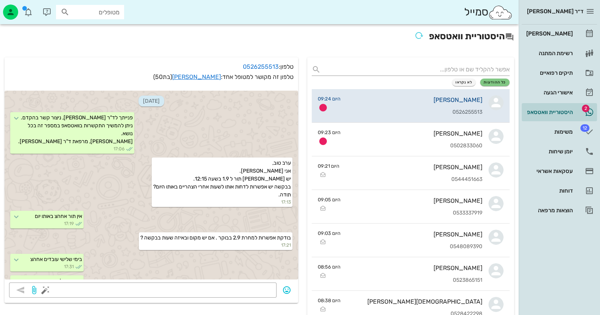
scroll to position [538, 0]
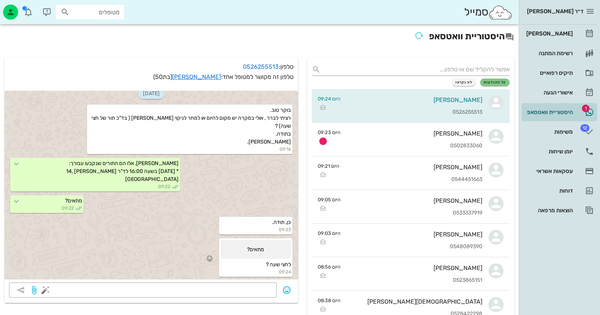
click at [255, 278] on div "מתאים? לחצי שעה ? 09:24" at bounding box center [151, 258] width 293 height 42
click at [261, 287] on textarea at bounding box center [159, 291] width 225 height 12
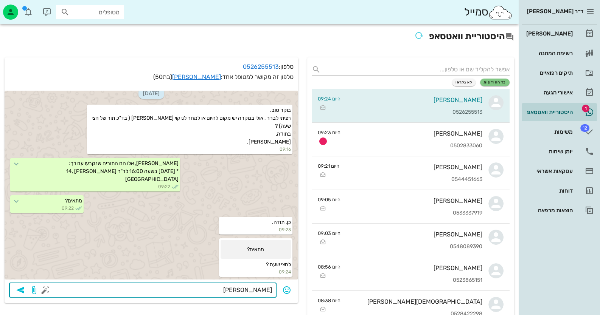
type textarea "בערך"
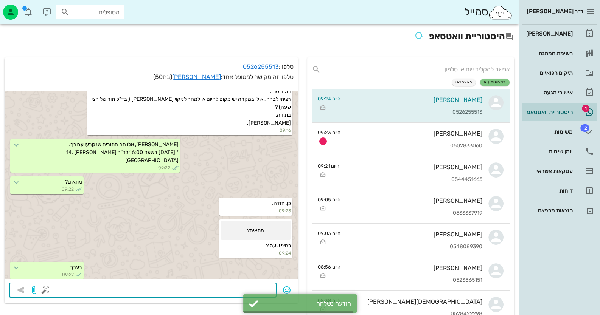
scroll to position [560, 0]
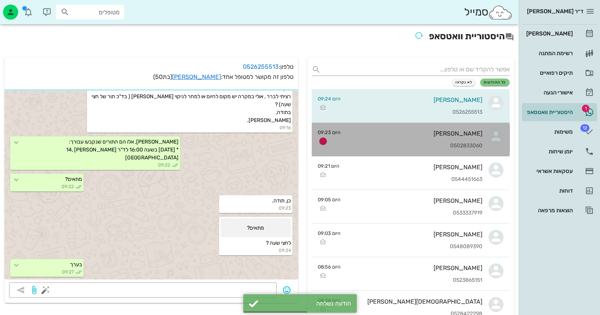
click at [450, 142] on div "[PERSON_NAME] 0502833060" at bounding box center [414, 139] width 136 height 33
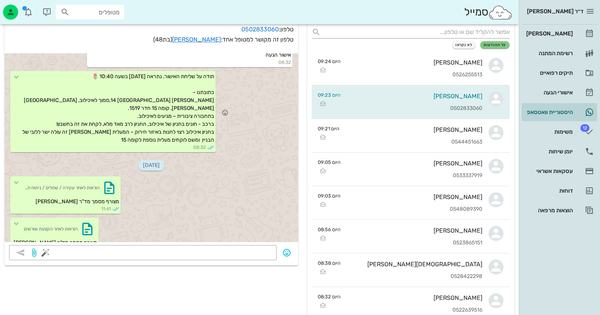
scroll to position [1100, 0]
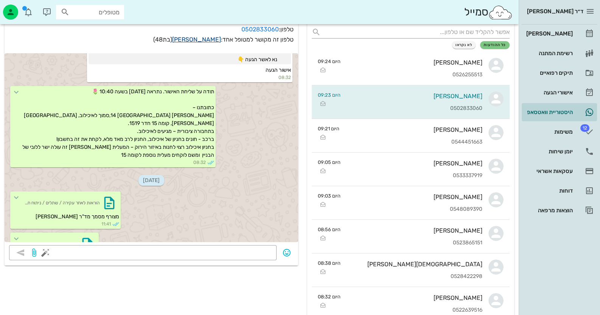
click at [199, 40] on link "[PERSON_NAME]" at bounding box center [196, 39] width 49 height 7
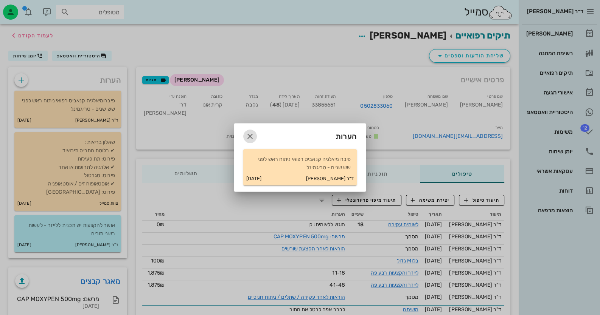
click at [251, 133] on icon "button" at bounding box center [249, 136] width 9 height 9
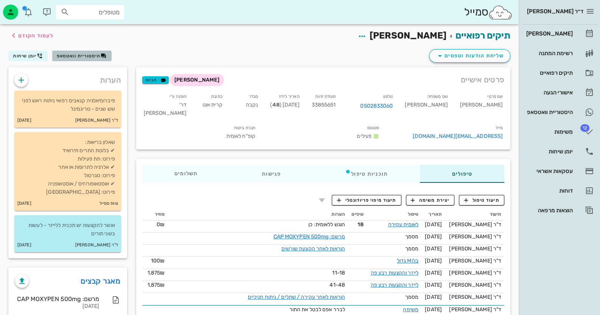
click at [93, 56] on span "היסטוריית וואטסאפ" at bounding box center [79, 55] width 44 height 5
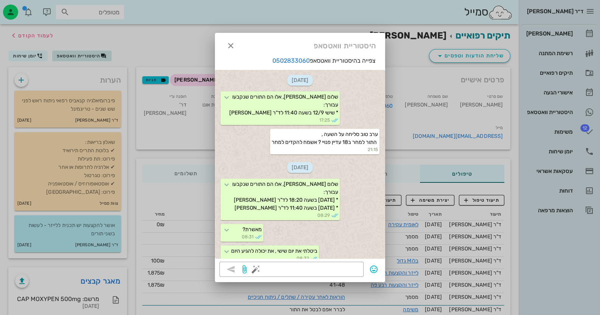
scroll to position [1340, 0]
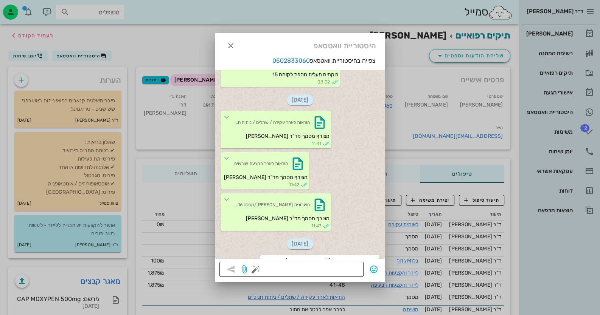
click at [336, 273] on textarea at bounding box center [308, 270] width 102 height 12
type textarea "א"
type textarea "אני יכולה לקבוע לך תור לביקורת"
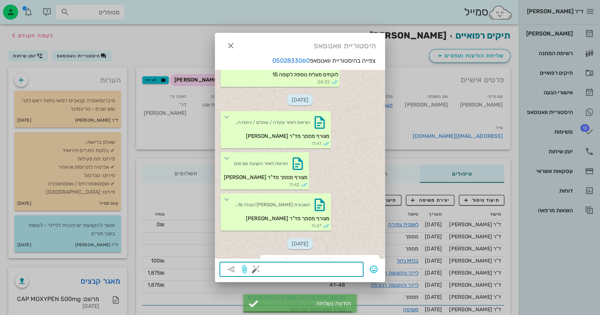
scroll to position [1362, 0]
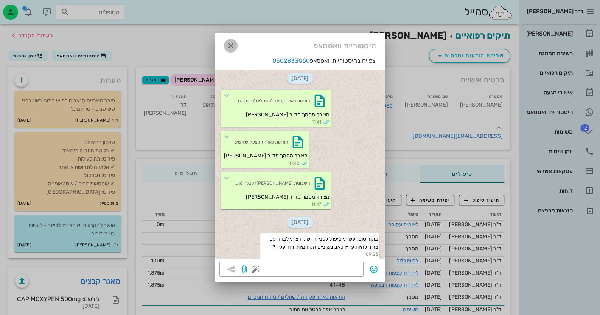
click at [231, 43] on icon "button" at bounding box center [230, 45] width 9 height 9
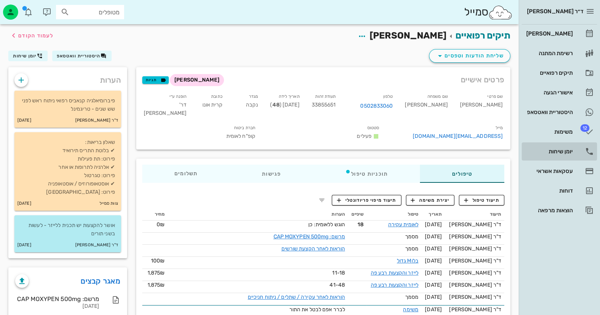
click at [577, 149] on link "יומן שיחות" at bounding box center [558, 152] width 75 height 18
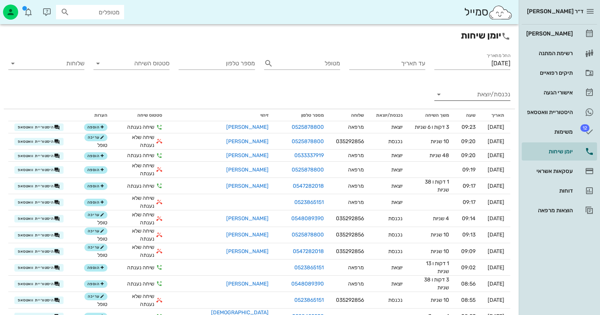
click at [460, 96] on input "נכנסת/יוצאת" at bounding box center [478, 94] width 64 height 12
click at [460, 96] on div "נכנסת" at bounding box center [472, 101] width 76 height 18
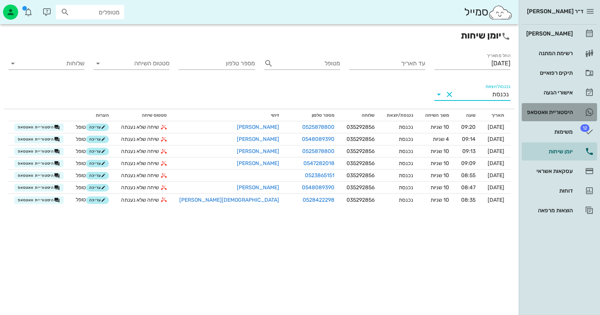
click at [547, 119] on link "היסטוריית וואטסאפ" at bounding box center [558, 112] width 75 height 18
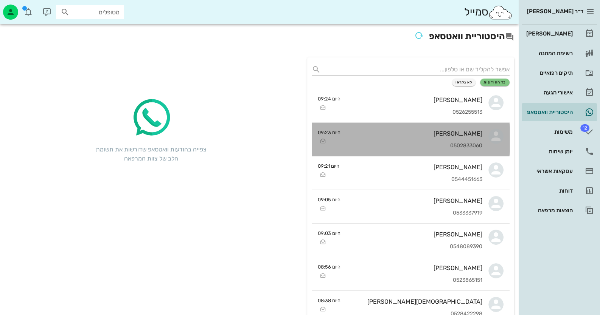
click at [403, 127] on div "[PERSON_NAME] 0502833060" at bounding box center [414, 139] width 136 height 33
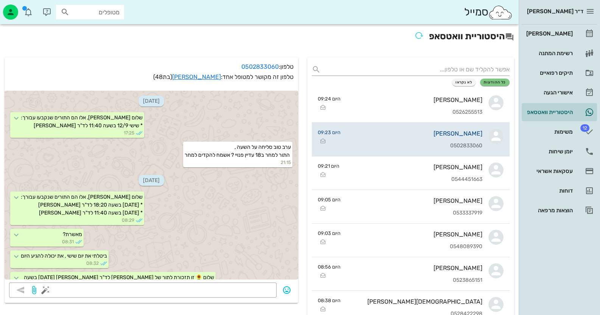
scroll to position [1235, 0]
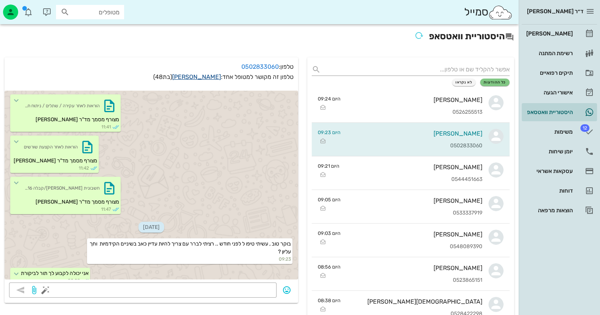
click at [197, 73] on link "[PERSON_NAME]" at bounding box center [196, 76] width 49 height 7
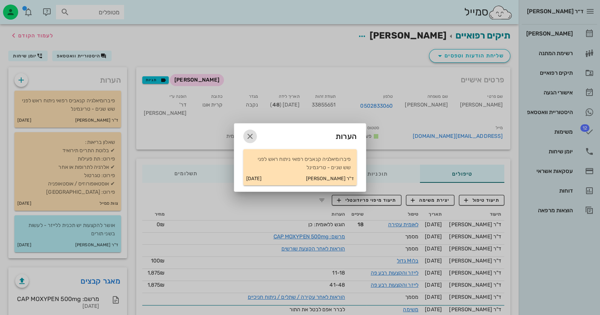
click at [244, 136] on span "button" at bounding box center [250, 136] width 14 height 9
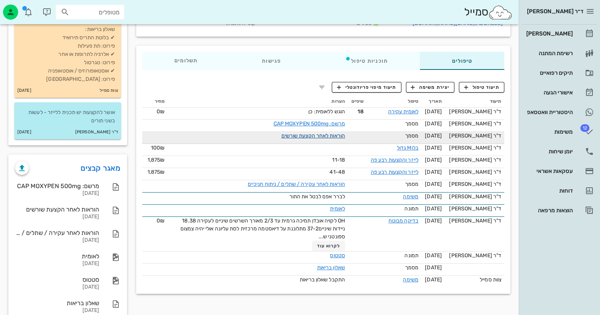
scroll to position [132, 0]
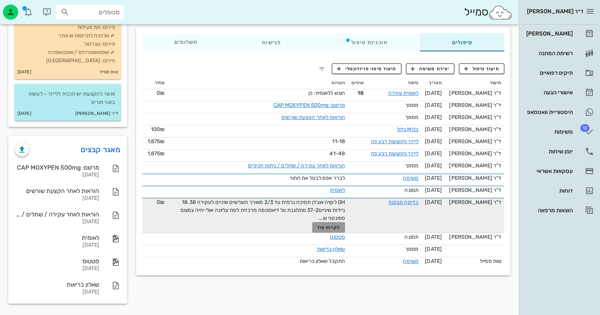
click at [332, 230] on span "לקרוא עוד" at bounding box center [328, 227] width 23 height 5
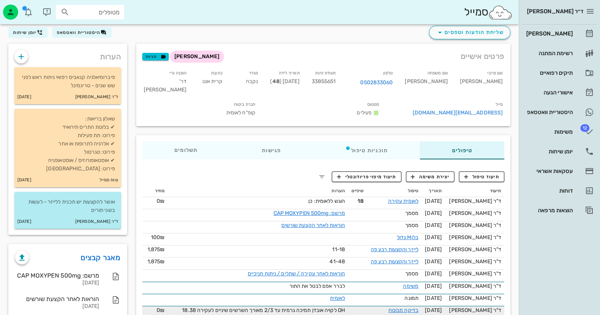
scroll to position [18, 0]
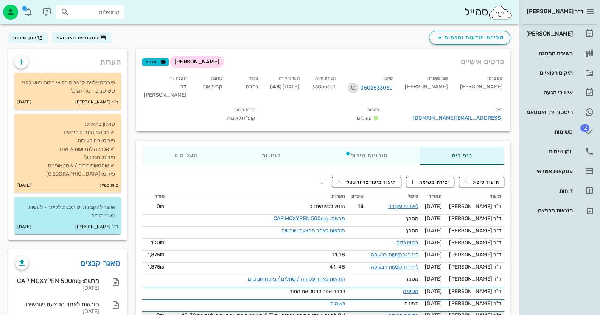
click at [357, 87] on icon "button" at bounding box center [352, 88] width 9 height 9
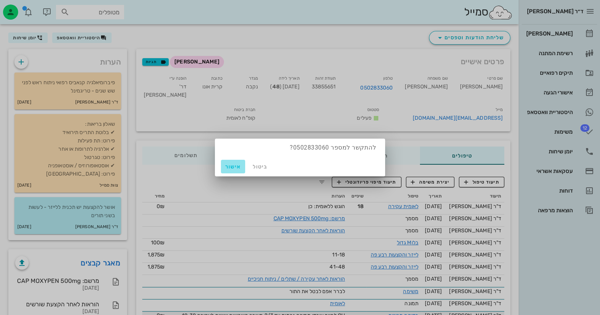
click at [233, 164] on span "אישור" at bounding box center [233, 167] width 18 height 6
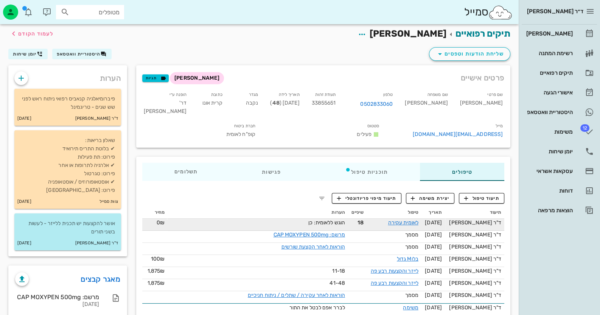
scroll to position [0, 0]
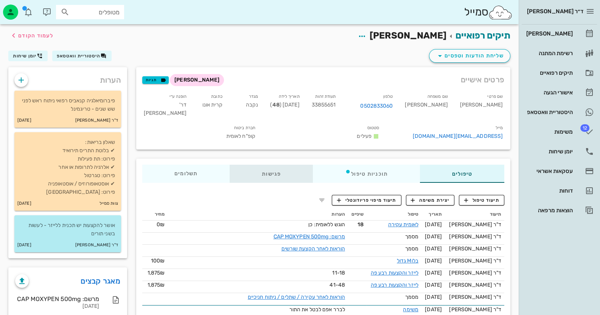
click at [271, 183] on div "פגישות" at bounding box center [271, 174] width 83 height 18
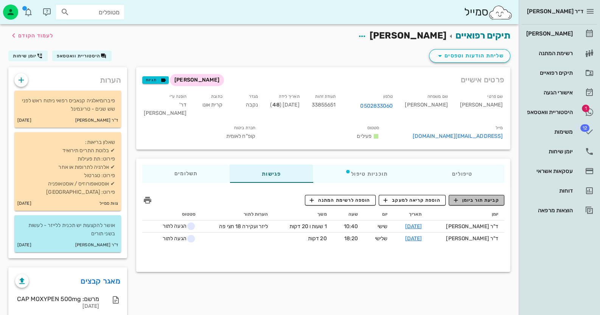
click at [466, 204] on button "קביעת תור ביומן" at bounding box center [476, 200] width 56 height 11
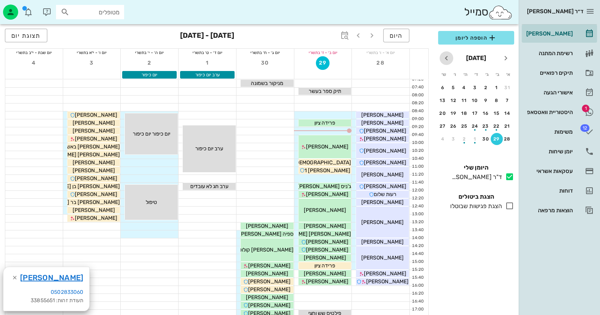
click at [450, 59] on icon "חודש הבא" at bounding box center [446, 58] width 9 height 9
click at [512, 111] on div "12" at bounding box center [507, 113] width 12 height 5
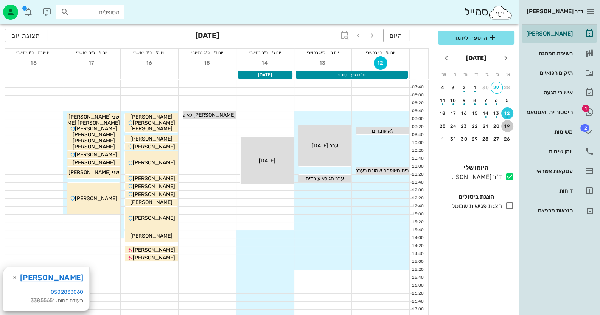
click at [507, 124] on div "19" at bounding box center [507, 126] width 12 height 5
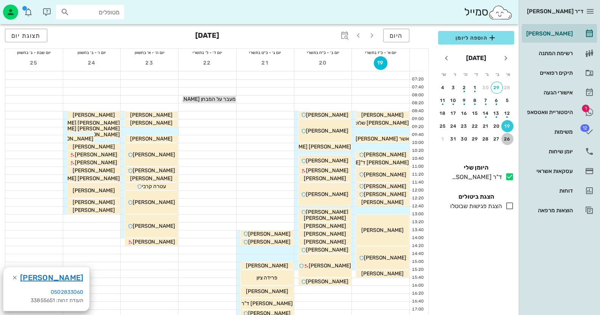
click at [503, 134] on button "26" at bounding box center [507, 139] width 12 height 12
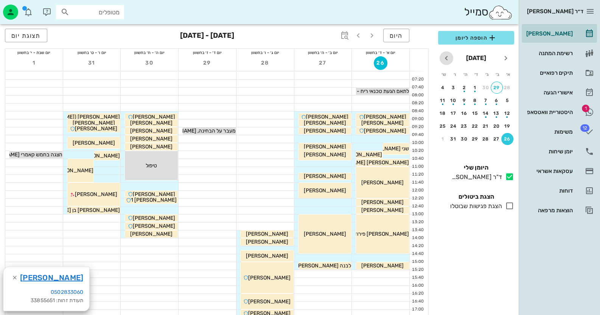
click at [448, 58] on icon "חודש הבא" at bounding box center [446, 58] width 9 height 9
click at [506, 98] on div "2" at bounding box center [507, 100] width 12 height 5
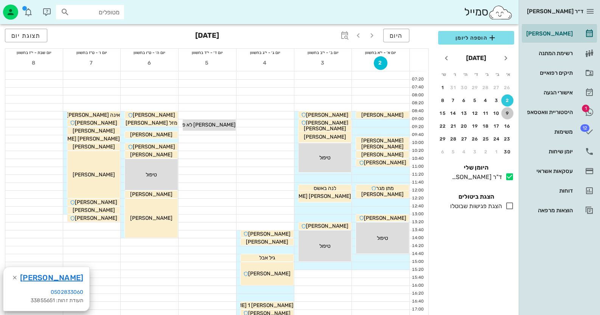
click at [509, 113] on div "9" at bounding box center [507, 113] width 12 height 5
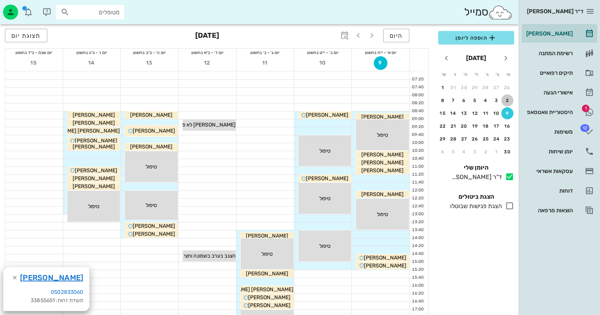
click at [503, 100] on div "2" at bounding box center [507, 100] width 12 height 5
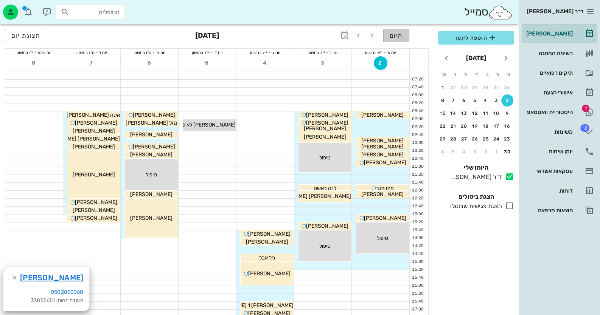
click at [406, 34] on button "היום" at bounding box center [396, 36] width 26 height 14
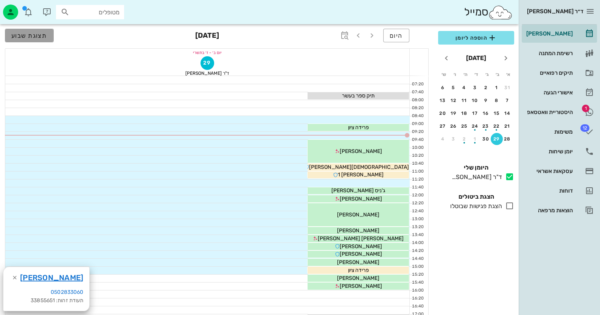
click at [12, 34] on span "תצוגת שבוע" at bounding box center [29, 35] width 36 height 7
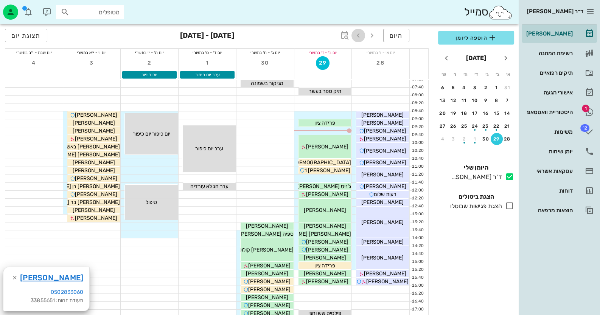
click at [358, 33] on icon "button" at bounding box center [358, 35] width 9 height 9
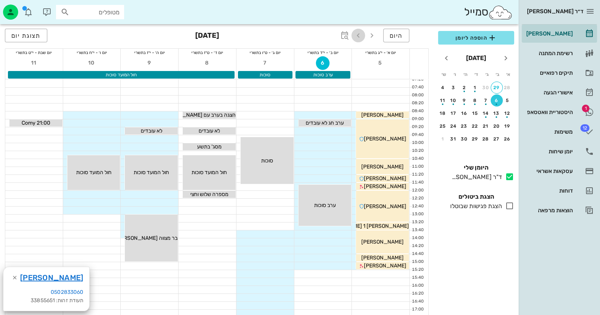
click at [358, 33] on icon "button" at bounding box center [358, 35] width 9 height 9
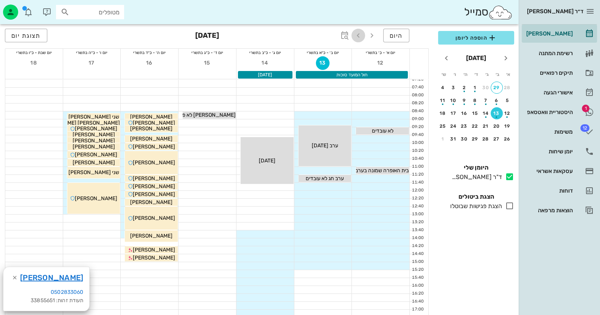
click at [358, 33] on icon "button" at bounding box center [358, 35] width 9 height 9
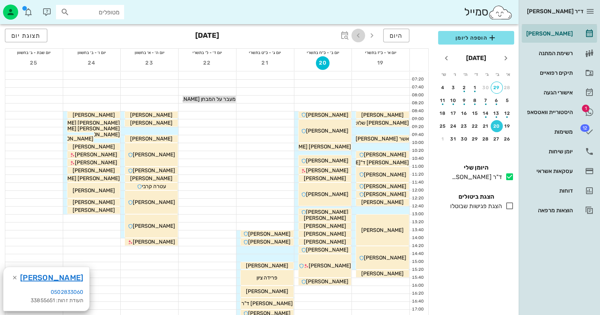
click at [358, 33] on icon "button" at bounding box center [358, 35] width 9 height 9
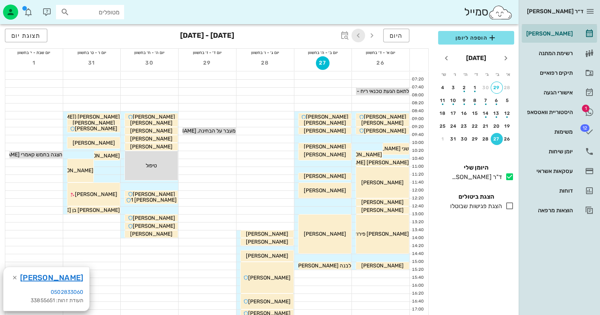
click at [362, 31] on icon "button" at bounding box center [358, 35] width 9 height 9
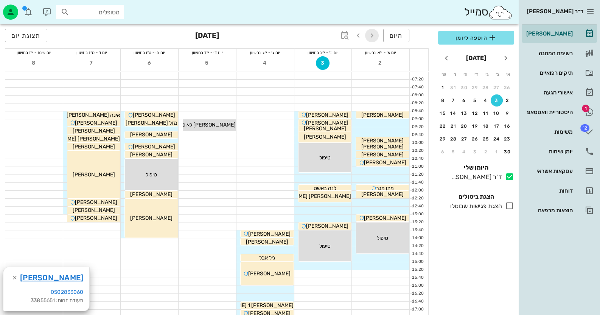
click at [372, 37] on icon "button" at bounding box center [371, 35] width 9 height 9
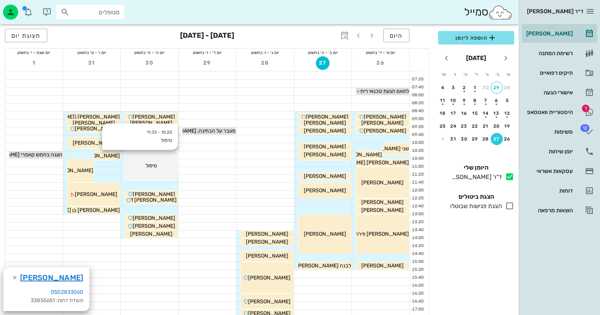
click at [164, 158] on div "10:20 - 11:35 טיפול טיפול" at bounding box center [151, 165] width 53 height 29
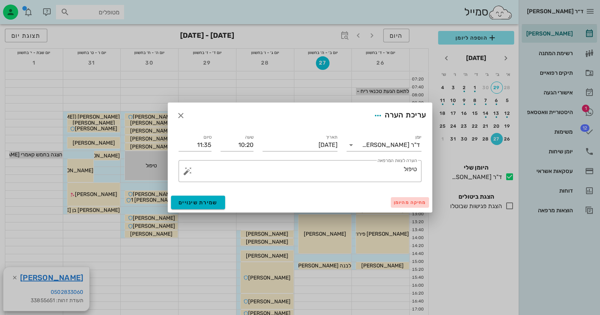
click at [395, 201] on span "מחיקה מהיומן" at bounding box center [410, 202] width 32 height 5
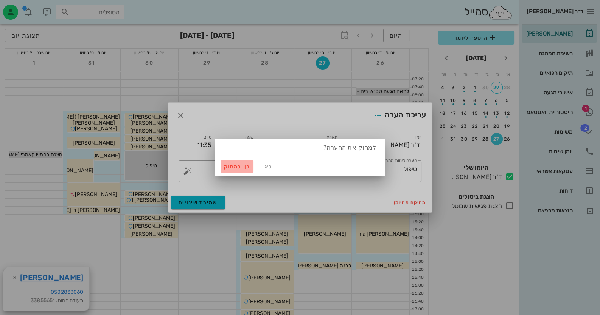
click at [239, 168] on span "כן. למחוק" at bounding box center [237, 167] width 26 height 6
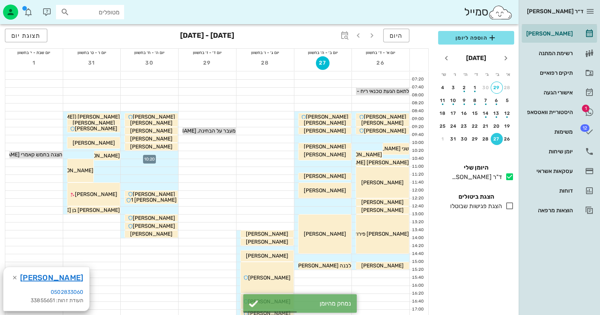
click at [163, 156] on div at bounding box center [149, 155] width 57 height 8
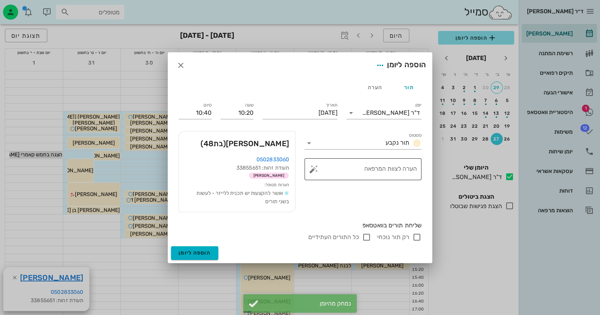
click at [313, 172] on button "button" at bounding box center [313, 169] width 9 height 9
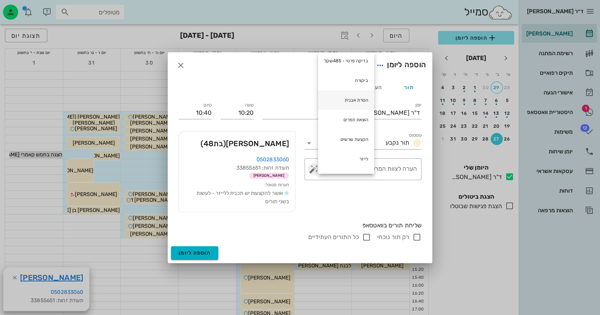
scroll to position [37, 0]
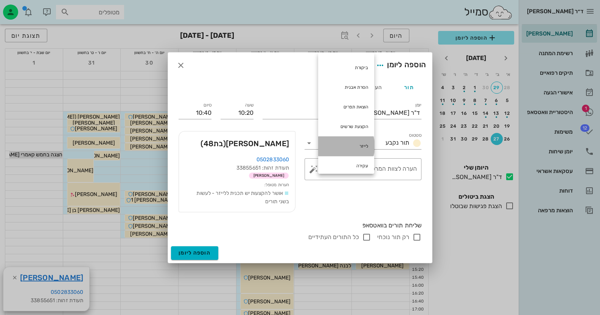
click at [360, 150] on div "לייזר" at bounding box center [346, 146] width 56 height 20
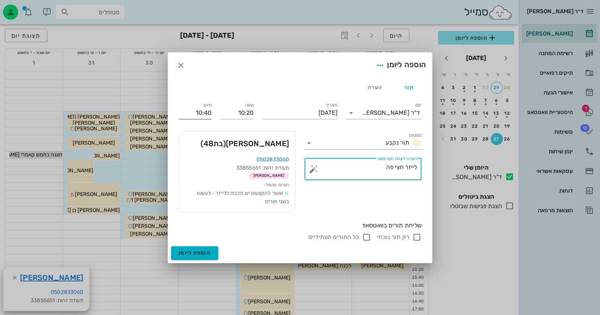
type textarea "לייזר חצי פה"
click at [199, 117] on input "10:40" at bounding box center [194, 113] width 33 height 12
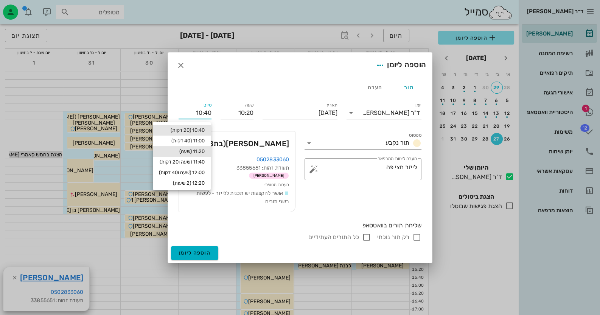
click at [200, 152] on div "11:20 (שעה)" at bounding box center [182, 152] width 46 height 6
type input "11:20"
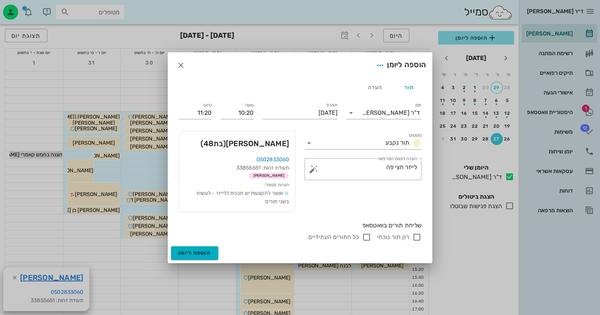
click at [419, 237] on input "רק תור נוכחי" at bounding box center [416, 237] width 9 height 9
checkbox input "false"
click at [194, 255] on span "הוספה ליומן" at bounding box center [194, 253] width 32 height 6
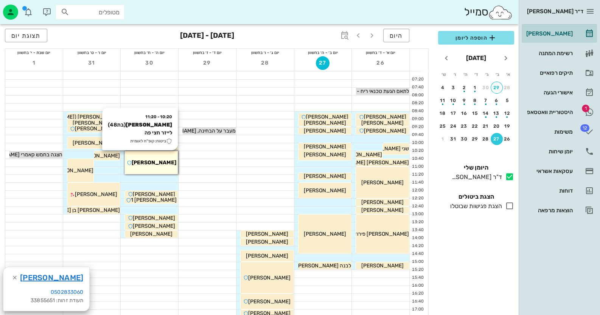
click at [163, 158] on div "10:20 - 11:20 [PERSON_NAME] (בת 48 ) לייזר חצי פה ביטוח: קופ"ח לאומית [PERSON_N…" at bounding box center [151, 162] width 53 height 23
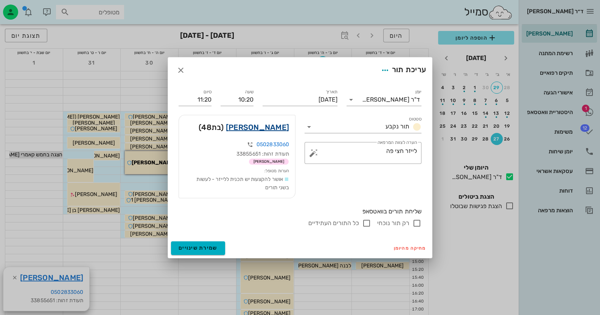
click at [268, 127] on link "[PERSON_NAME]" at bounding box center [257, 127] width 63 height 12
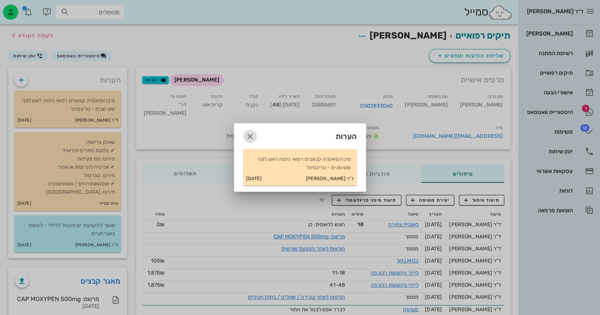
click at [251, 139] on icon "button" at bounding box center [249, 136] width 9 height 9
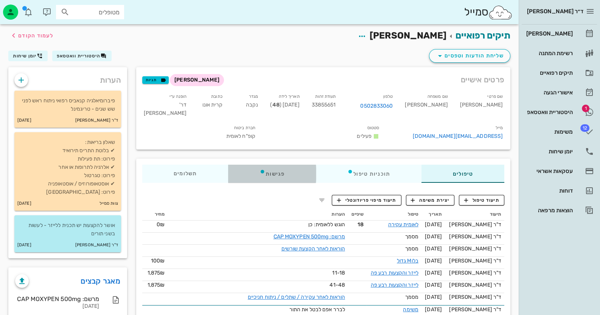
click at [273, 177] on div "פגישות" at bounding box center [272, 174] width 88 height 18
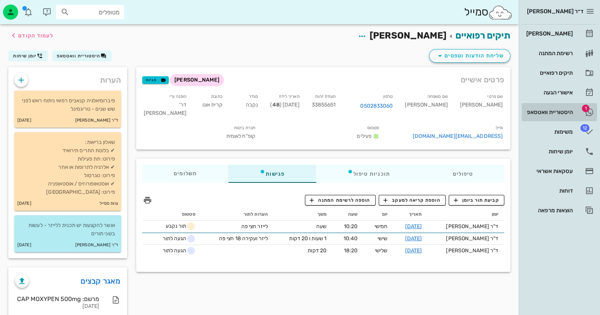
click at [594, 107] on link "1 היסטוריית וואטסאפ" at bounding box center [558, 112] width 75 height 18
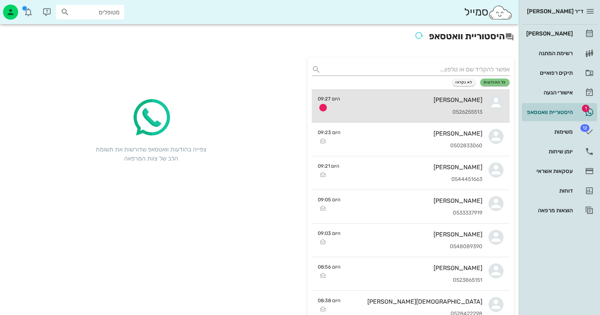
click at [389, 104] on div "[PERSON_NAME] 0526255513" at bounding box center [414, 105] width 136 height 33
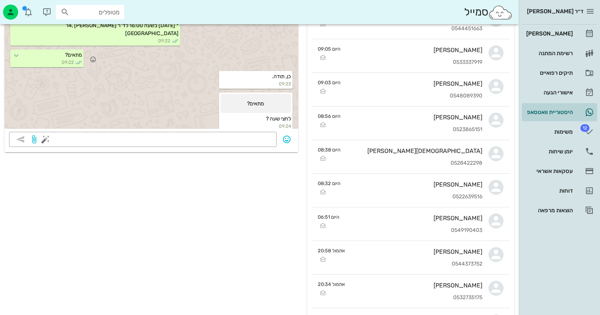
scroll to position [506, 0]
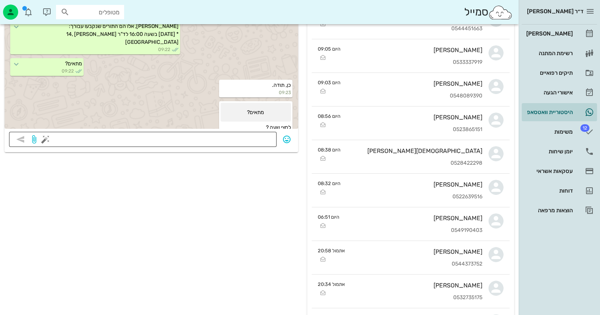
click at [249, 137] on textarea at bounding box center [159, 140] width 225 height 12
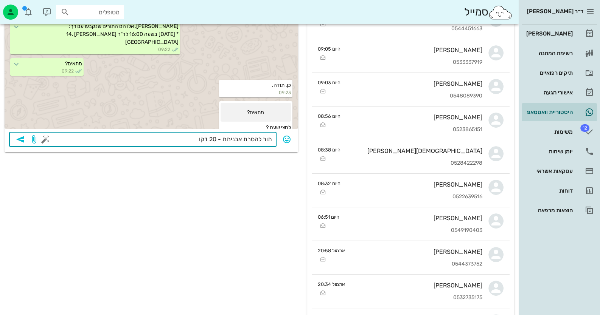
type textarea "תור להסרת אבניתת - 20 דקות"
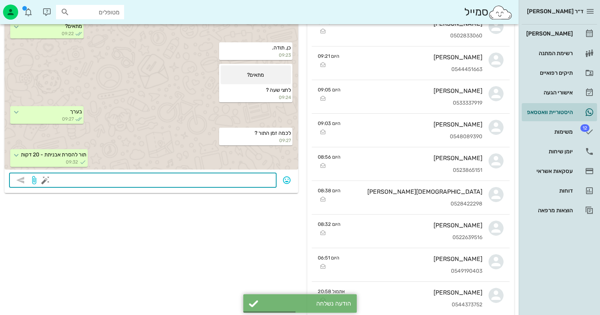
scroll to position [0, 0]
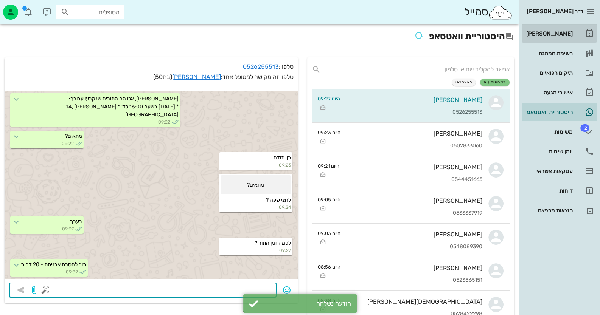
click at [571, 39] on div "[PERSON_NAME]" at bounding box center [548, 34] width 48 height 12
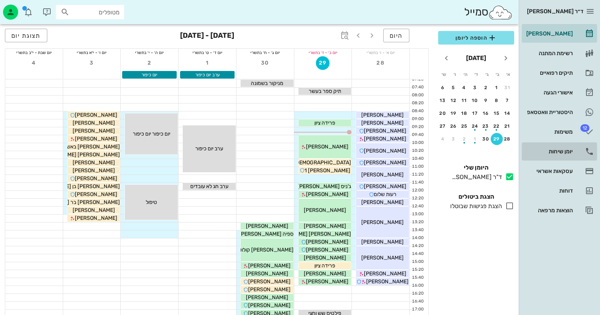
click at [567, 147] on div "יומן שיחות" at bounding box center [548, 152] width 48 height 12
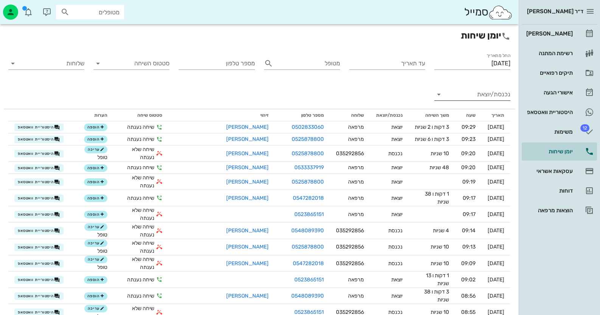
click at [488, 95] on input "נכנסת/יוצאת" at bounding box center [478, 94] width 64 height 12
click at [488, 95] on div "נכנסת" at bounding box center [486, 101] width 17 height 18
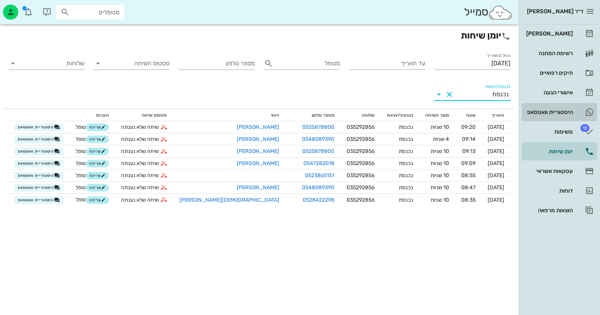
click at [560, 116] on div "היסטוריית וואטסאפ" at bounding box center [548, 112] width 48 height 12
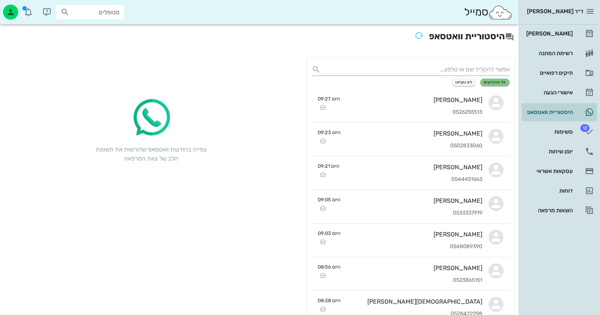
click at [101, 10] on input "מטופלים" at bounding box center [95, 12] width 48 height 10
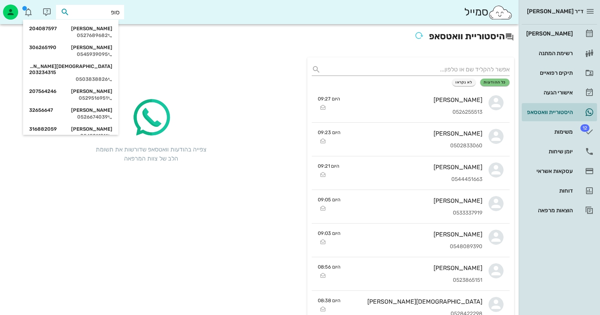
type input "סופר"
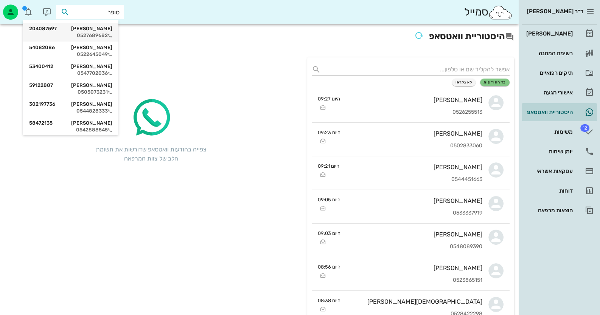
click at [105, 26] on div "[PERSON_NAME] 204087597" at bounding box center [70, 29] width 83 height 6
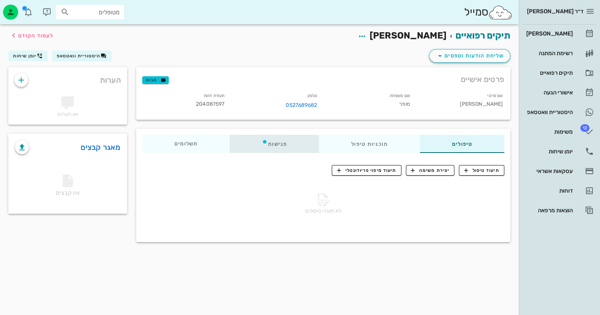
click at [282, 142] on div "פגישות" at bounding box center [274, 144] width 89 height 18
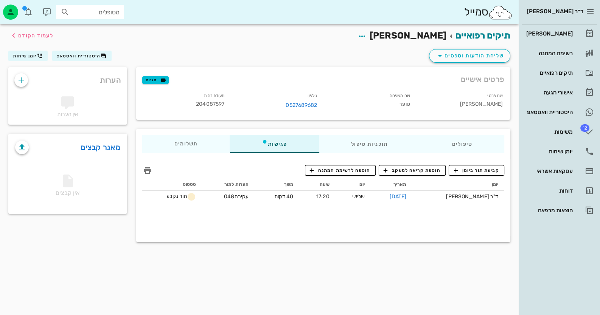
click at [334, 284] on div "תיקים רפואיים [PERSON_NAME] לעמוד הקודם שליחת הודעות וטפסים היסטוריית וואטסאפ […" at bounding box center [259, 169] width 518 height 291
click at [95, 147] on link "מאגר קבצים" at bounding box center [101, 147] width 40 height 12
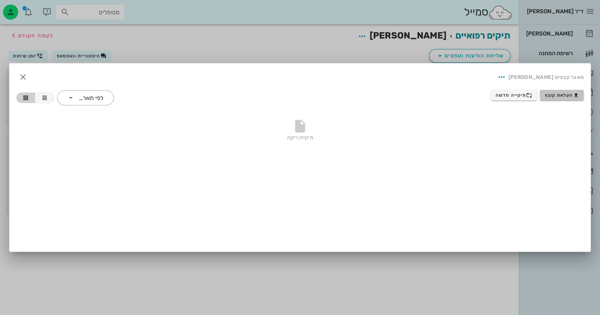
click at [565, 95] on span "העלאת קובץ" at bounding box center [561, 95] width 34 height 6
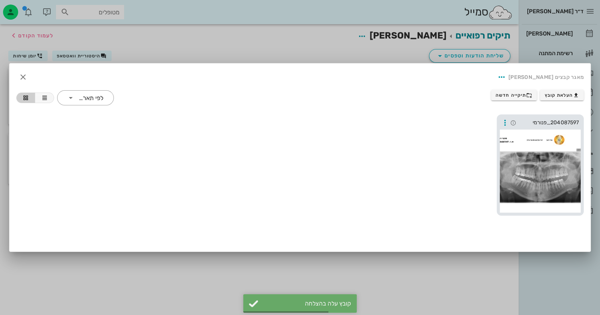
click at [539, 151] on div at bounding box center [539, 171] width 81 height 83
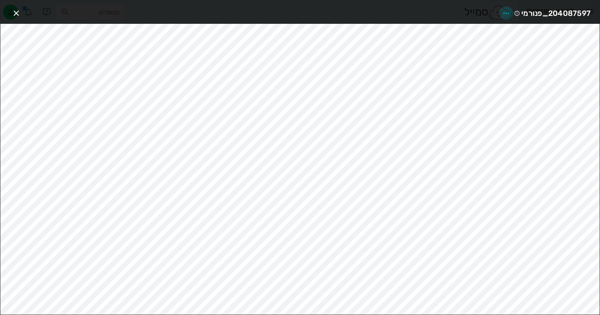
drag, startPoint x: 539, startPoint y: 151, endPoint x: 501, endPoint y: 12, distance: 144.1
click at [501, 12] on icon "button" at bounding box center [505, 13] width 9 height 9
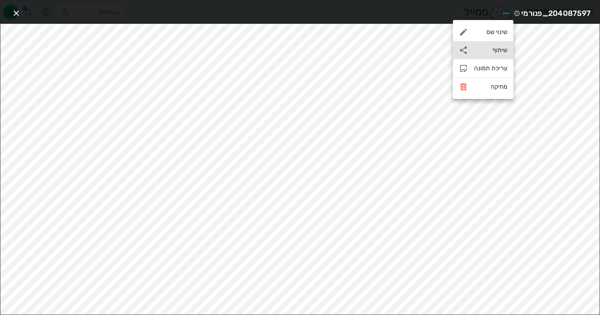
click at [494, 47] on div "שיתוף" at bounding box center [490, 50] width 33 height 7
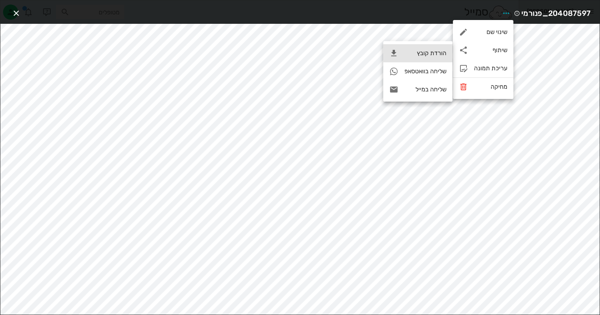
click at [447, 49] on div "הורדת קובץ" at bounding box center [417, 53] width 69 height 18
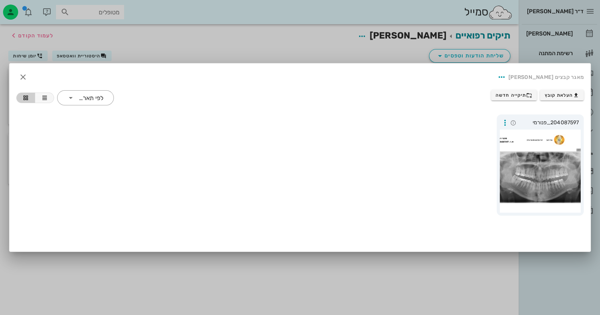
click at [337, 29] on div at bounding box center [300, 157] width 600 height 315
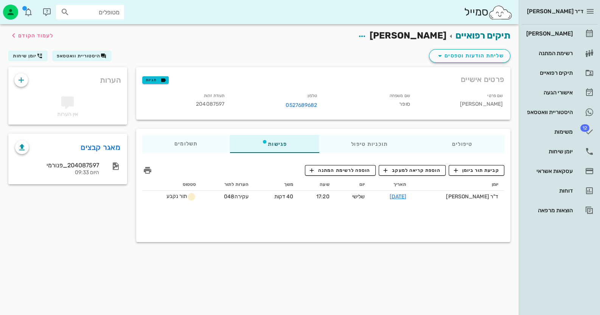
click at [217, 103] on span "204087597" at bounding box center [210, 104] width 28 height 6
copy span "204087597"
click at [159, 79] on span "תגיות" at bounding box center [156, 80] width 20 height 7
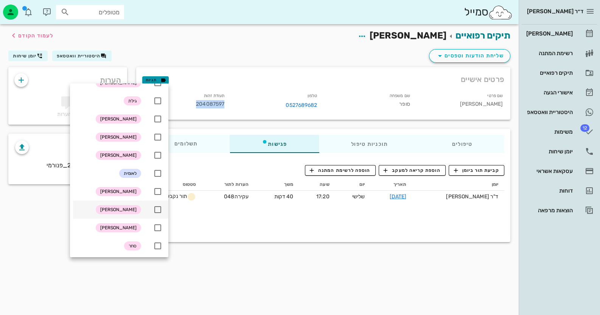
scroll to position [113, 0]
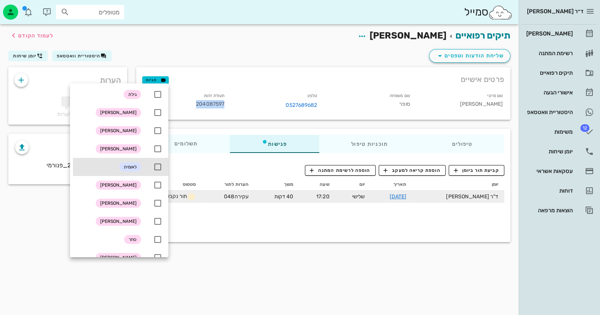
drag, startPoint x: 157, startPoint y: 167, endPoint x: 181, endPoint y: 197, distance: 38.3
click at [158, 167] on div at bounding box center [157, 167] width 13 height 13
checkbox input "true"
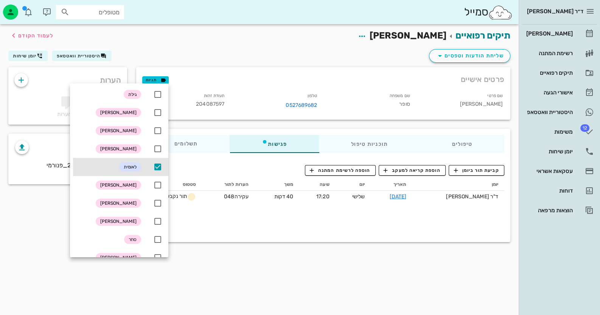
drag, startPoint x: 211, startPoint y: 261, endPoint x: 400, endPoint y: 263, distance: 188.3
click at [212, 260] on div "תיקים רפואיים [PERSON_NAME] לעמוד הקודם שליחת הודעות וטפסים היסטוריית וואטסאפ […" at bounding box center [259, 169] width 518 height 291
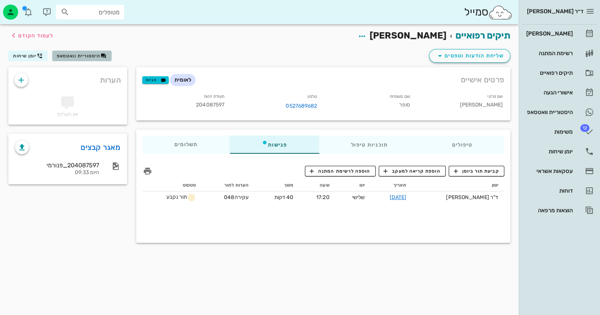
click at [79, 59] on button "היסטוריית וואטסאפ" at bounding box center [81, 56] width 59 height 11
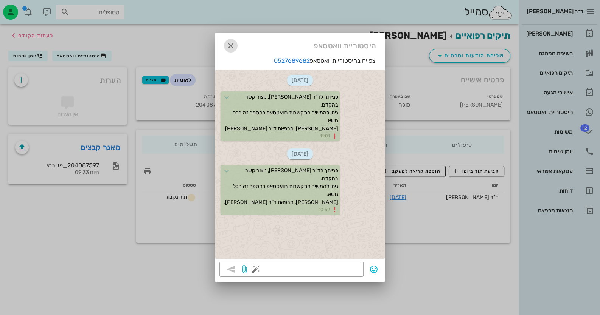
click at [231, 45] on icon "button" at bounding box center [230, 45] width 9 height 9
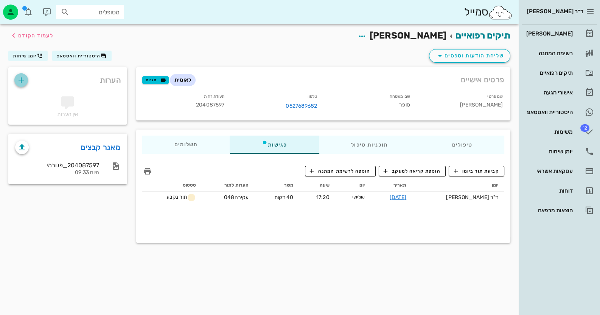
click at [21, 77] on icon "button" at bounding box center [21, 80] width 9 height 9
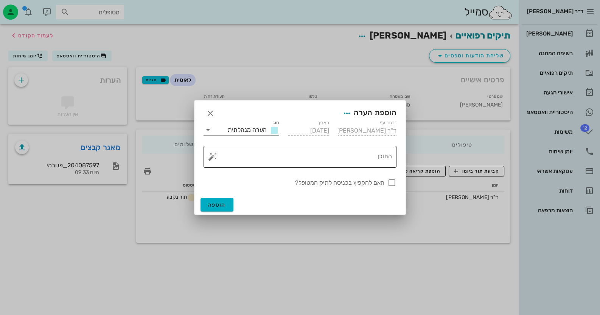
click at [212, 158] on button "button" at bounding box center [212, 156] width 9 height 9
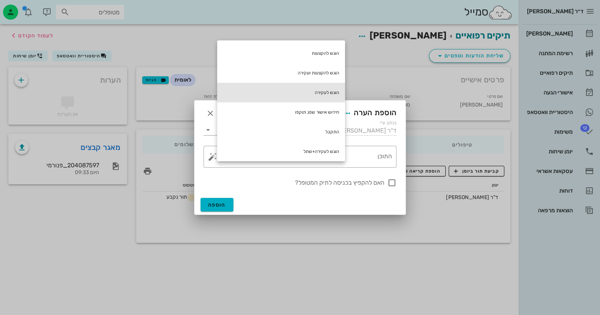
click at [310, 92] on div "הוגש לעקירה" at bounding box center [281, 93] width 128 height 20
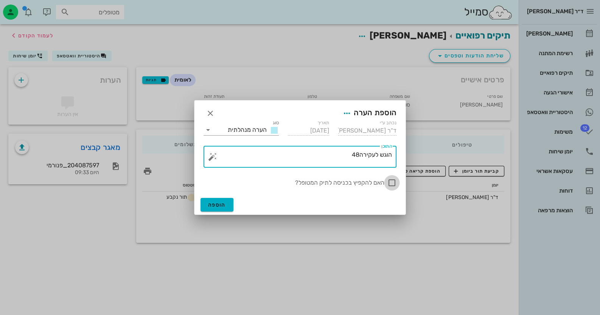
type textarea "הוגש לעקירה48"
click at [391, 184] on div at bounding box center [391, 183] width 13 height 13
checkbox input "true"
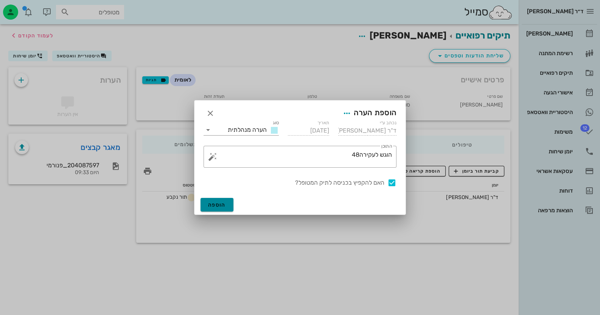
click at [210, 201] on button "הוספה" at bounding box center [216, 205] width 33 height 14
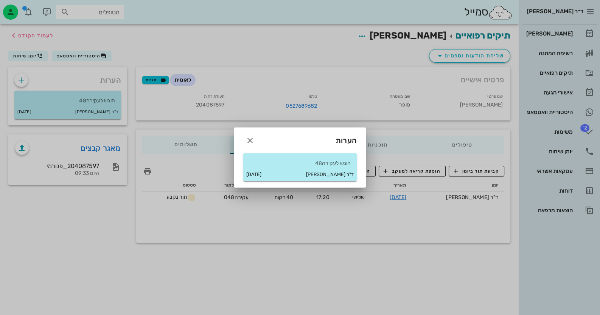
click at [566, 45] on div at bounding box center [300, 157] width 600 height 315
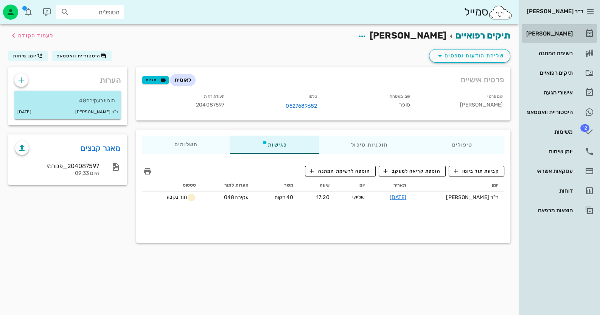
click at [568, 39] on link "[PERSON_NAME]" at bounding box center [558, 34] width 75 height 18
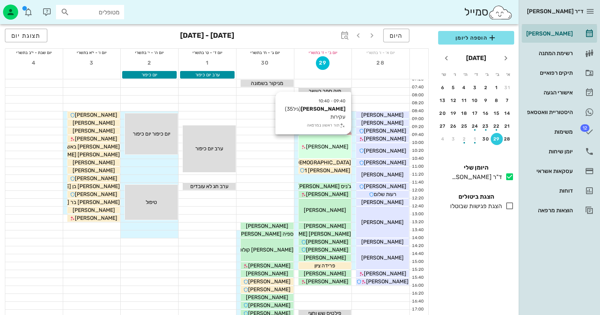
click at [327, 148] on span "[PERSON_NAME]" at bounding box center [327, 147] width 42 height 6
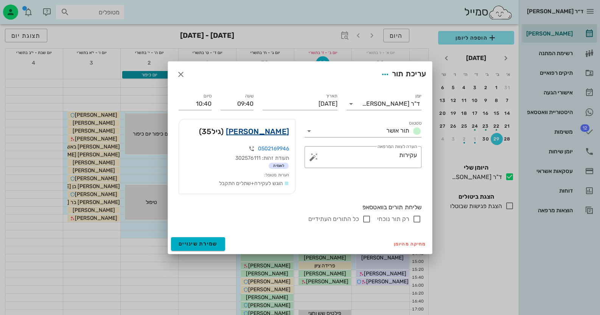
click at [274, 132] on link "[PERSON_NAME]" at bounding box center [257, 132] width 63 height 12
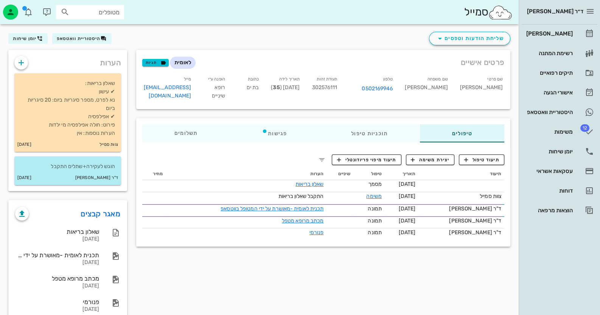
scroll to position [35, 0]
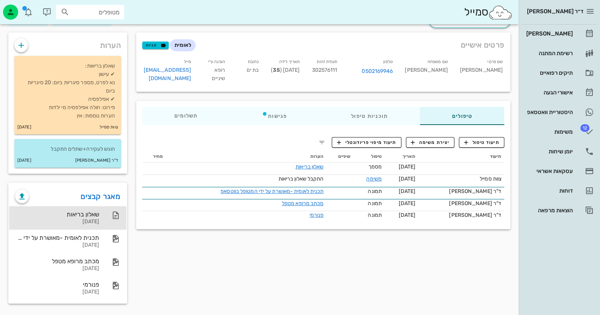
click at [96, 219] on div "[DATE]" at bounding box center [57, 222] width 84 height 6
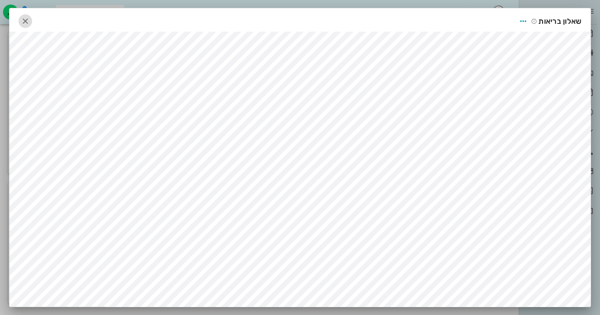
click at [30, 25] on icon "button" at bounding box center [25, 21] width 9 height 9
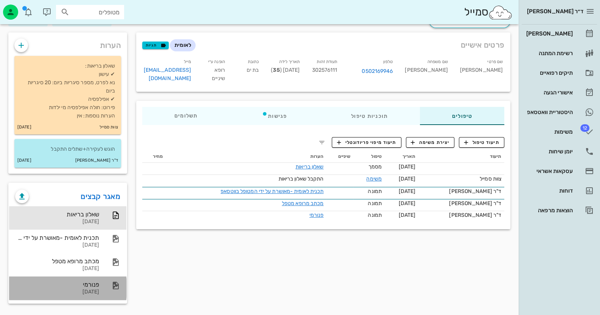
click at [107, 279] on div "פנורמי [DATE]" at bounding box center [67, 288] width 117 height 23
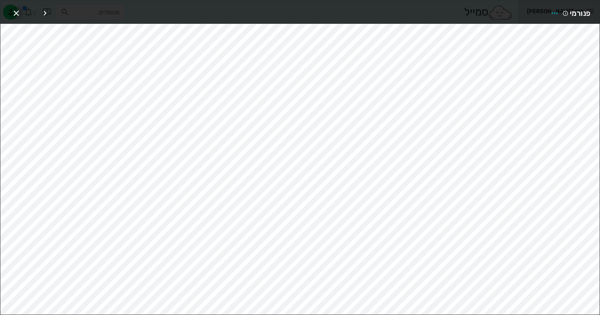
click at [16, 10] on icon "button" at bounding box center [16, 13] width 9 height 9
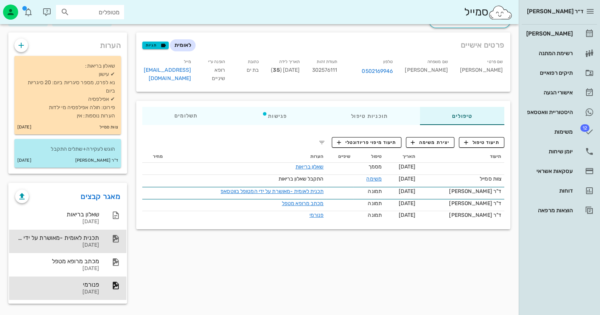
click at [85, 240] on div "תכנית לאומית -מאושרת על ידי המטופל בווטסאפ" at bounding box center [57, 237] width 84 height 7
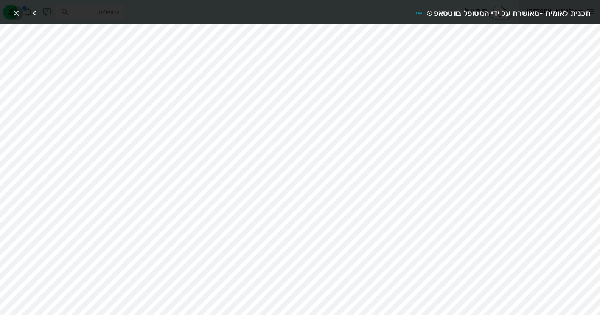
click at [9, 13] on span "button" at bounding box center [16, 13] width 14 height 9
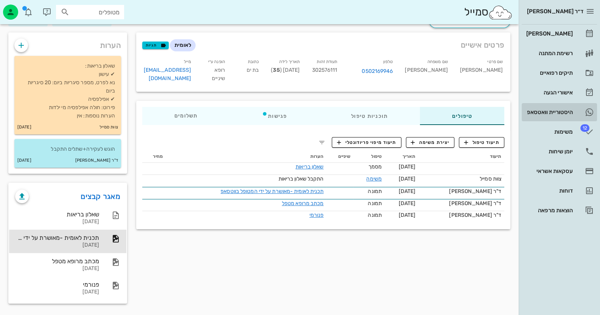
click at [576, 109] on link "היסטוריית וואטסאפ" at bounding box center [558, 112] width 75 height 18
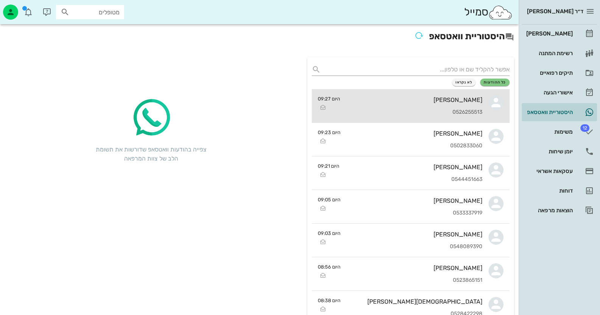
click at [397, 106] on div "[PERSON_NAME] 0526255513" at bounding box center [414, 105] width 136 height 33
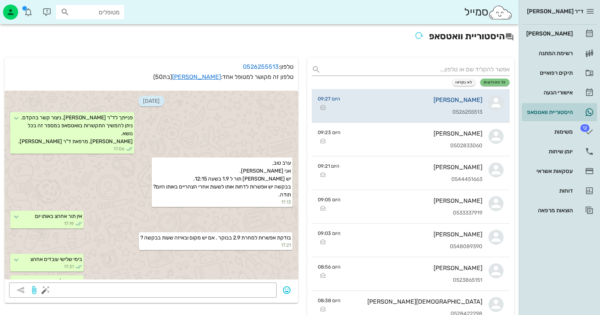
scroll to position [603, 0]
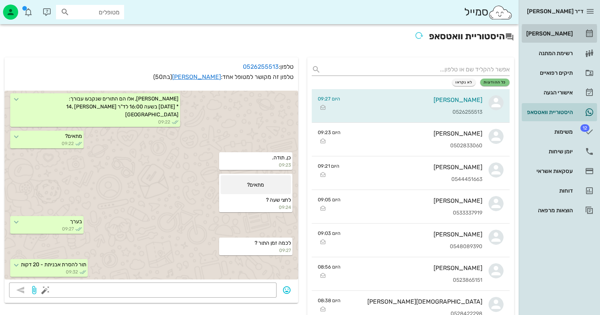
click at [564, 29] on div "[PERSON_NAME]" at bounding box center [548, 34] width 48 height 12
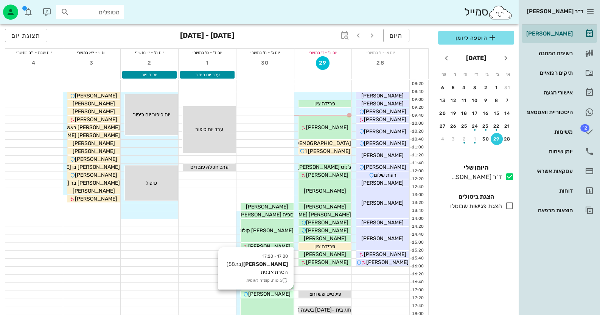
scroll to position [37, 0]
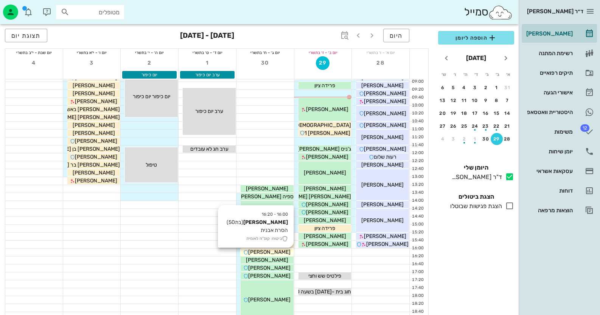
click at [261, 251] on span "[PERSON_NAME]" at bounding box center [269, 252] width 42 height 6
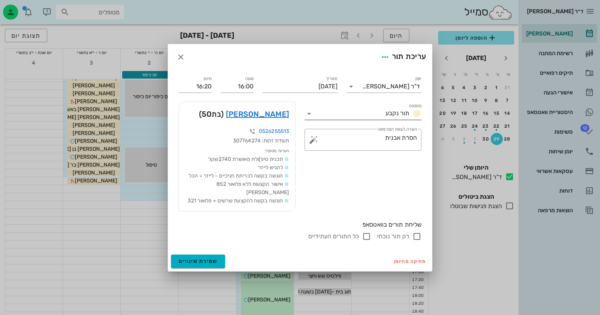
click at [307, 117] on icon at bounding box center [308, 113] width 9 height 9
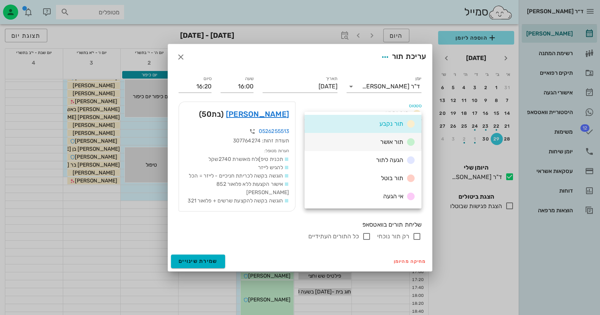
click at [340, 141] on div "תור אושר" at bounding box center [362, 142] width 117 height 18
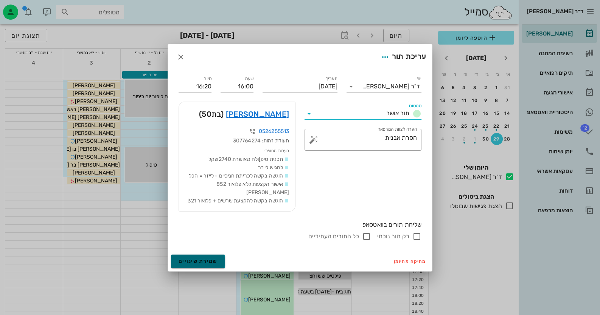
click at [202, 258] on span "שמירת שינויים" at bounding box center [197, 261] width 39 height 6
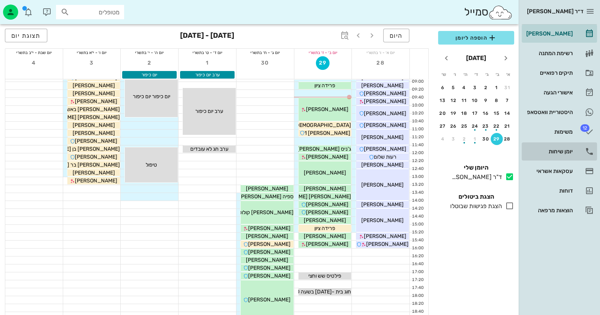
click at [581, 147] on link "יומן שיחות" at bounding box center [558, 152] width 75 height 18
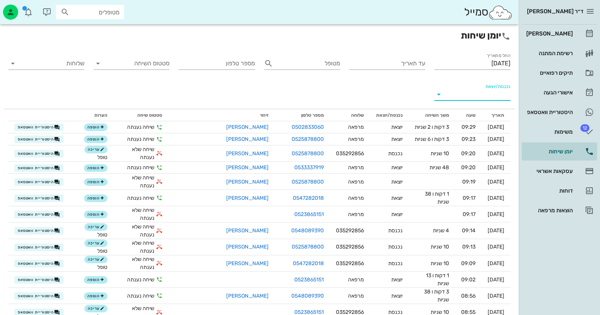
click at [483, 91] on input "נכנסת/יוצאת" at bounding box center [478, 94] width 64 height 12
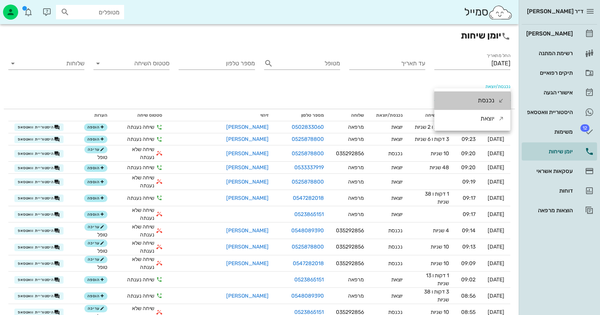
click at [483, 92] on div "נכנסת" at bounding box center [486, 101] width 17 height 18
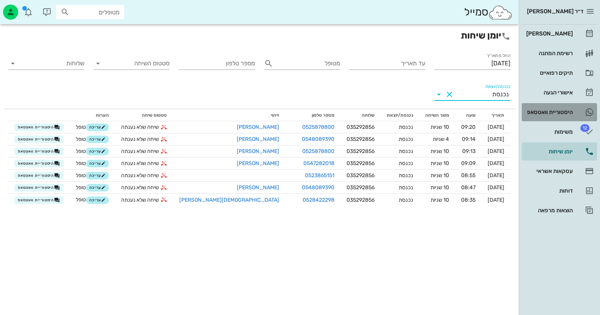
click at [546, 118] on div "היסטוריית וואטסאפ" at bounding box center [548, 112] width 48 height 12
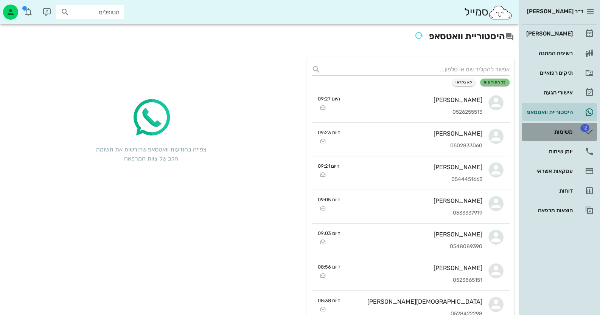
click at [577, 135] on link "12 משימות" at bounding box center [558, 132] width 75 height 18
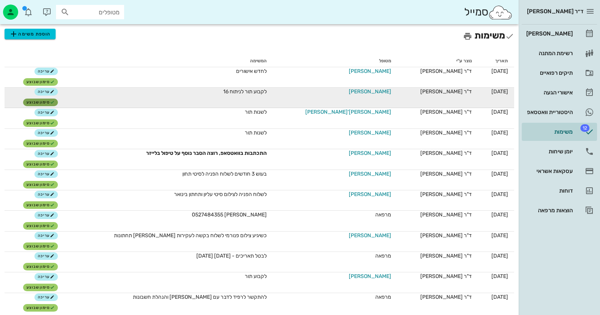
click at [57, 100] on button "סימון שבוצע" at bounding box center [40, 103] width 34 height 8
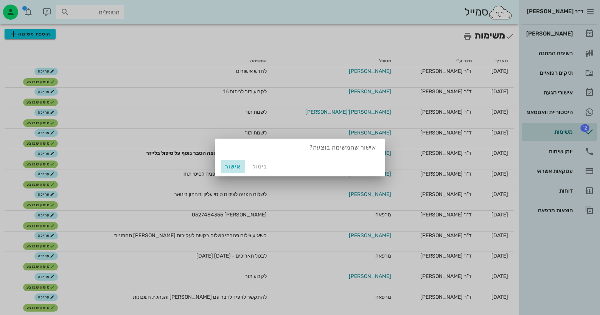
click at [231, 169] on span "אישור" at bounding box center [233, 167] width 18 height 6
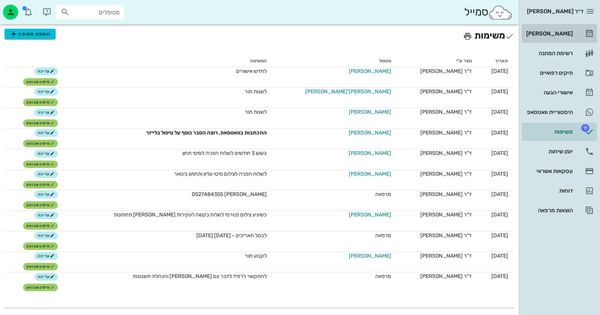
click at [553, 28] on div "[PERSON_NAME]" at bounding box center [548, 34] width 48 height 12
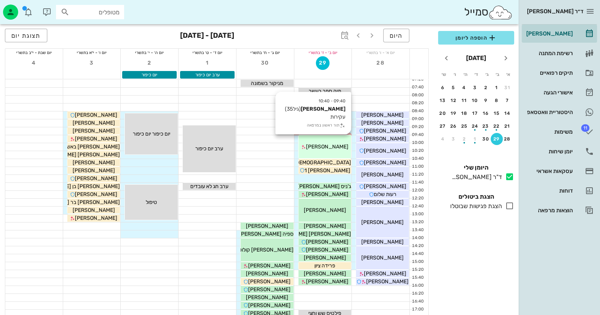
click at [329, 151] on div "09:40 - 10:40 [PERSON_NAME] (גיל 35 ) עקירות תור ראשון במרפאה [PERSON_NAME]" at bounding box center [324, 146] width 53 height 23
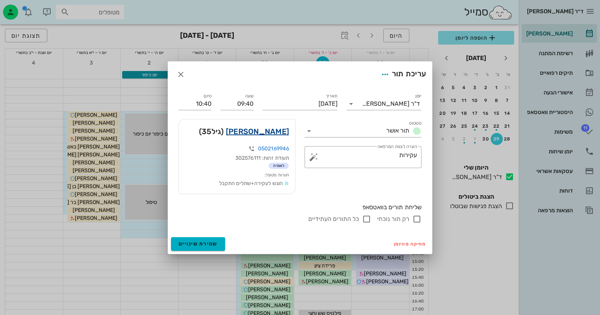
click at [258, 130] on link "[PERSON_NAME]" at bounding box center [257, 132] width 63 height 12
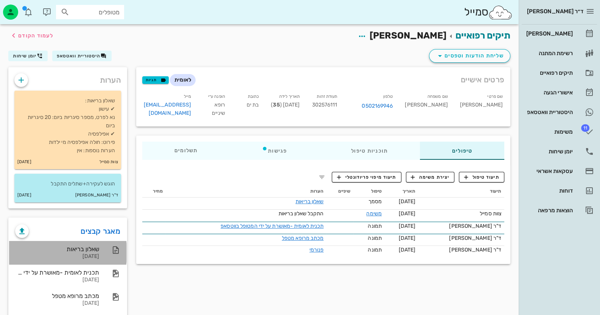
click at [92, 251] on div "שאלון בריאות" at bounding box center [57, 249] width 84 height 7
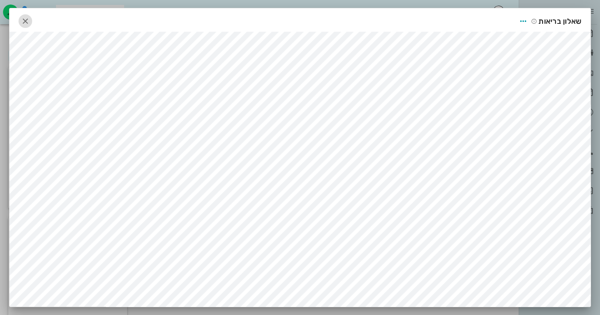
click at [22, 19] on span "button" at bounding box center [26, 21] width 14 height 9
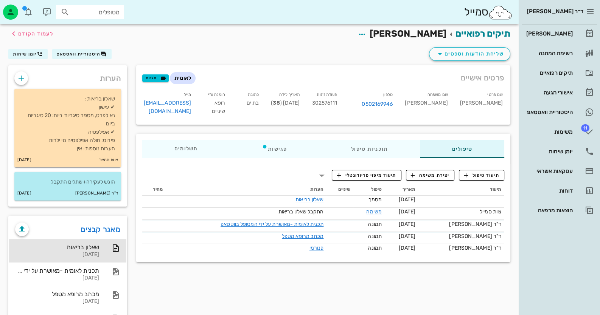
scroll to position [35, 0]
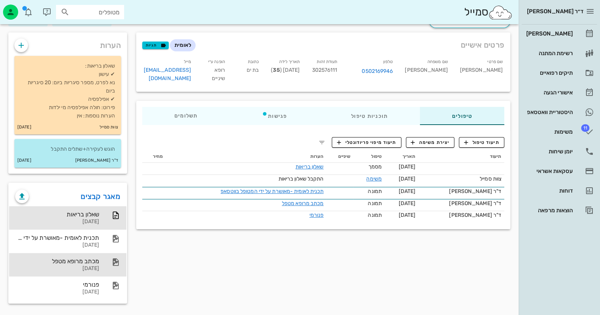
click at [103, 264] on div "מכתב מרופא מטפל [DATE]" at bounding box center [67, 264] width 117 height 23
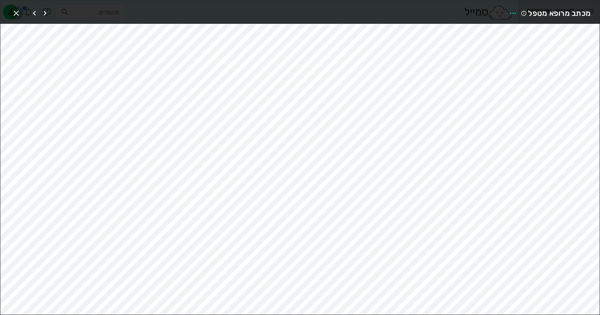
click at [18, 13] on icon "button" at bounding box center [16, 13] width 9 height 9
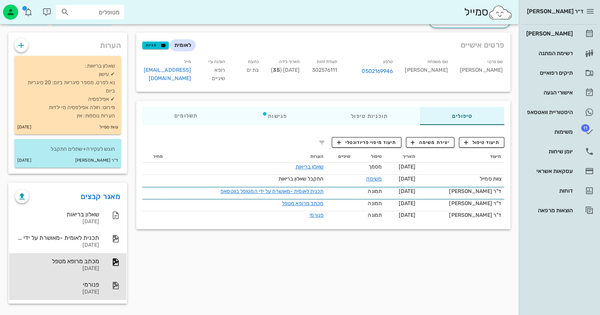
click at [99, 282] on div "פנורמי [DATE]" at bounding box center [67, 288] width 117 height 23
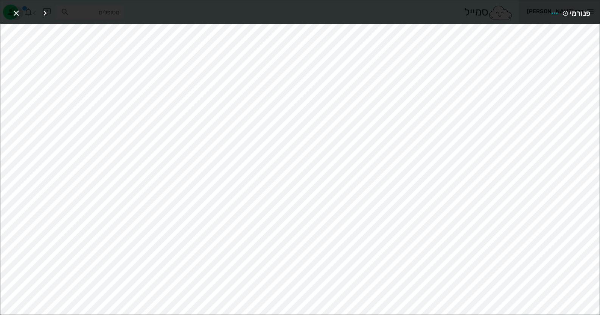
click at [17, 17] on icon "button" at bounding box center [16, 13] width 9 height 9
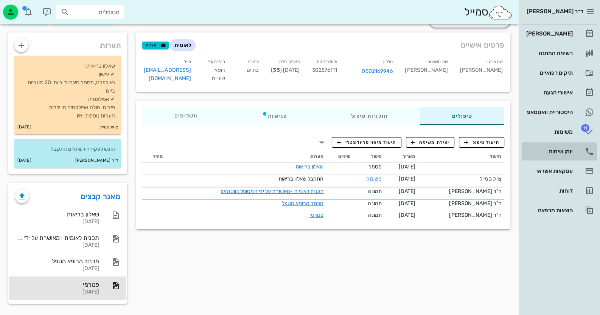
click at [571, 156] on div "יומן שיחות" at bounding box center [548, 152] width 48 height 12
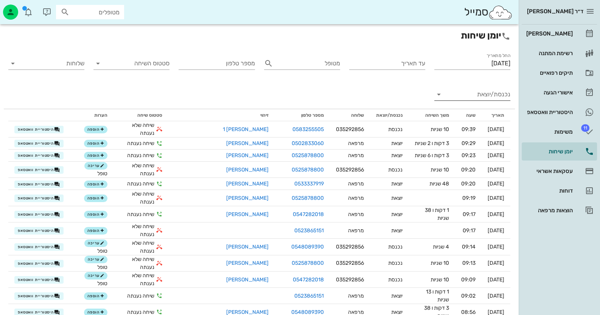
click at [491, 100] on input "נכנסת/יוצאת" at bounding box center [478, 94] width 64 height 12
click at [491, 100] on div "ד״ר [PERSON_NAME] רשימת המתנה תיקים רפואיים אישורי הגעה היסטוריית וואטסאפ 11 מש…" at bounding box center [300, 202] width 600 height 404
click at [491, 100] on div "נכנסת" at bounding box center [486, 101] width 17 height 18
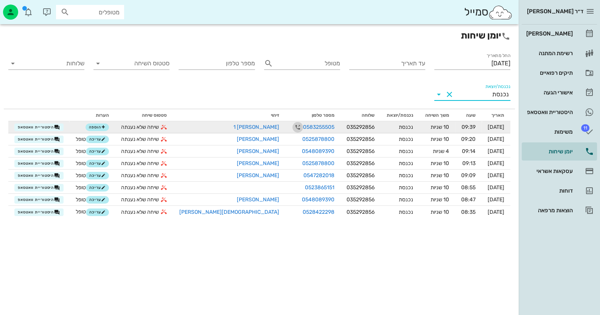
click at [293, 126] on icon "button" at bounding box center [297, 127] width 9 height 9
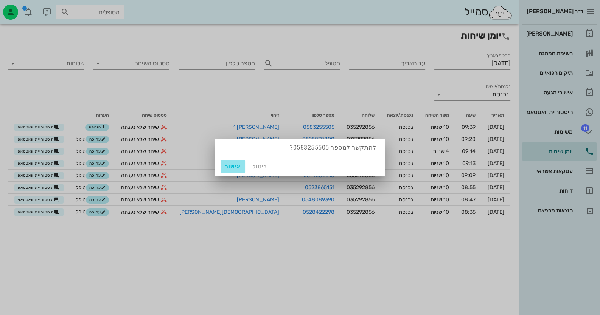
click at [231, 171] on button "אישור" at bounding box center [233, 167] width 24 height 14
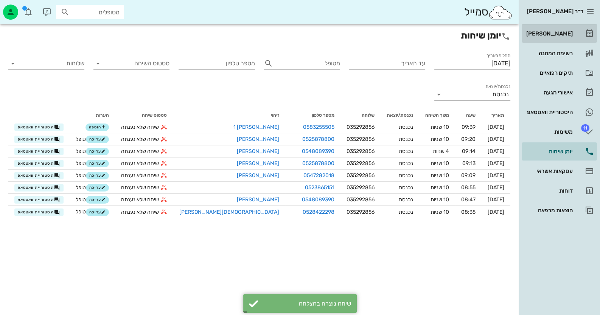
click at [587, 32] on icon at bounding box center [589, 33] width 9 height 9
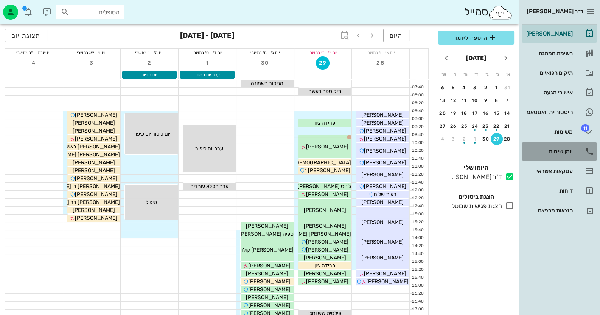
click at [563, 149] on div "יומן שיחות" at bounding box center [548, 152] width 48 height 6
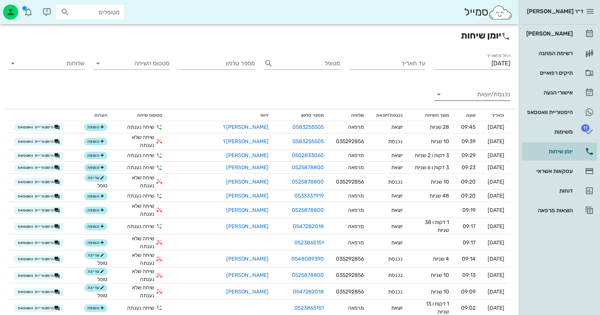
click at [468, 95] on input "נכנסת/יוצאת" at bounding box center [478, 94] width 64 height 12
click at [468, 95] on div "נכנסת" at bounding box center [472, 101] width 76 height 18
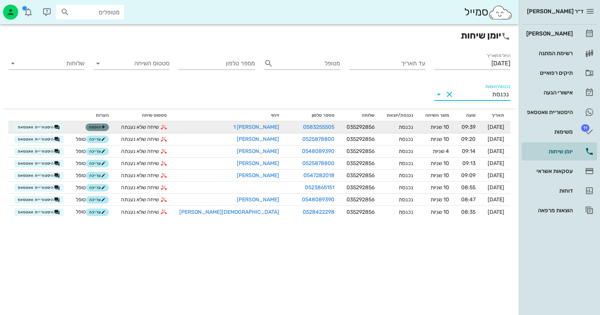
click at [105, 126] on icon "button" at bounding box center [103, 127] width 5 height 5
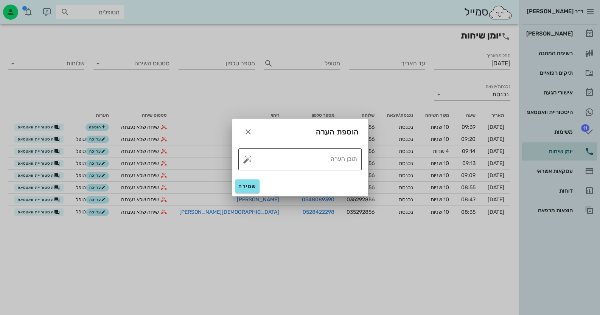
click at [245, 160] on button "button" at bounding box center [247, 159] width 9 height 9
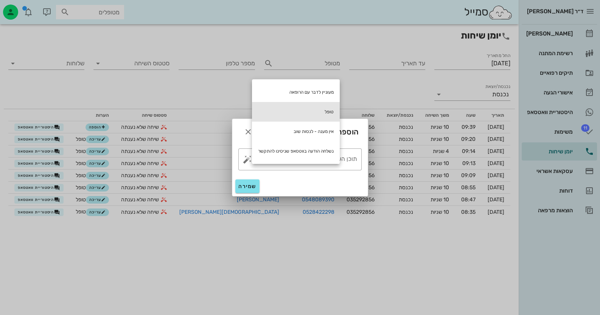
click at [301, 111] on div "טופל" at bounding box center [296, 112] width 88 height 20
type textarea "טופל"
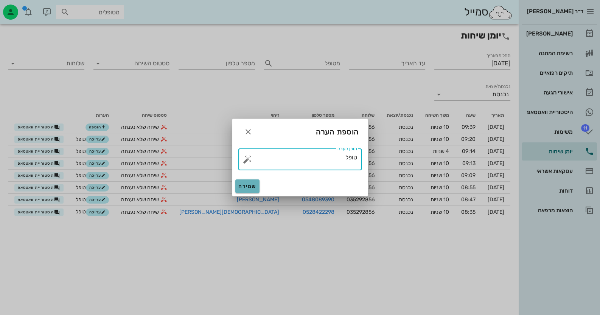
click at [251, 185] on span "שמירה" at bounding box center [247, 186] width 18 height 6
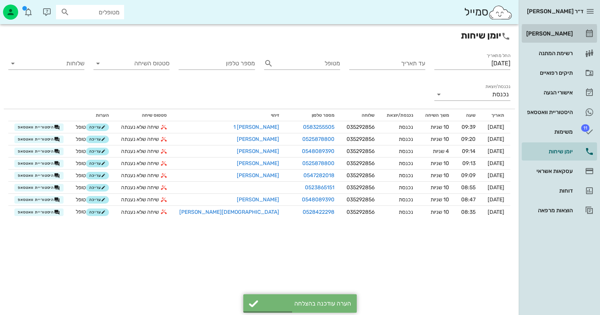
click at [575, 40] on link "[PERSON_NAME]" at bounding box center [558, 34] width 75 height 18
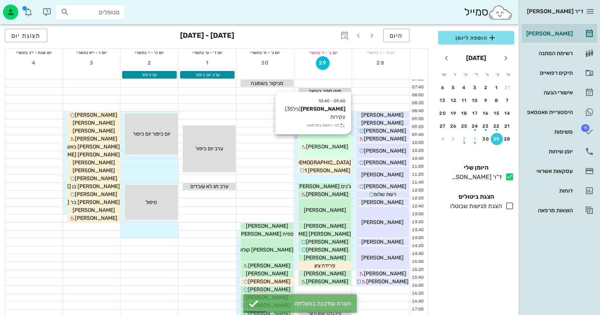
click at [341, 145] on div "[PERSON_NAME]" at bounding box center [324, 147] width 53 height 8
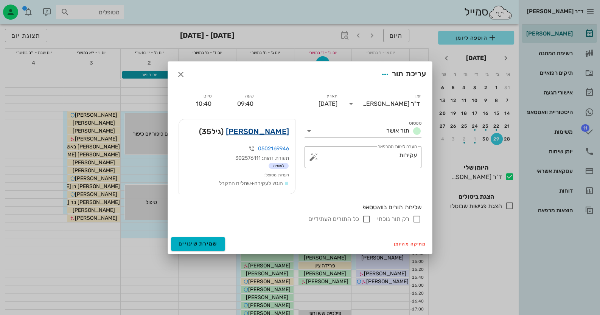
click at [255, 136] on link "[PERSON_NAME]" at bounding box center [257, 132] width 63 height 12
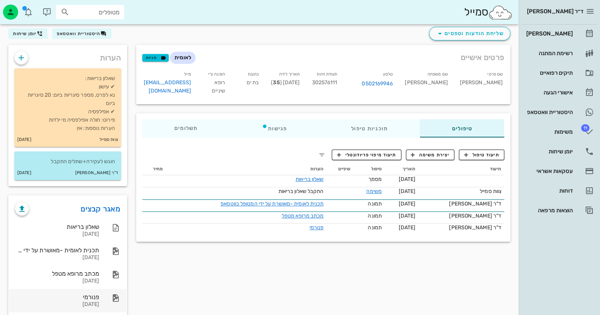
scroll to position [35, 0]
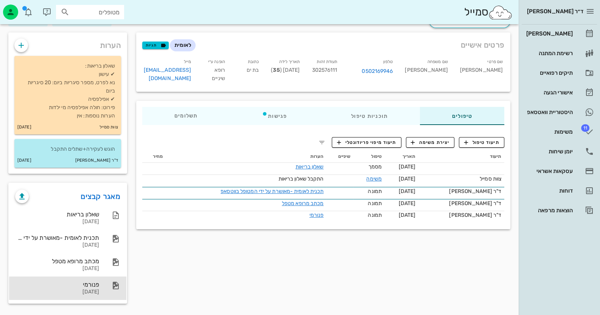
click at [96, 283] on div "פנורמי" at bounding box center [57, 284] width 84 height 7
